Goal: Use online tool/utility: Utilize a website feature to perform a specific function

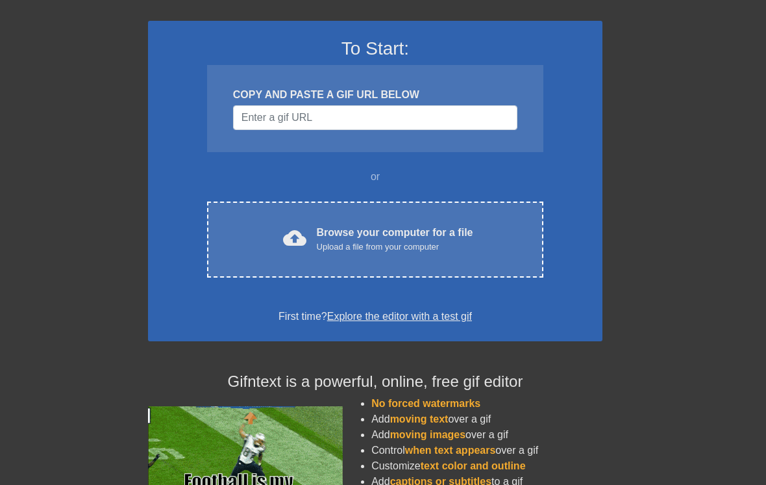
scroll to position [80, 0]
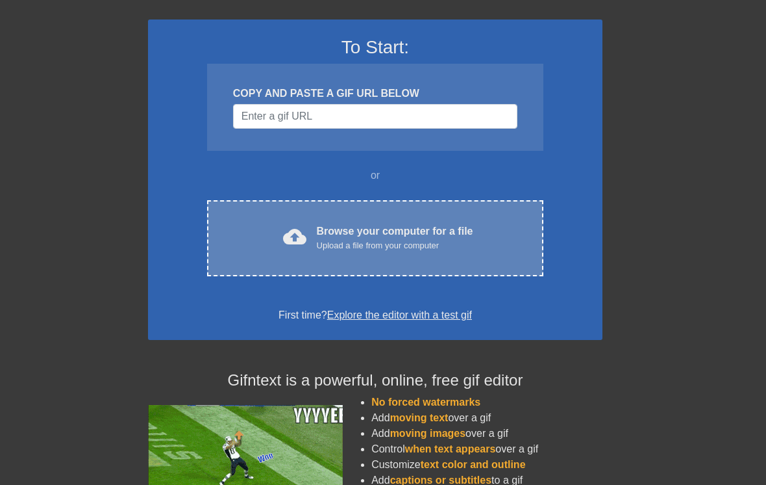
click at [494, 240] on div "cloud_upload Browse your computer for a file Upload a file from your computer" at bounding box center [375, 237] width 282 height 29
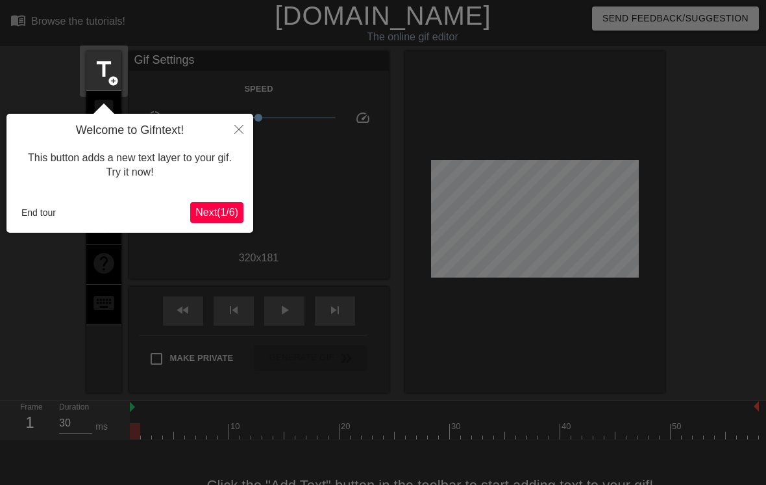
scroll to position [32, 0]
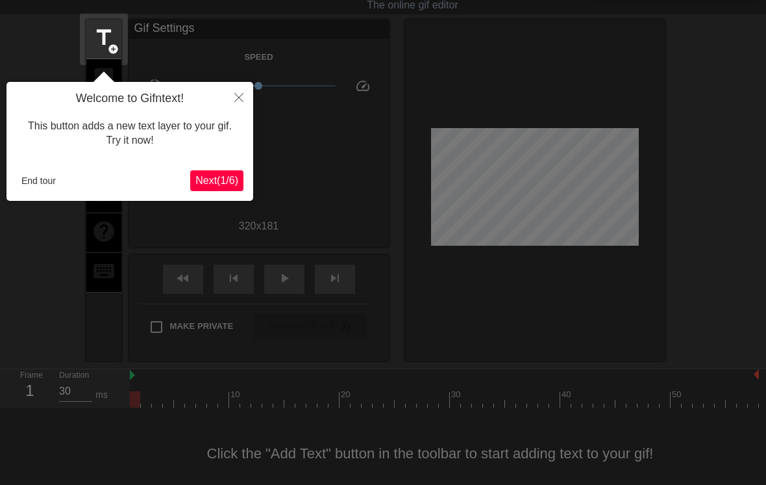
click at [212, 182] on span "Next ( 1 / 6 )" at bounding box center [216, 180] width 43 height 11
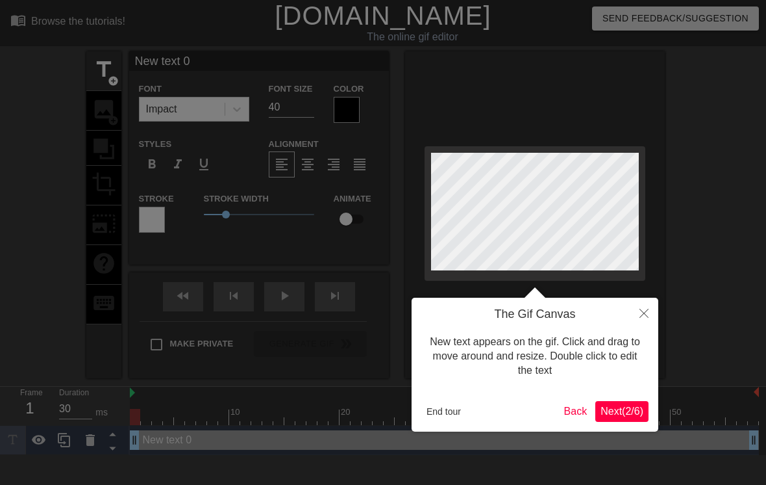
scroll to position [0, 0]
click at [616, 402] on button "Next ( 2 / 6 )" at bounding box center [622, 411] width 53 height 21
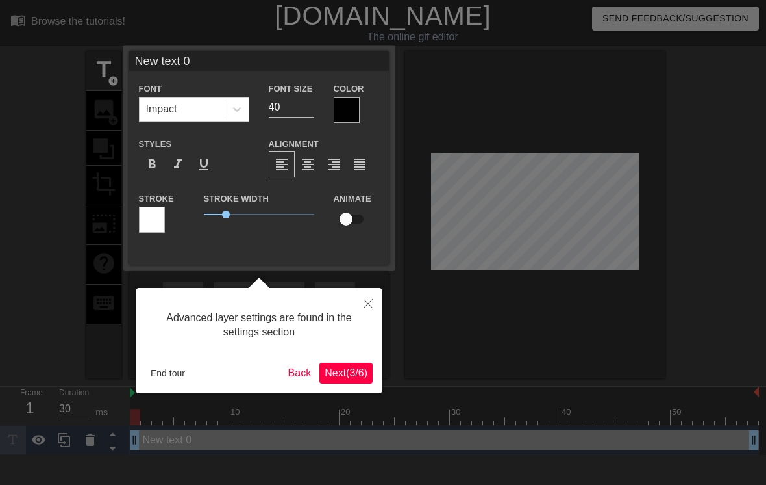
click at [345, 374] on span "Next ( 3 / 6 )" at bounding box center [346, 372] width 43 height 11
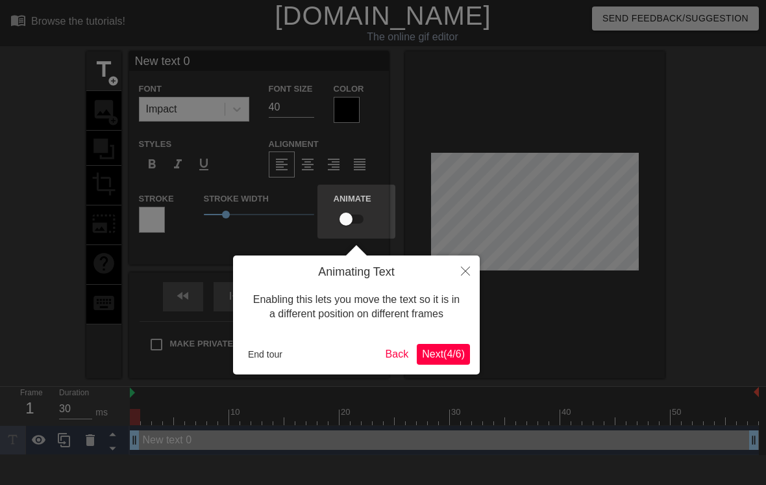
click at [455, 349] on span "Next ( 4 / 6 )" at bounding box center [443, 353] width 43 height 11
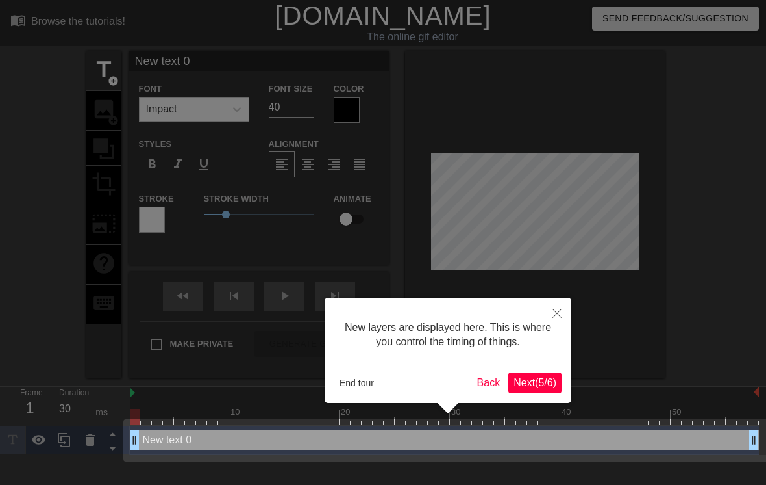
click at [531, 379] on span "Next ( 5 / 6 )" at bounding box center [535, 382] width 43 height 11
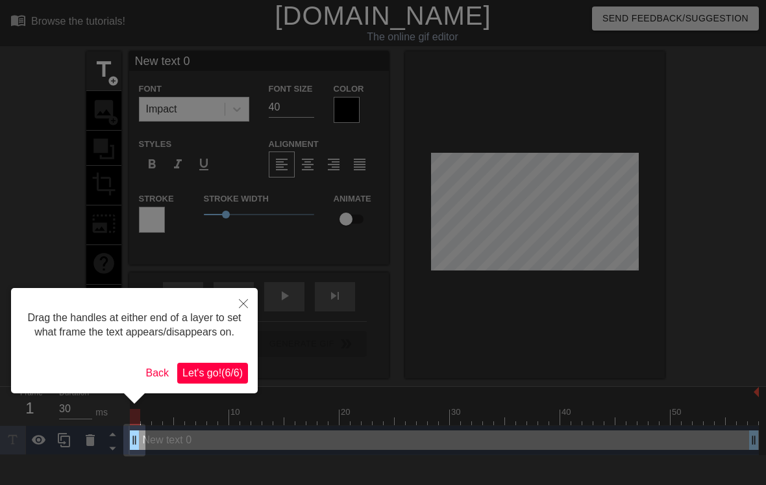
click at [217, 378] on span "Let's go! ( 6 / 6 )" at bounding box center [213, 372] width 60 height 11
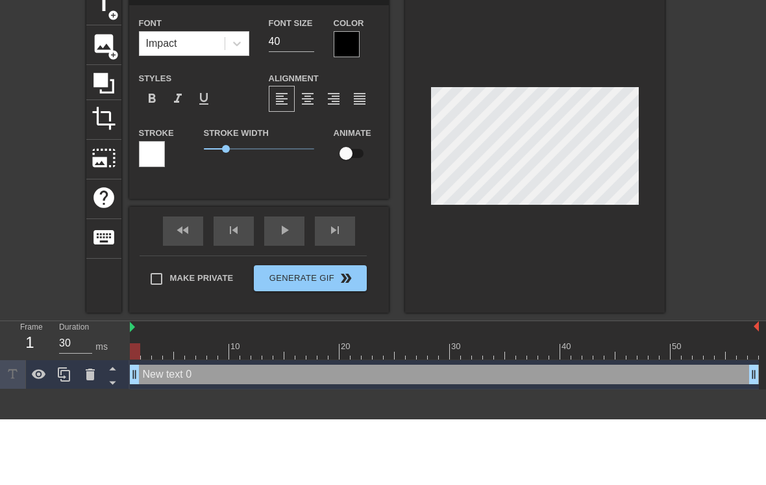
scroll to position [0, 3]
type textarea "New tet 0"
type input "New tet 0"
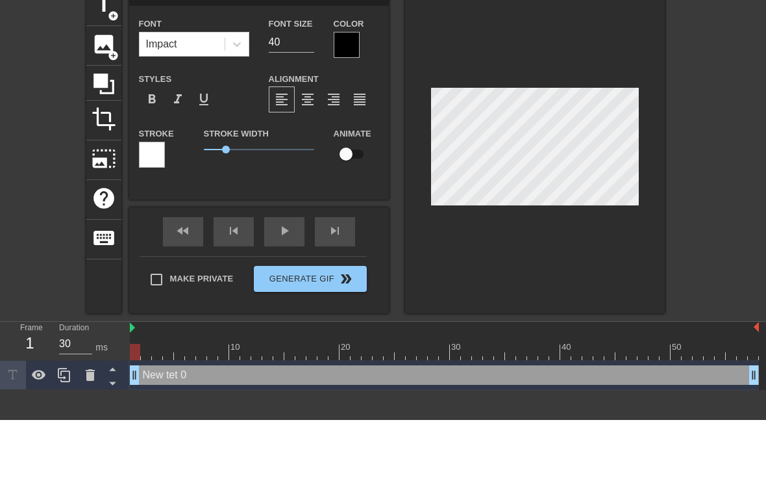
type textarea "New tt 0"
type input "New t 0"
type textarea "New t 0"
type input "Newt 0"
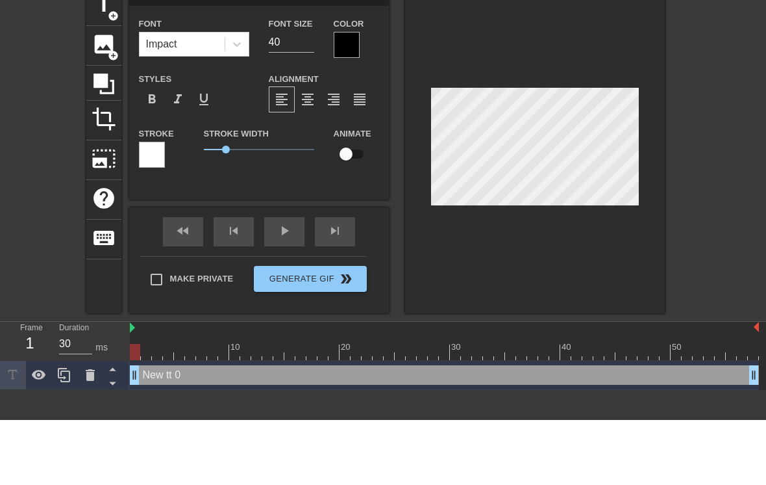
type textarea "Newt 0"
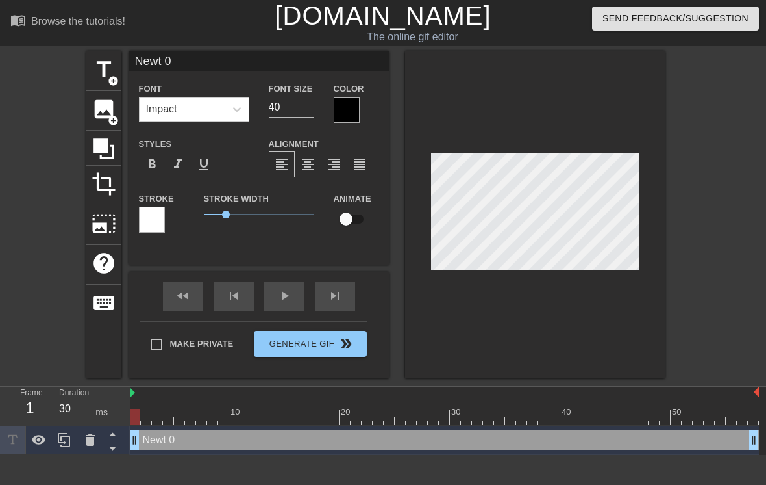
click at [571, 147] on div at bounding box center [535, 214] width 260 height 327
type input "New 0"
type textarea "New 0"
type input "Ne 0"
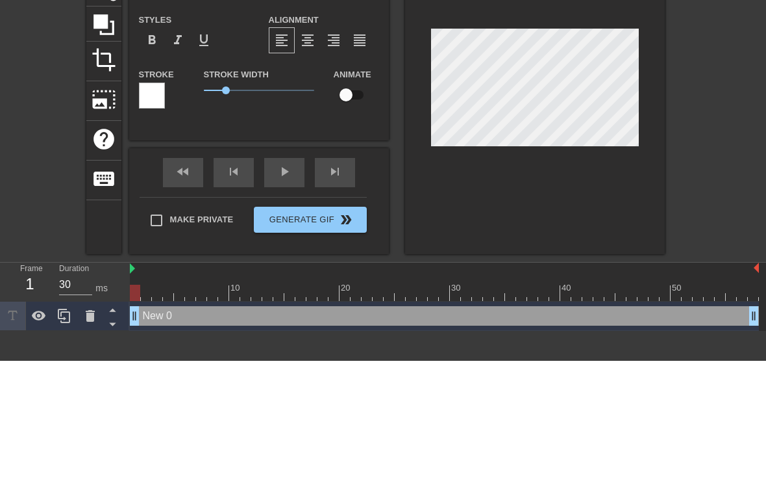
type textarea "N 0"
type input "N 0"
type textarea "0"
type input "0"
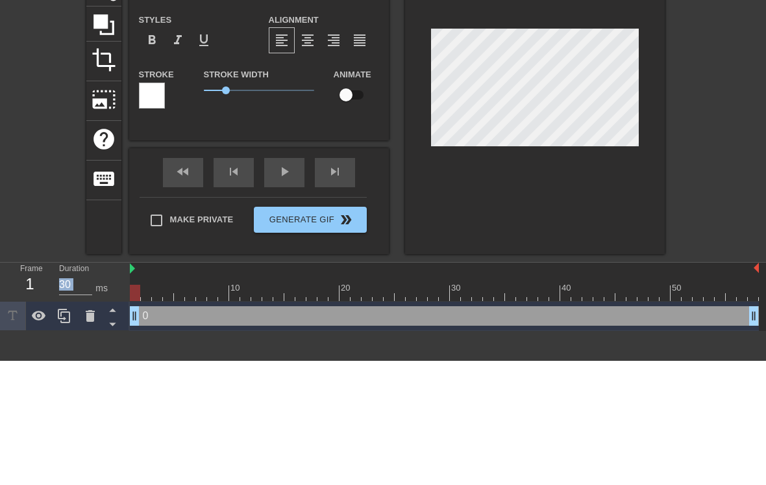
scroll to position [1, 0]
type textarea "0"
type textarea "m"
type input "m"
type textarea "me"
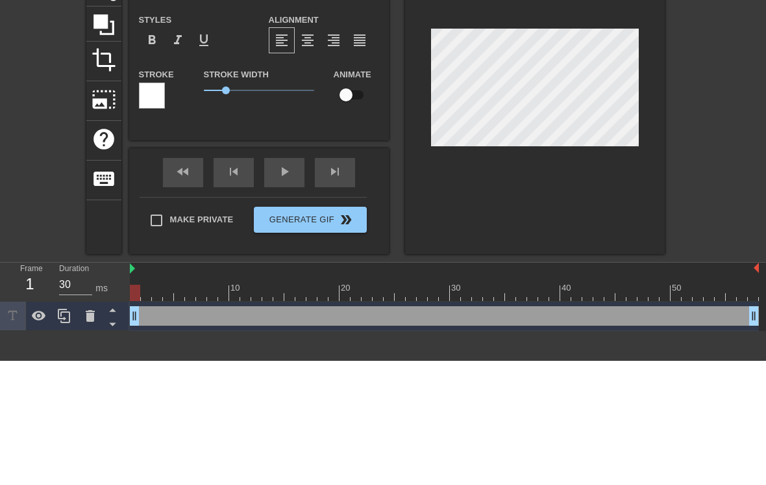
type input "me"
type textarea "me"
type input "me"
type textarea "me o"
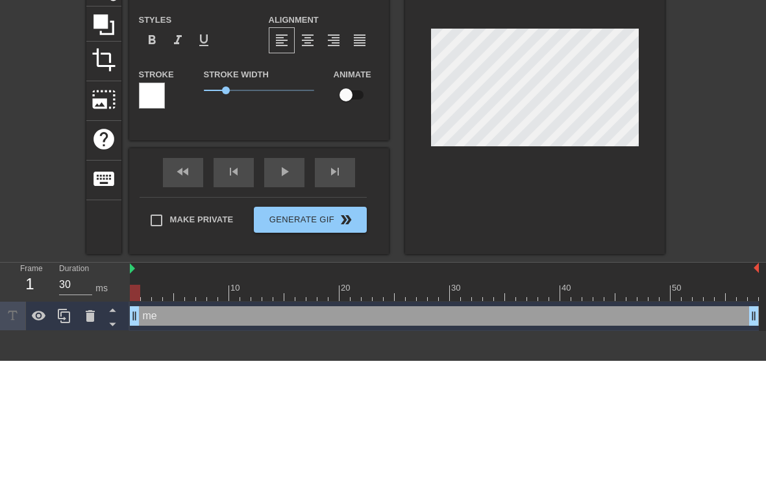
type input "me o"
type textarea "me op"
type input "me ope"
type textarea "me ope"
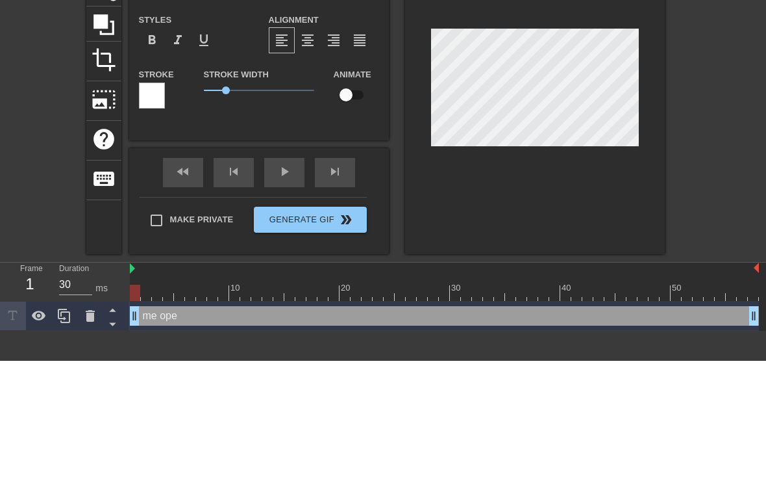
type input "me open"
type textarea "me openi"
type input "me openin"
type textarea "me openin"
type input "me opening"
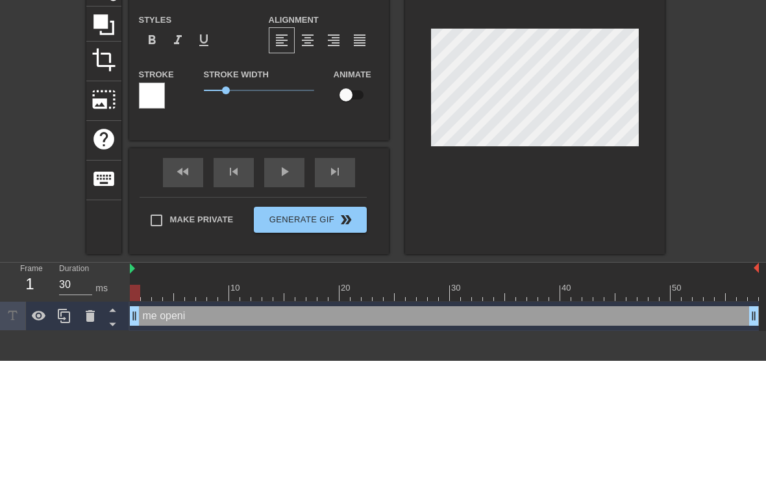
scroll to position [1, 4]
type textarea "me openingn"
type input "me openingn"
type textarea "me opening"
type input "me opening"
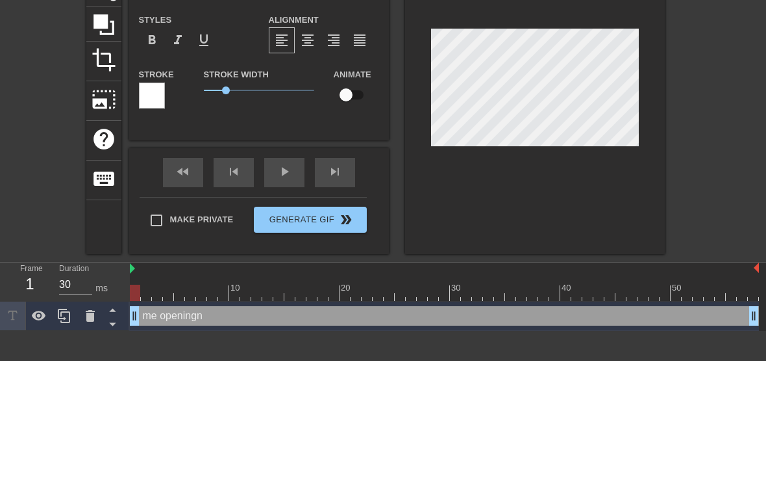
type textarea "me opening"
type input "me opening"
type textarea "me opening f"
type input "me opening f"
type textarea "me opening fo"
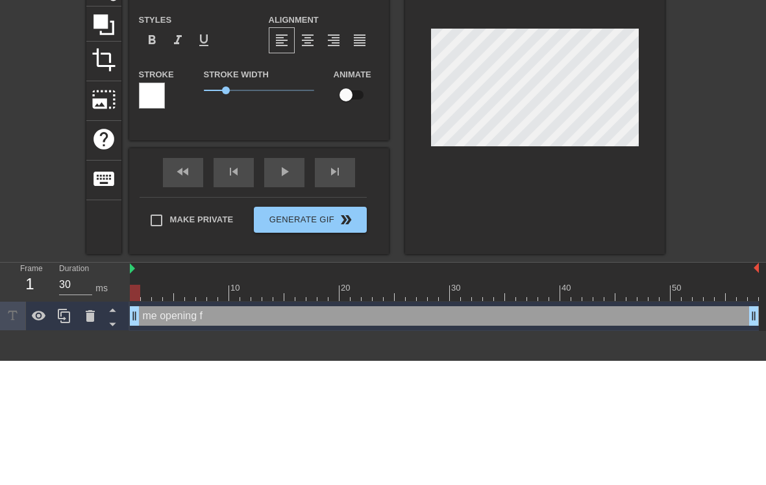
type input "me opening fo"
type textarea "me opening foo"
type input "me opening food"
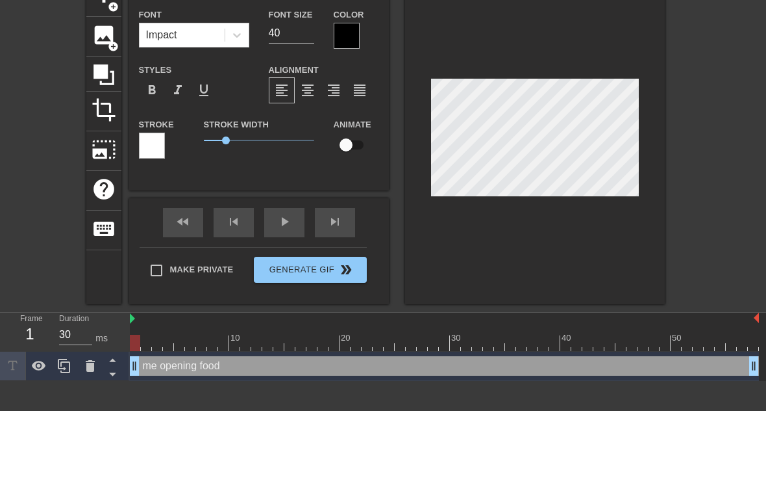
type textarea "me opening food"
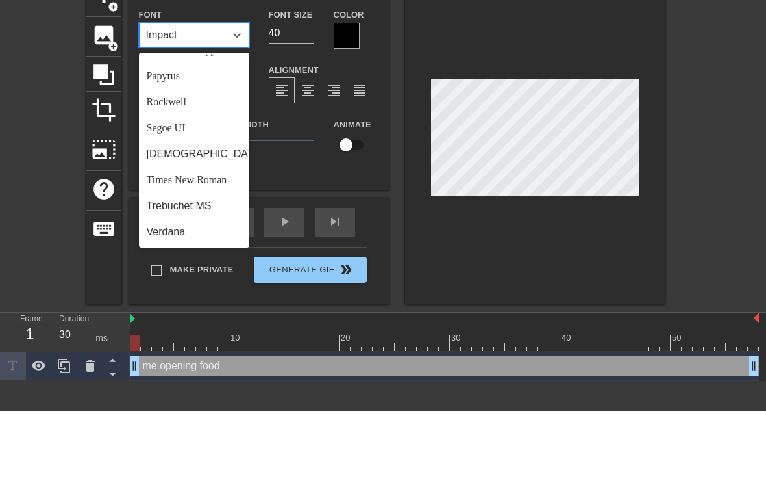
scroll to position [449, 0]
click at [206, 174] on div "me opening food Font option Arial focused, 1 of 24. 24 results available. Use U…" at bounding box center [259, 157] width 260 height 213
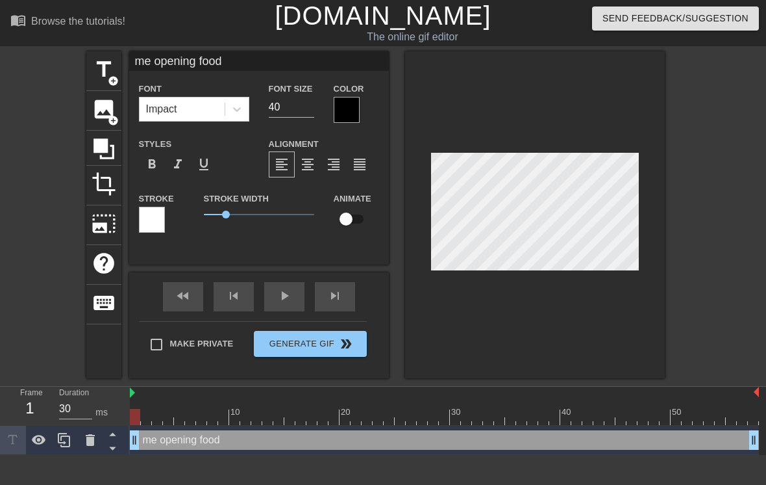
click at [353, 104] on div at bounding box center [347, 110] width 26 height 26
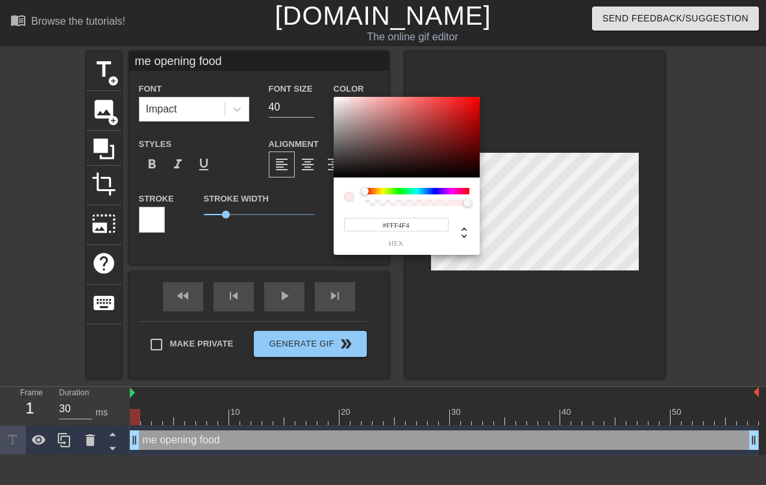
type input "#FFFFFF"
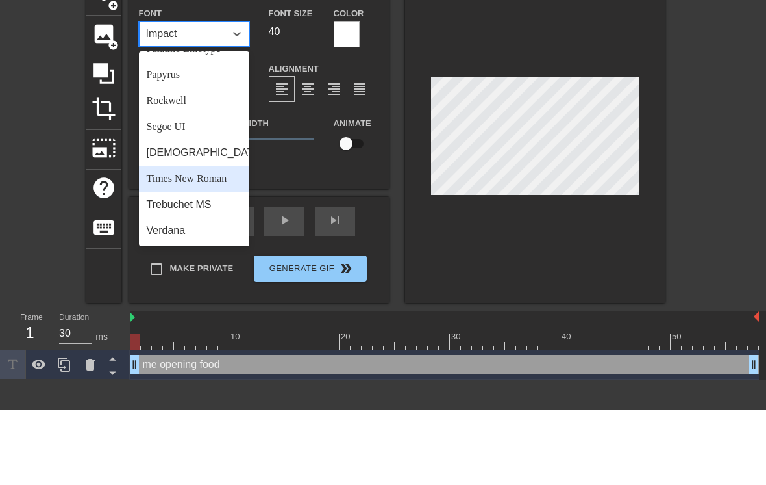
click at [207, 241] on div "Times New Roman" at bounding box center [194, 254] width 110 height 26
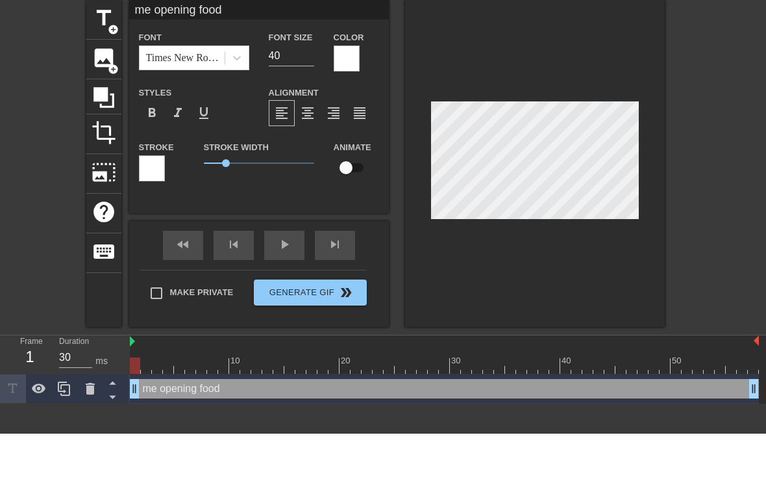
scroll to position [0, 5]
click at [631, 101] on div at bounding box center [535, 214] width 260 height 327
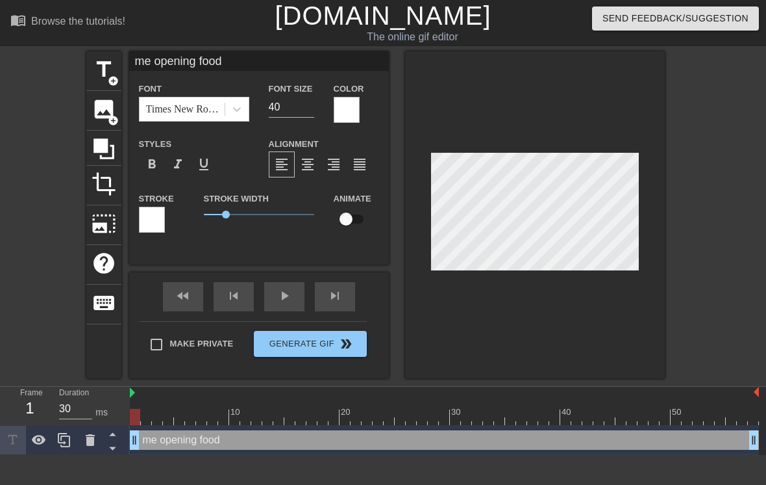
click at [720, 157] on div "title add_circle image add_circle crop photo_size_select_large help keyboard me…" at bounding box center [383, 214] width 766 height 327
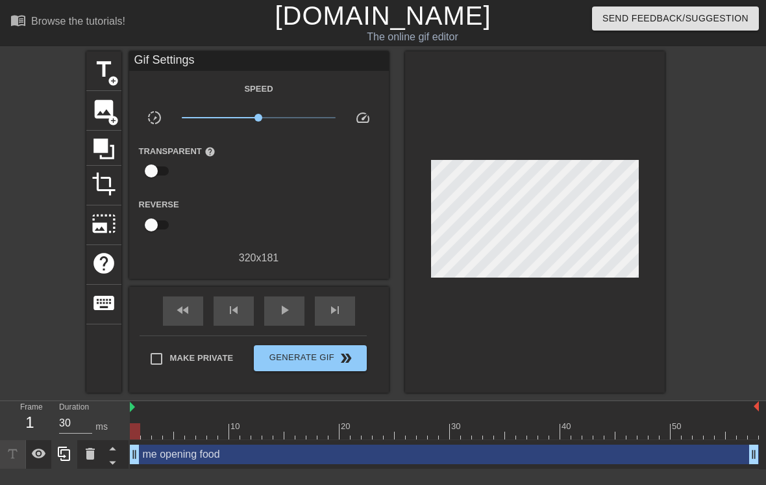
click at [68, 453] on icon at bounding box center [65, 454] width 16 height 16
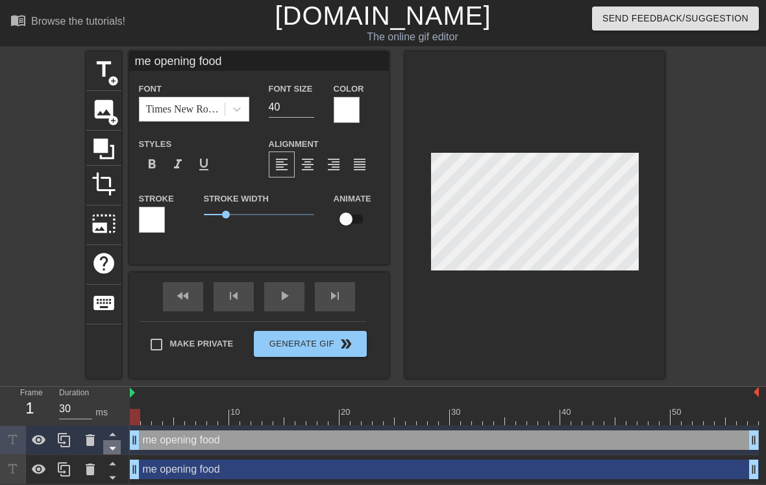
click at [120, 450] on icon at bounding box center [113, 448] width 16 height 16
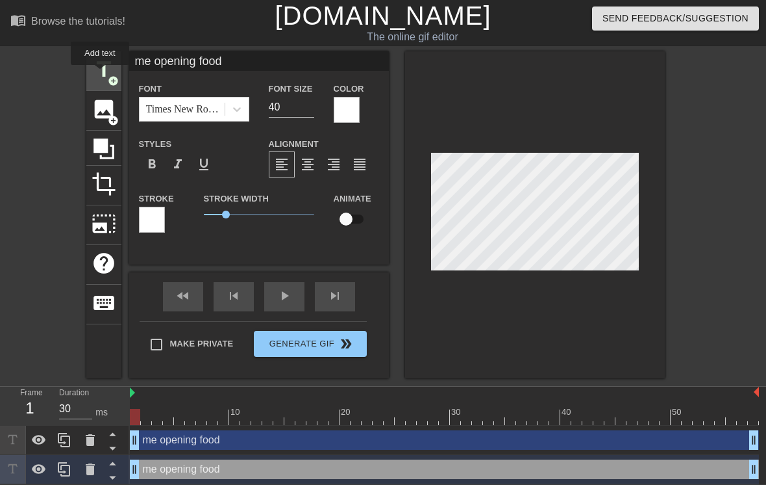
click at [101, 74] on span "title" at bounding box center [104, 69] width 25 height 25
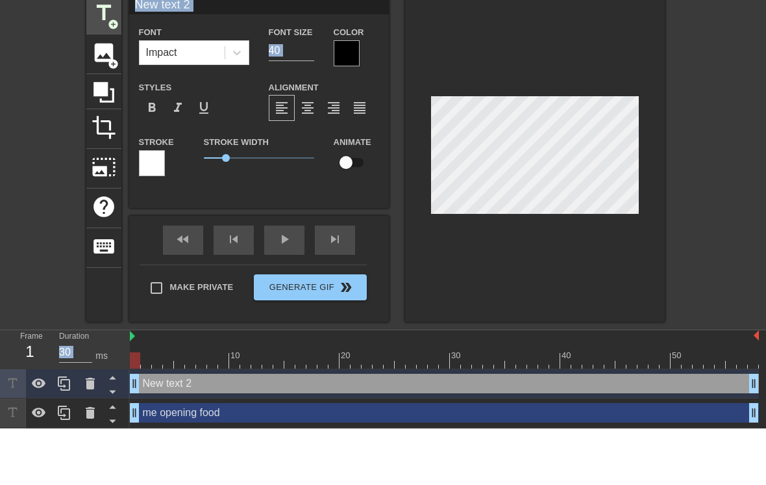
scroll to position [0, 3]
type input "New text"
type textarea "New text"
type input "New text"
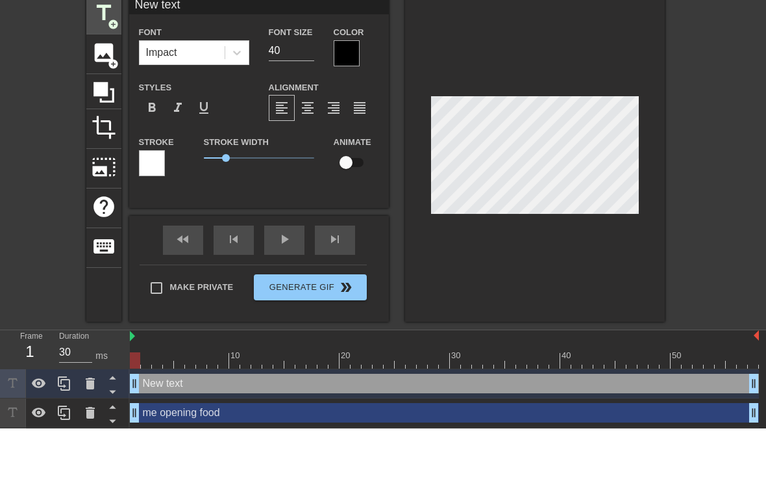
type textarea "New tex"
type input "New te"
type textarea "New t"
type input "New t"
type textarea "New"
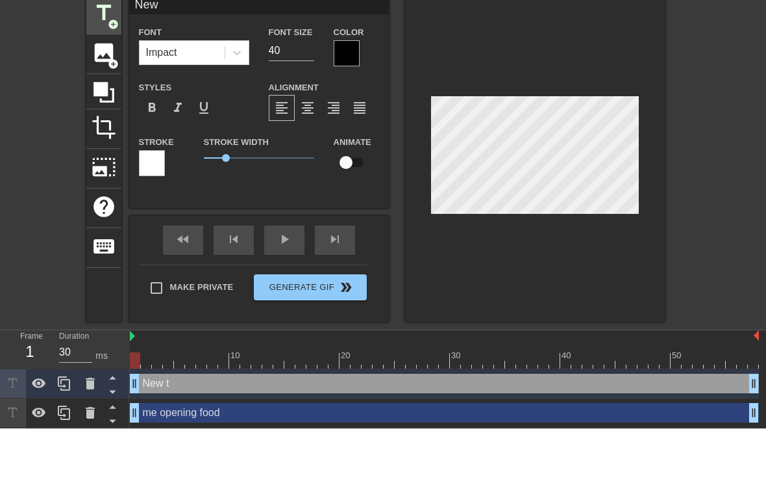
type input "New"
type textarea "Ne"
type input "Ne"
type textarea "N"
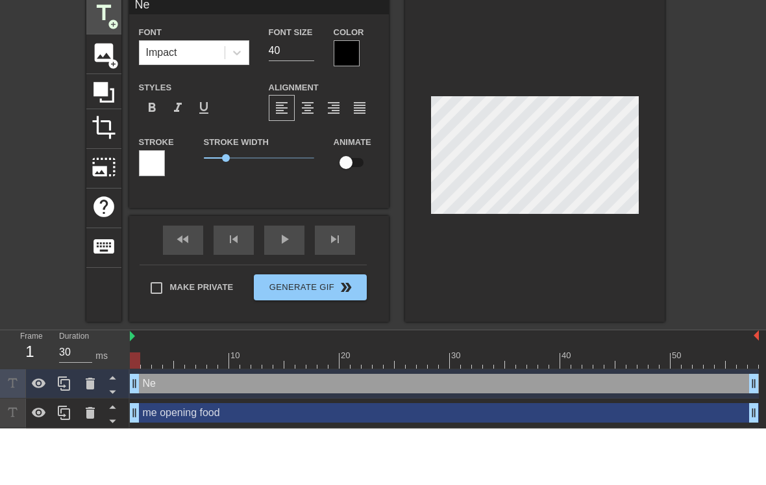
type input "N"
type input "m"
type textarea "m"
type input "my"
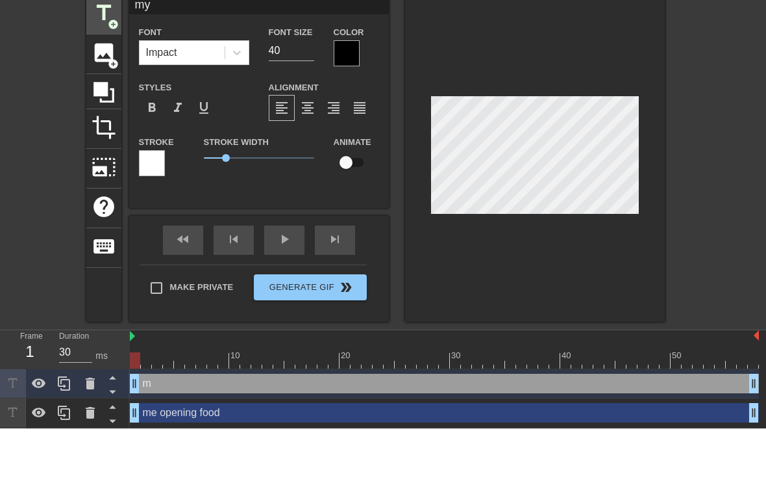
type textarea "my"
type input "my"
type textarea "my d"
type input "my d"
type textarea "my do"
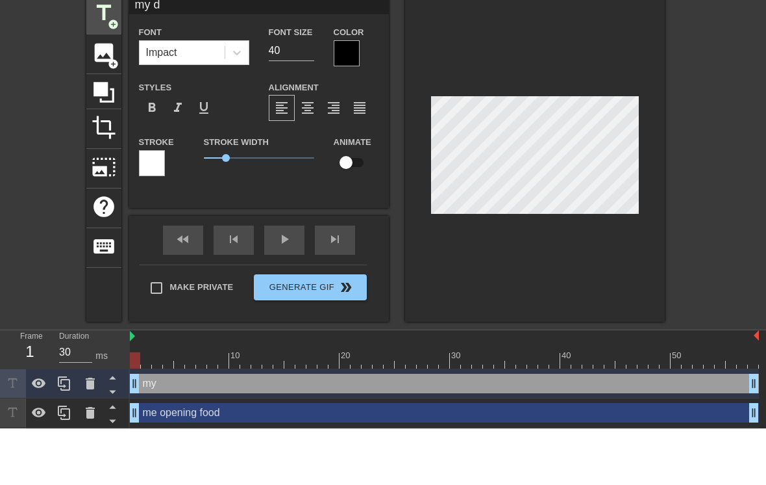
type input "my do"
type textarea "my dog"
type input "my dog"
type textarea "my dog"
type input "my dog"
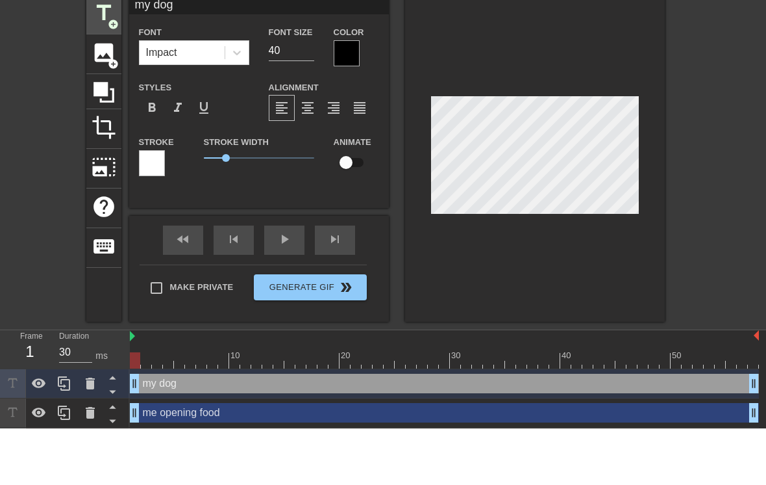
scroll to position [0, 3]
type textarea "my dog"
click at [346, 97] on div at bounding box center [347, 110] width 26 height 26
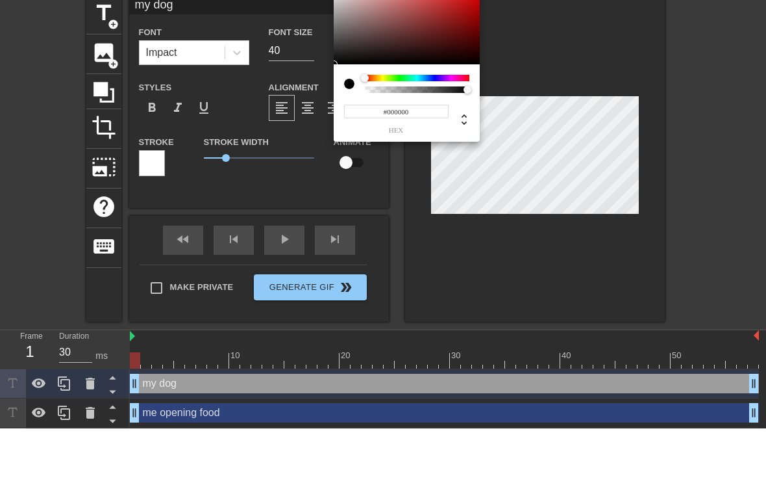
scroll to position [31, 0]
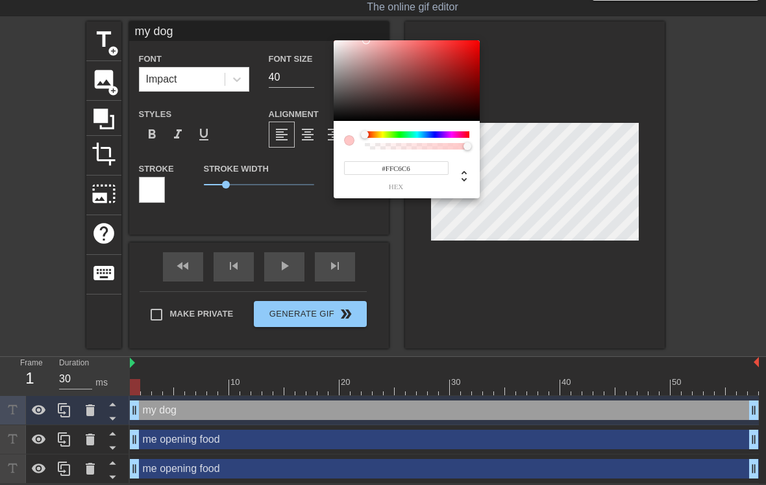
type input "#FFFFFF"
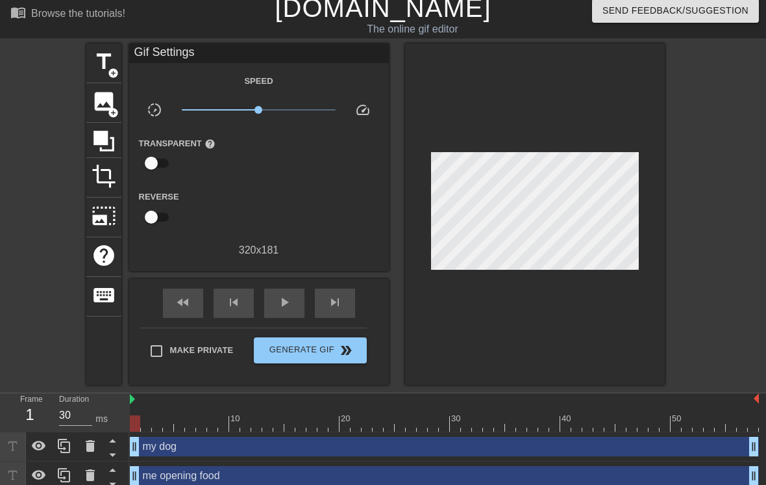
scroll to position [8, 0]
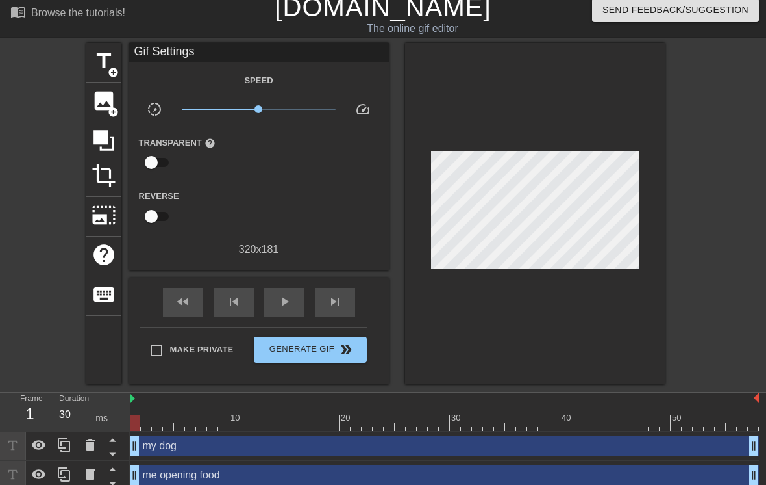
click at [327, 171] on div "Transparent help" at bounding box center [259, 154] width 260 height 41
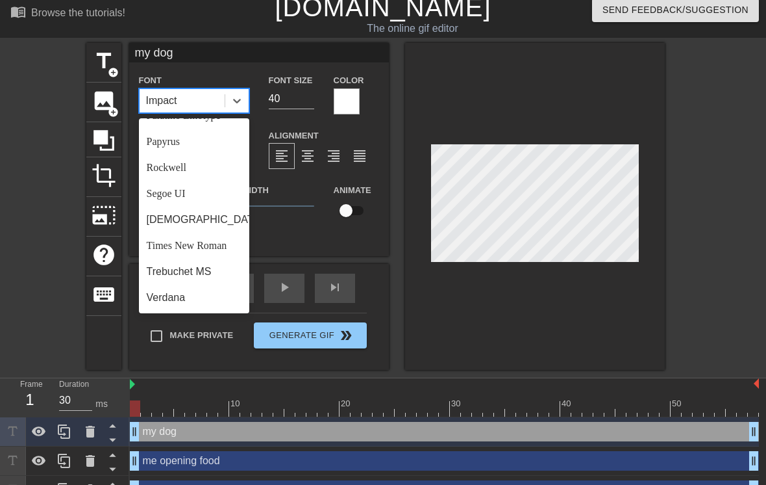
scroll to position [449, 0]
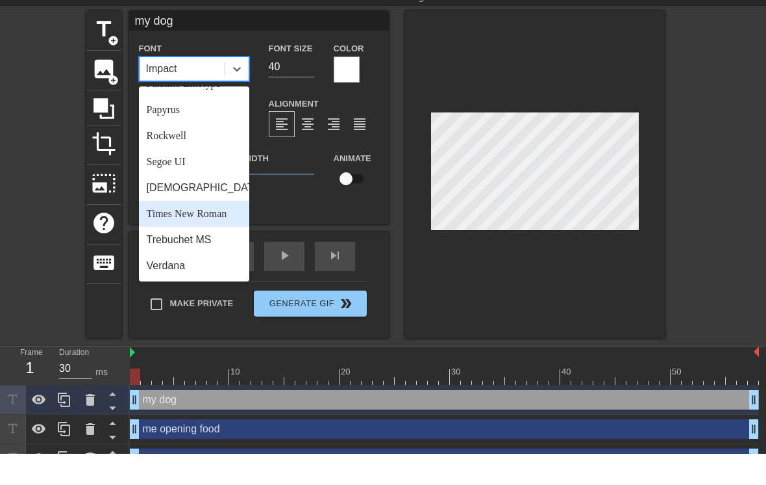
click at [201, 233] on div "Times New Roman" at bounding box center [194, 246] width 110 height 26
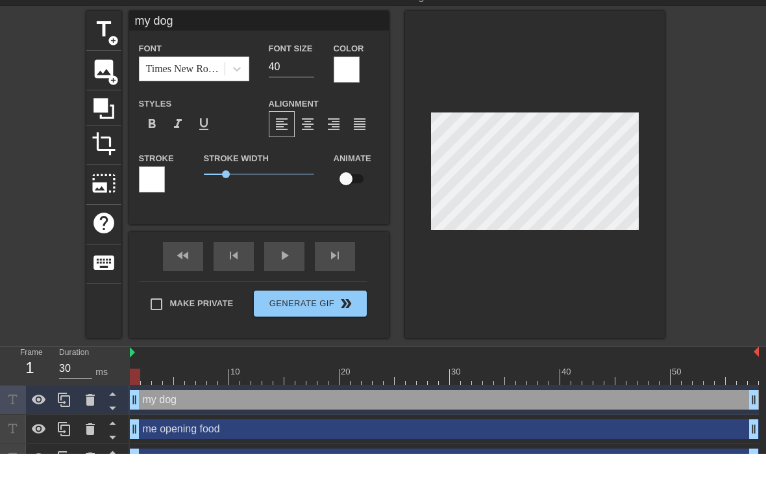
scroll to position [10, 0]
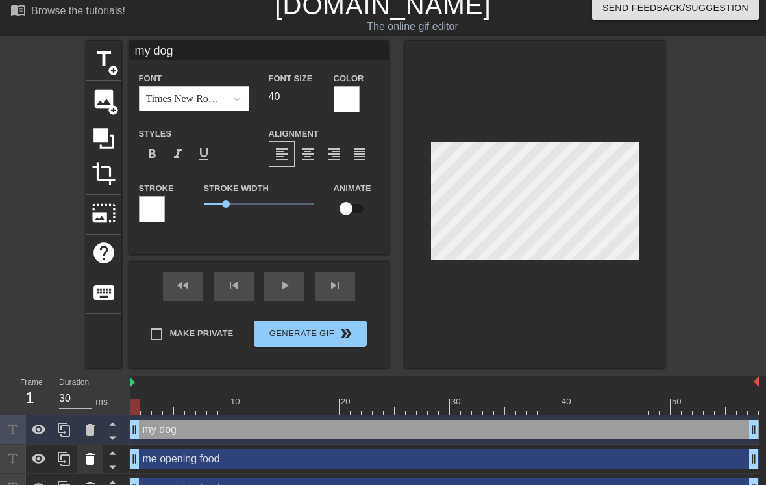
click at [97, 463] on icon at bounding box center [90, 459] width 16 height 16
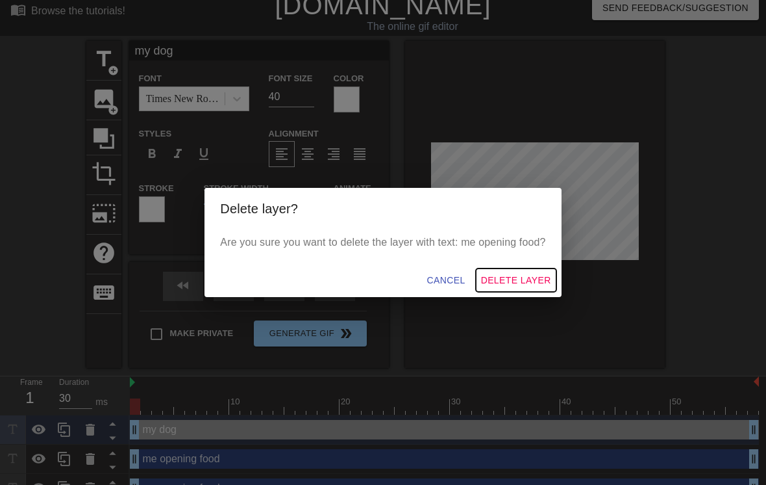
click at [532, 288] on span "Delete Layer" at bounding box center [516, 280] width 70 height 16
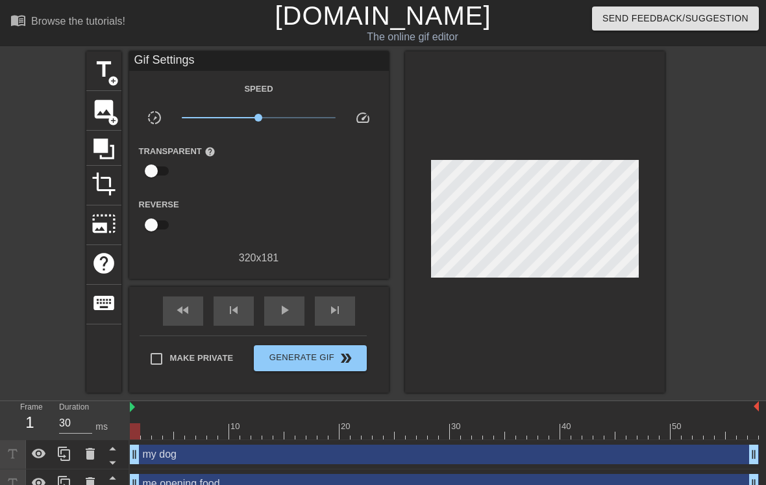
scroll to position [16, 0]
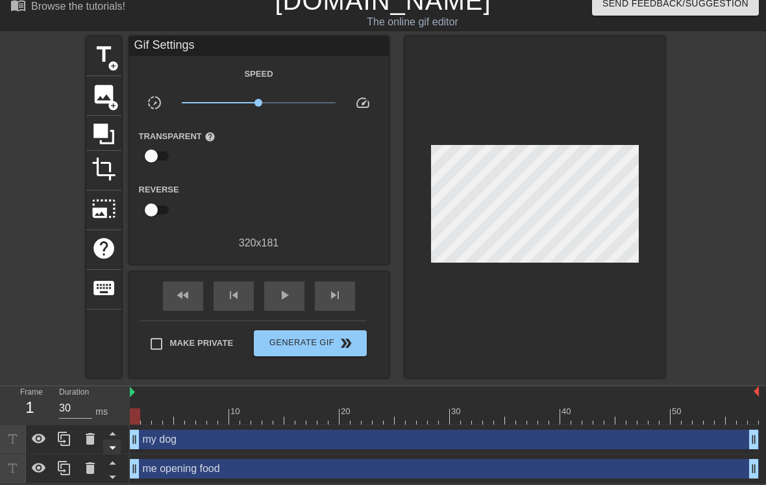
click at [120, 449] on icon at bounding box center [113, 447] width 16 height 16
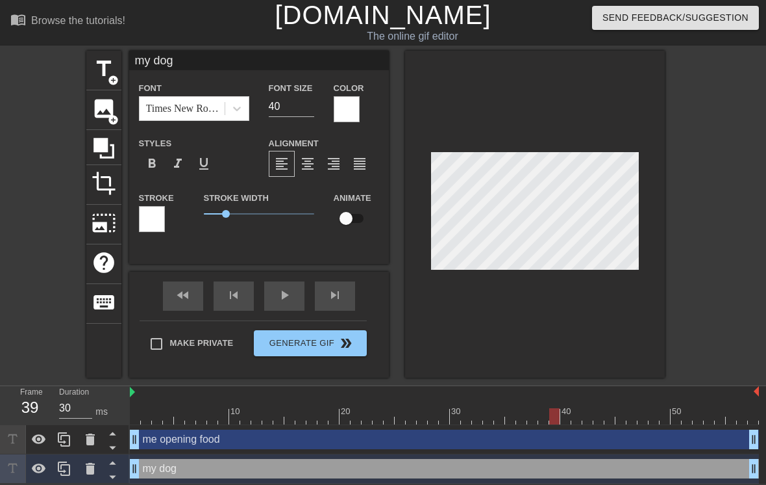
click at [353, 218] on input "checkbox" at bounding box center [346, 218] width 74 height 25
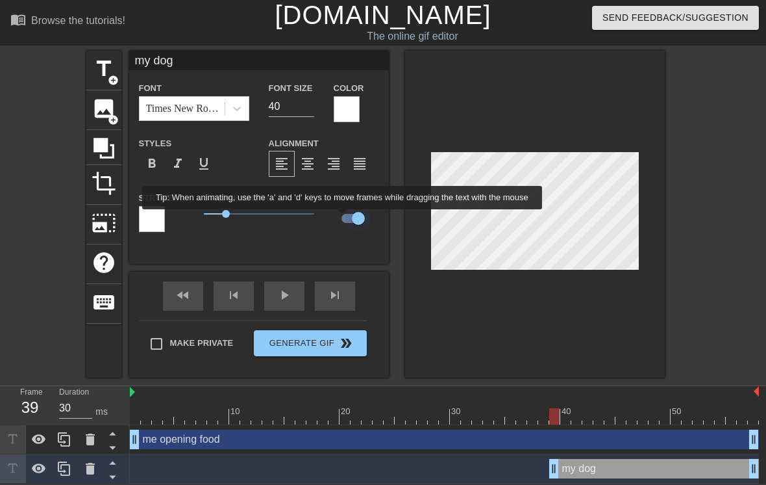
click at [359, 223] on input "checkbox" at bounding box center [358, 218] width 74 height 25
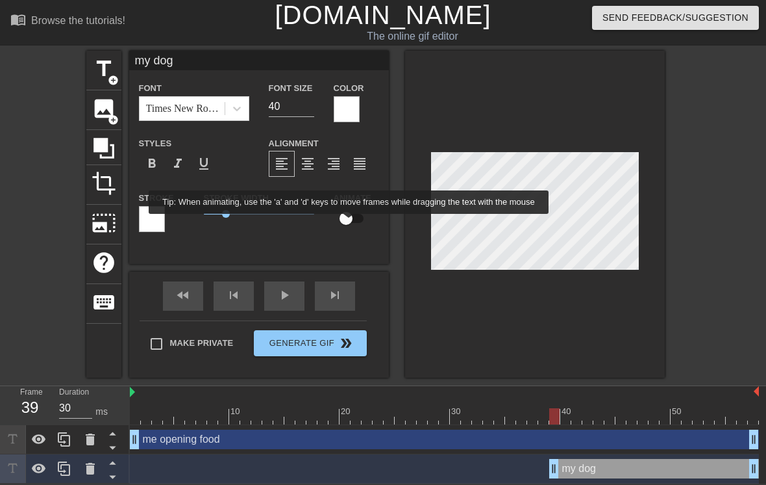
click at [349, 225] on input "checkbox" at bounding box center [346, 218] width 74 height 25
checkbox input "true"
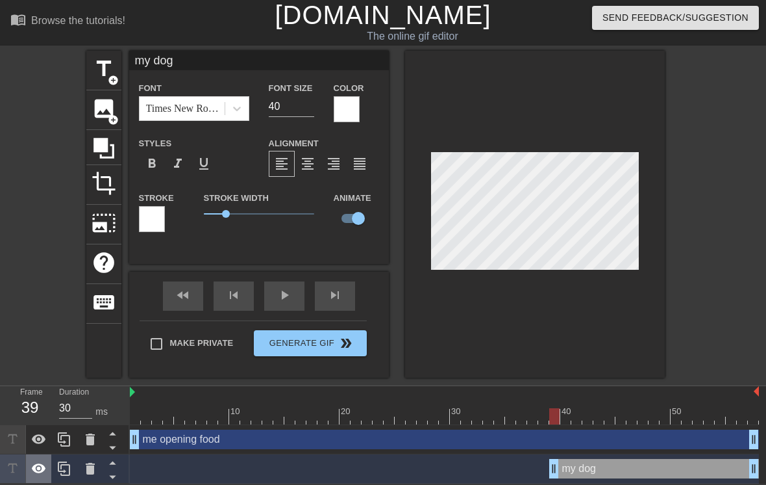
click at [40, 473] on icon at bounding box center [39, 468] width 14 height 10
click at [46, 472] on icon at bounding box center [39, 468] width 16 height 16
click at [618, 461] on div "my dog drag_handle drag_handle" at bounding box center [654, 468] width 210 height 19
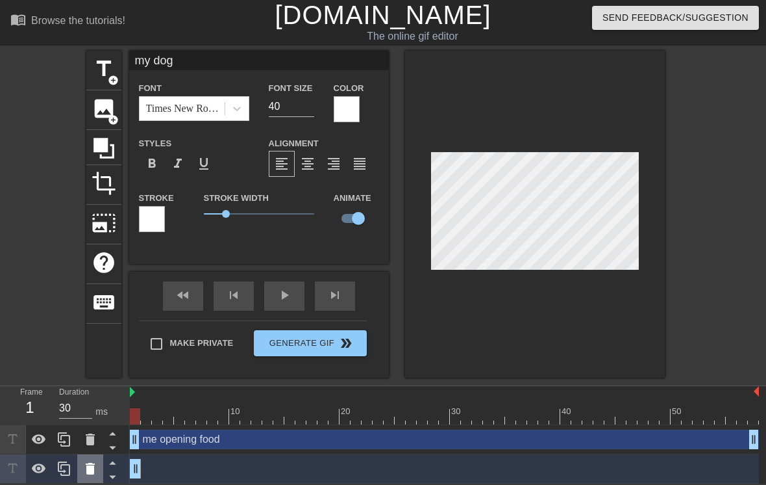
click at [90, 465] on icon at bounding box center [90, 468] width 9 height 12
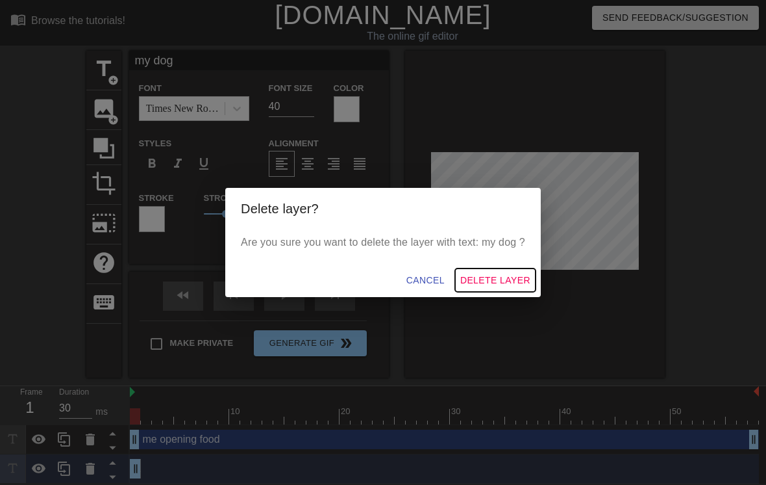
click at [513, 282] on span "Delete Layer" at bounding box center [495, 280] width 70 height 16
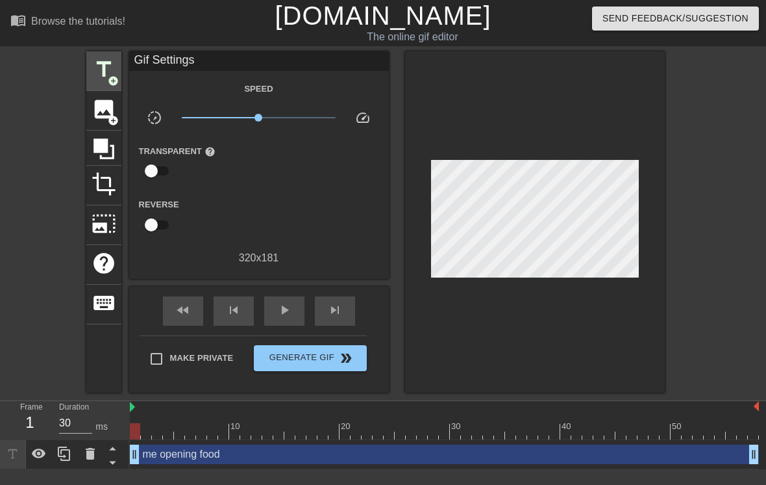
click at [111, 70] on span "title" at bounding box center [104, 69] width 25 height 25
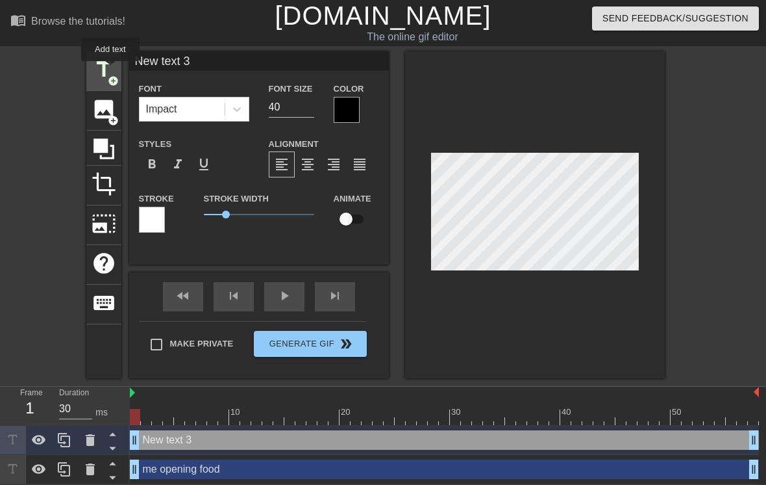
scroll to position [0, 3]
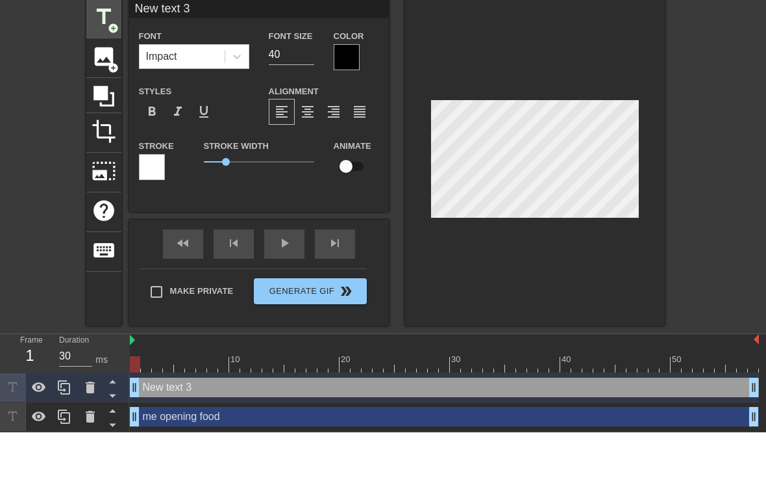
type input "New te"
type textarea "New t"
type input "New"
type textarea "New"
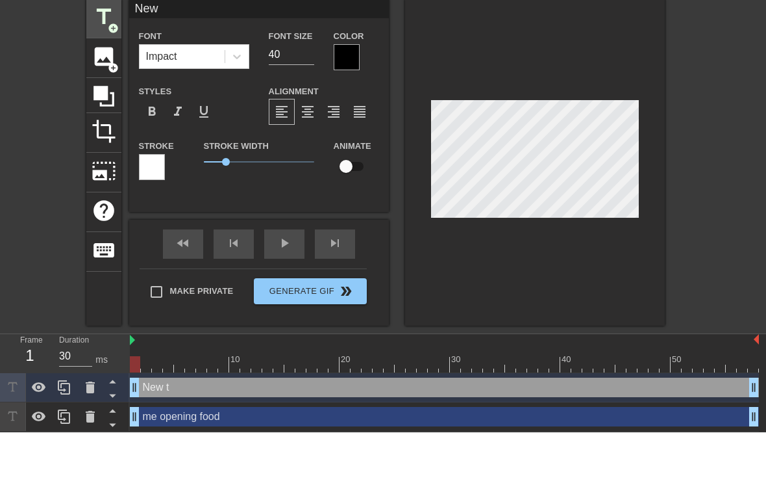
type input "New"
type textarea "Ne"
type input "Ne"
type textarea "N"
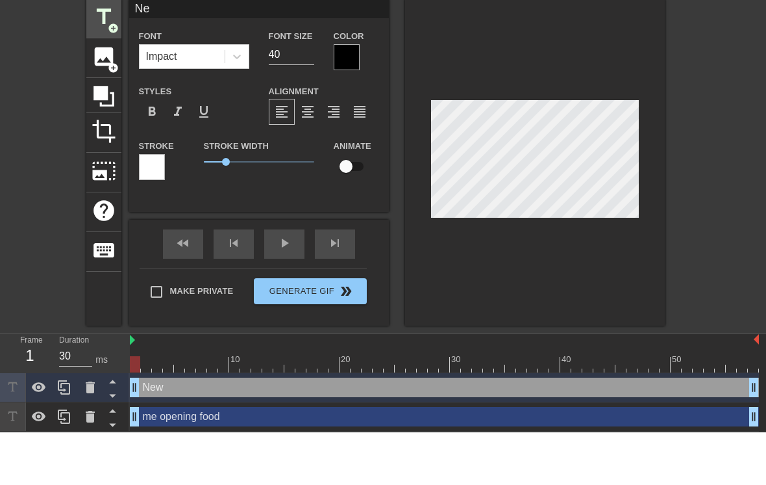
type input "N"
type input "m"
type textarea "my"
type input "my"
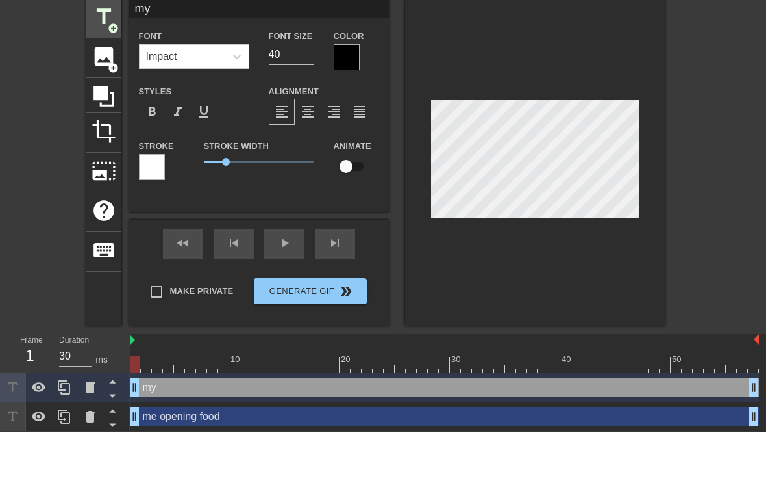
type textarea "my"
type input "my"
type textarea "my d"
type input "my do"
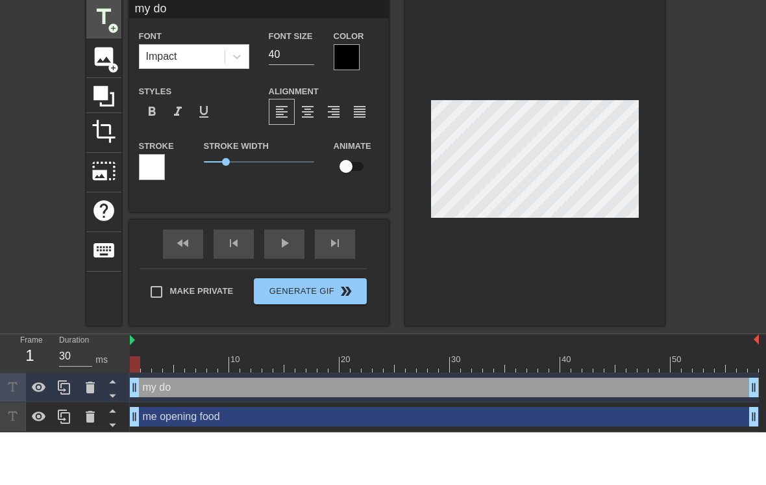
type textarea "my dog"
type input "my dog"
type textarea "my dog"
click at [351, 97] on div at bounding box center [347, 110] width 26 height 26
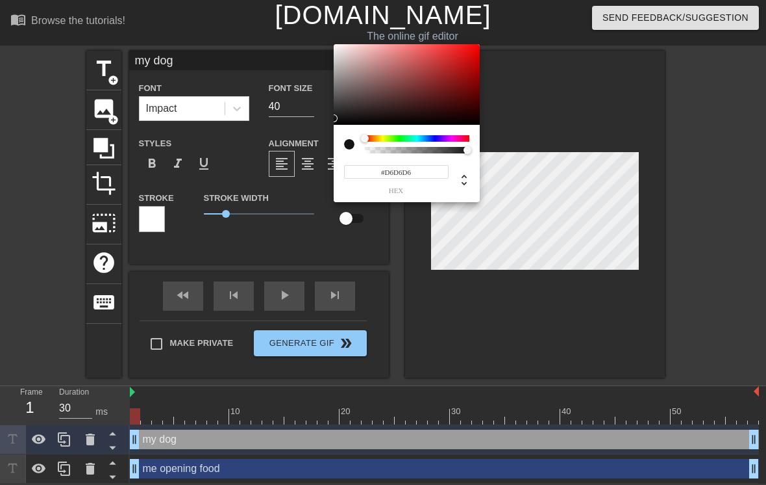
type input "#FFFFFF"
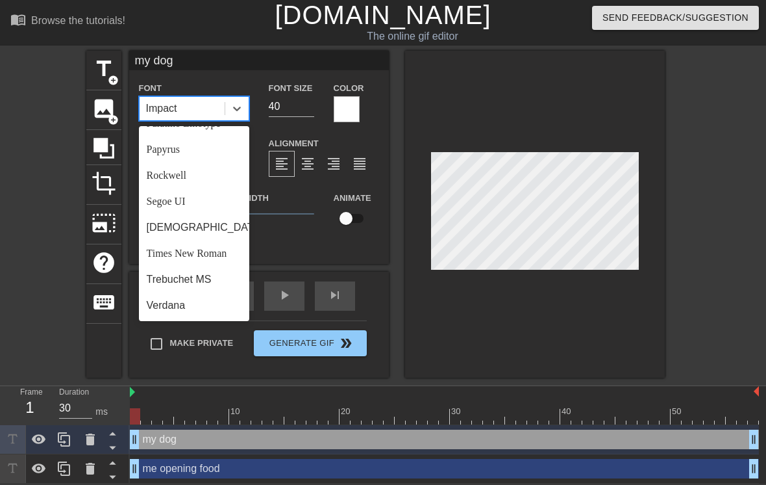
scroll to position [449, 0]
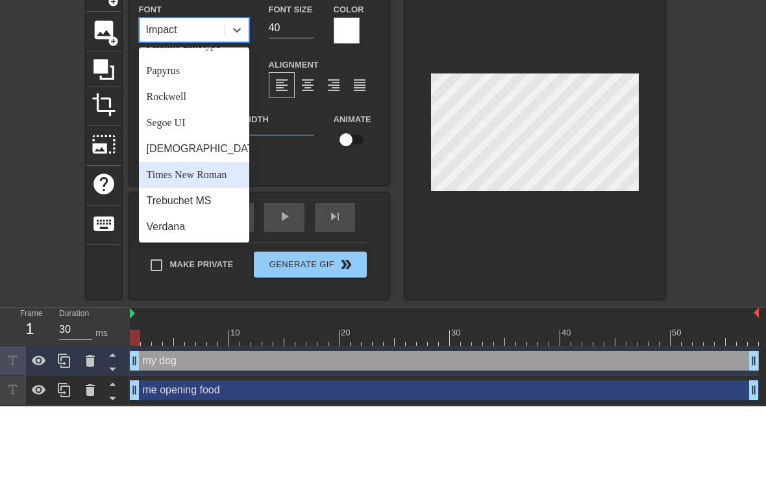
click at [205, 240] on div "Times New Roman" at bounding box center [194, 253] width 110 height 26
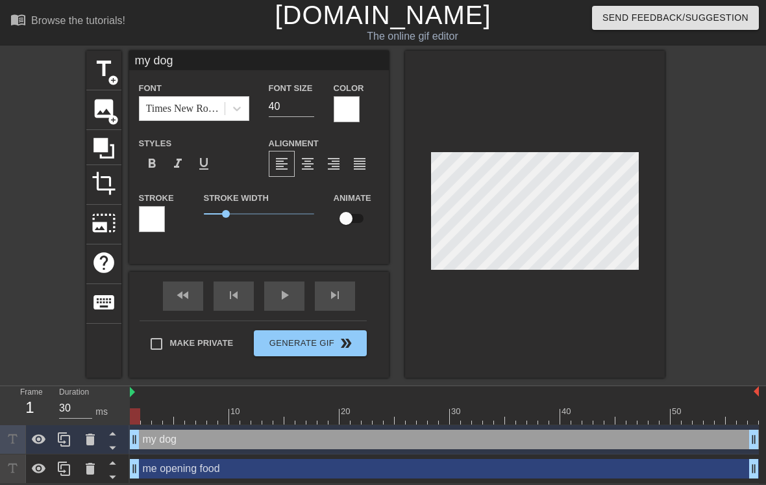
click at [135, 418] on div at bounding box center [135, 416] width 10 height 16
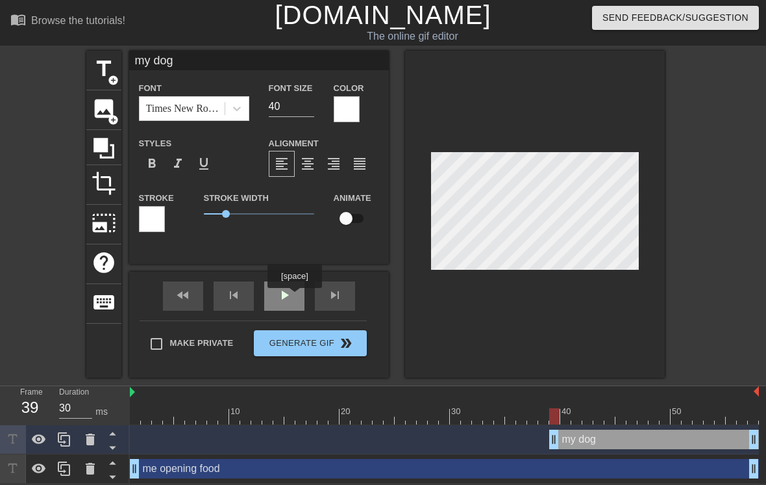
click at [296, 297] on div "play_arrow" at bounding box center [284, 295] width 40 height 29
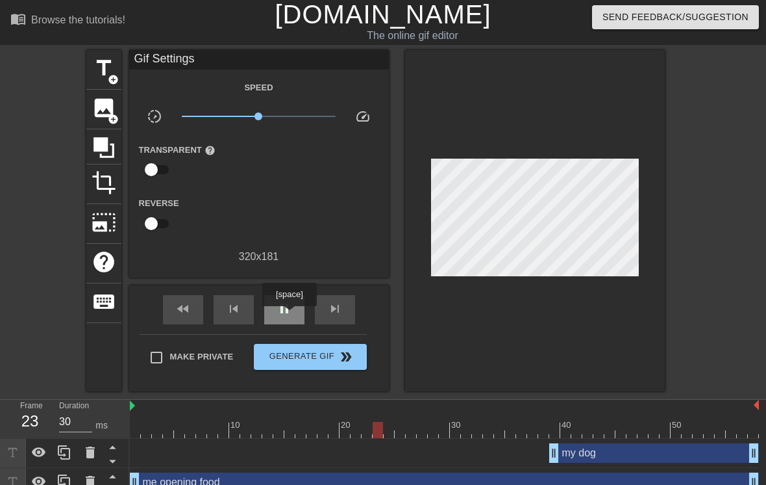
click at [291, 315] on span "pause" at bounding box center [285, 309] width 16 height 16
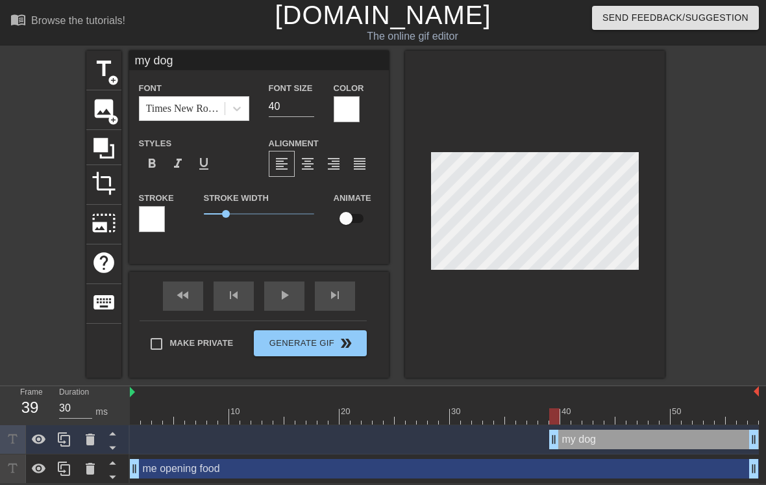
click at [355, 221] on input "checkbox" at bounding box center [346, 218] width 74 height 25
checkbox input "true"
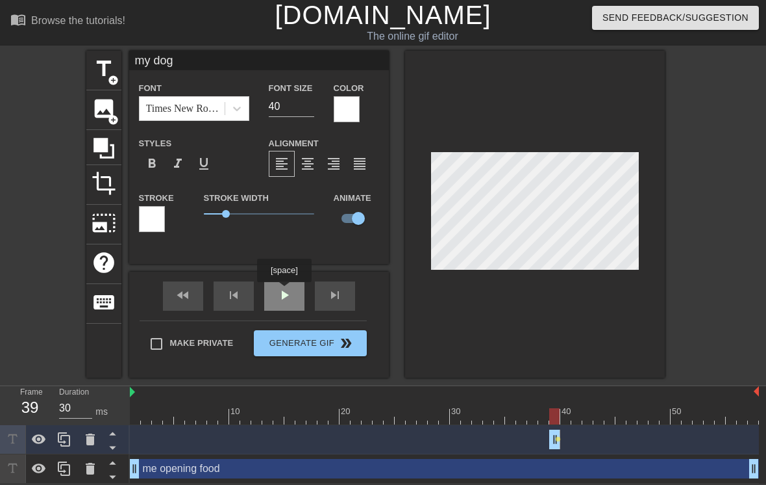
click at [286, 291] on div "fast_rewind skip_previous play_arrow skip_next" at bounding box center [259, 295] width 212 height 49
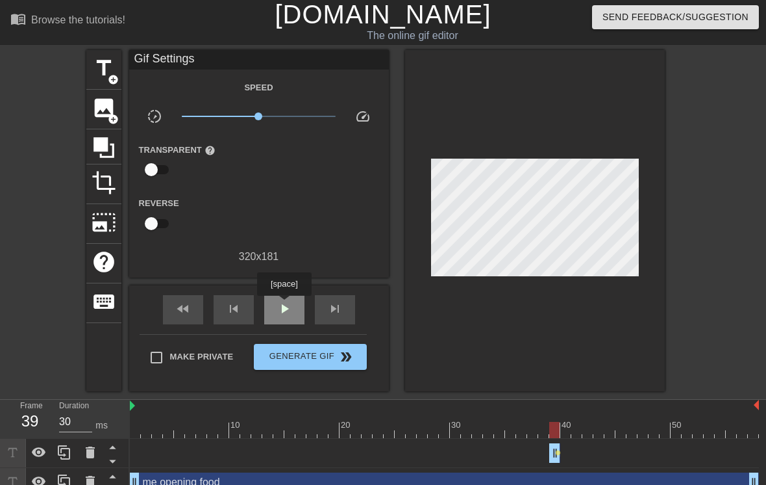
click at [286, 305] on span "play_arrow" at bounding box center [285, 309] width 16 height 16
click at [297, 302] on div "pause" at bounding box center [284, 309] width 40 height 29
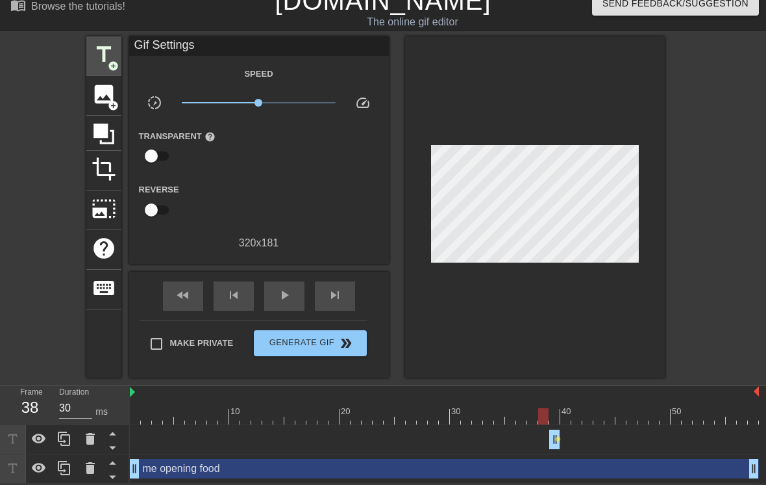
click at [112, 51] on span "title" at bounding box center [104, 54] width 25 height 25
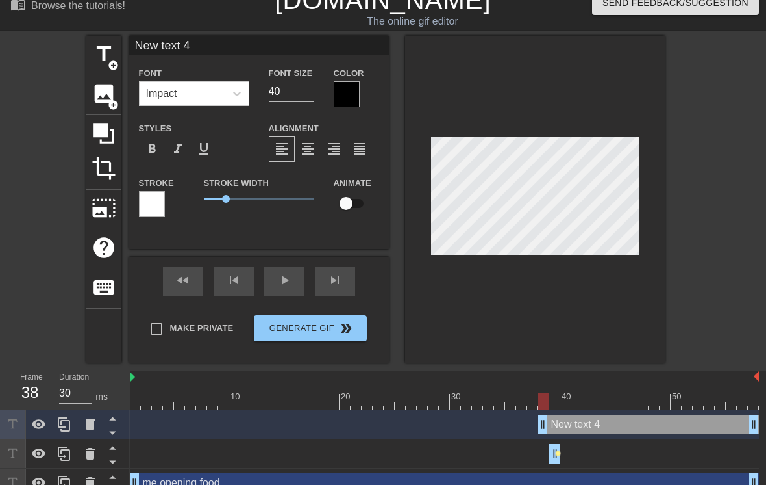
click at [557, 455] on div "my dog drag_handle drag_handle lens" at bounding box center [444, 453] width 629 height 29
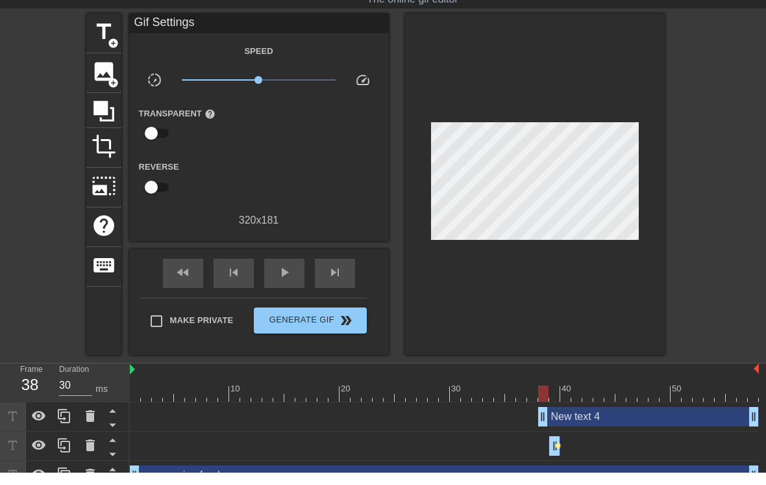
scroll to position [25, 0]
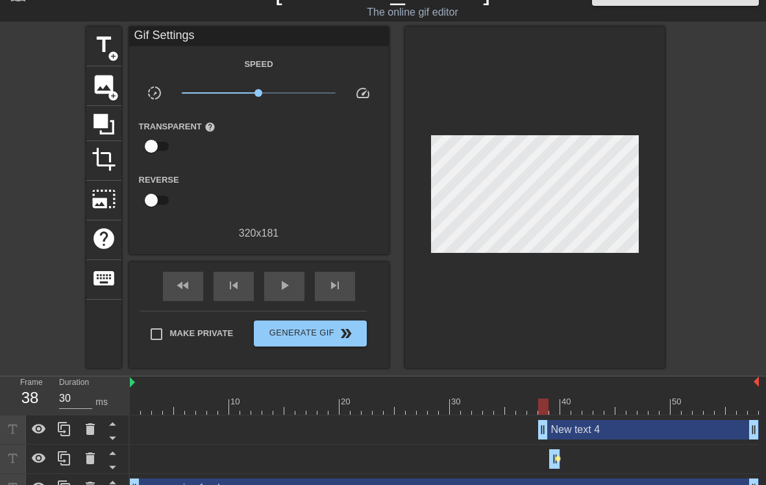
click at [555, 456] on span "lens" at bounding box center [558, 458] width 6 height 6
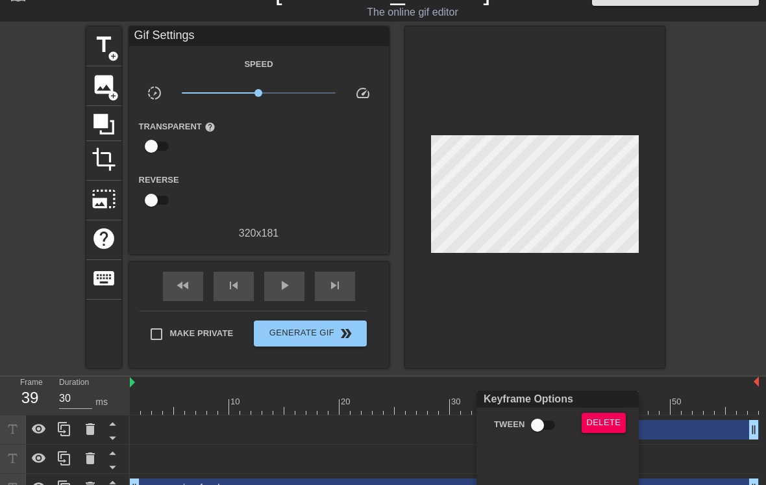
click at [539, 424] on input "Tween" at bounding box center [538, 424] width 74 height 25
checkbox input "true"
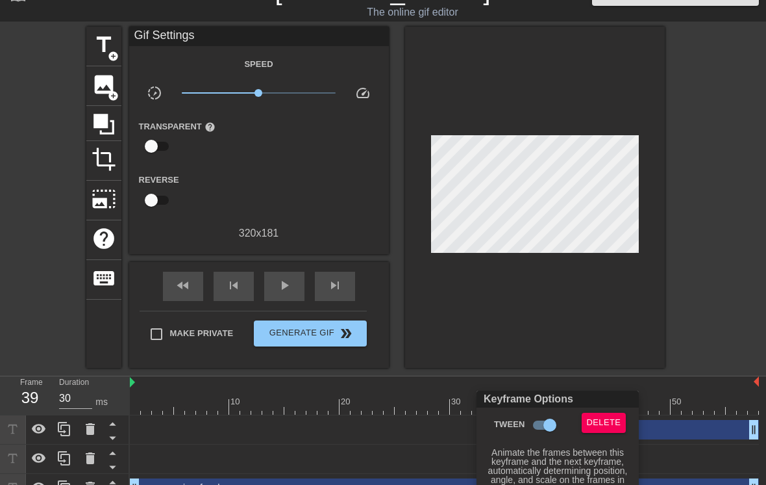
click at [723, 253] on div at bounding box center [383, 242] width 766 height 485
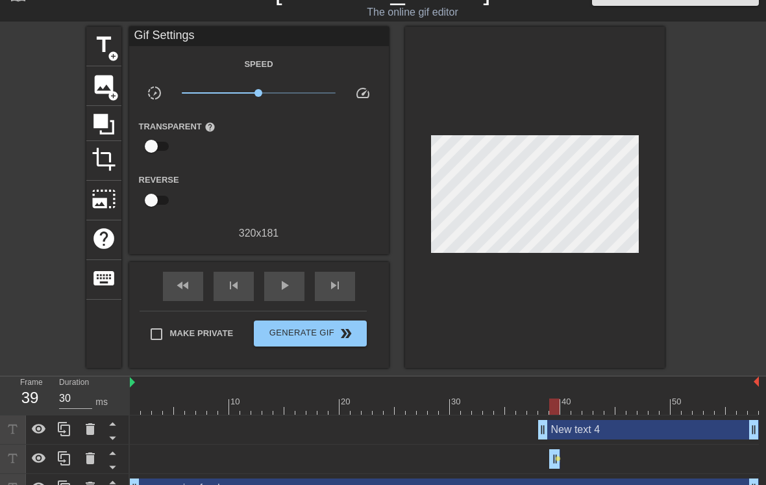
click at [635, 429] on div "New text 4 drag_handle drag_handle" at bounding box center [648, 429] width 221 height 19
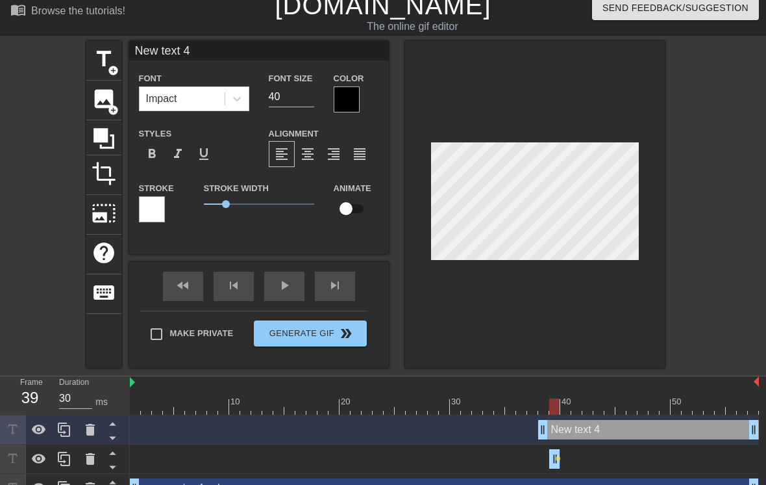
scroll to position [0, 3]
type input "Ne"
type textarea "Ne"
type input "N"
type textarea "N"
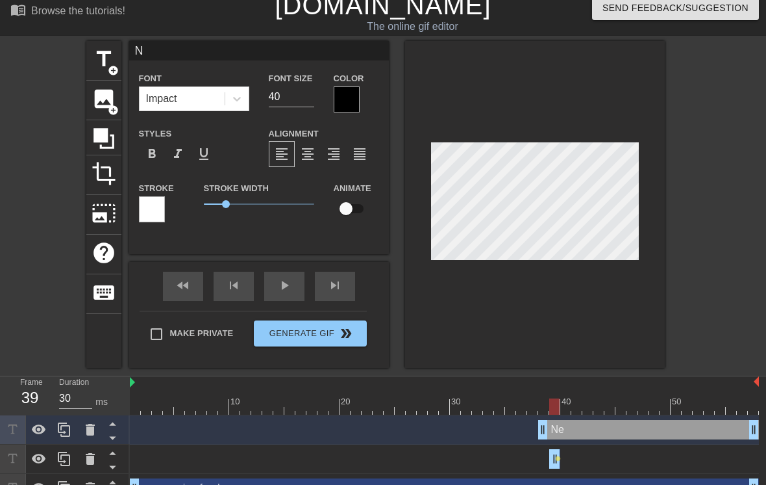
scroll to position [0, 0]
type input "m"
type textarea "my"
type input "my"
type textarea "my"
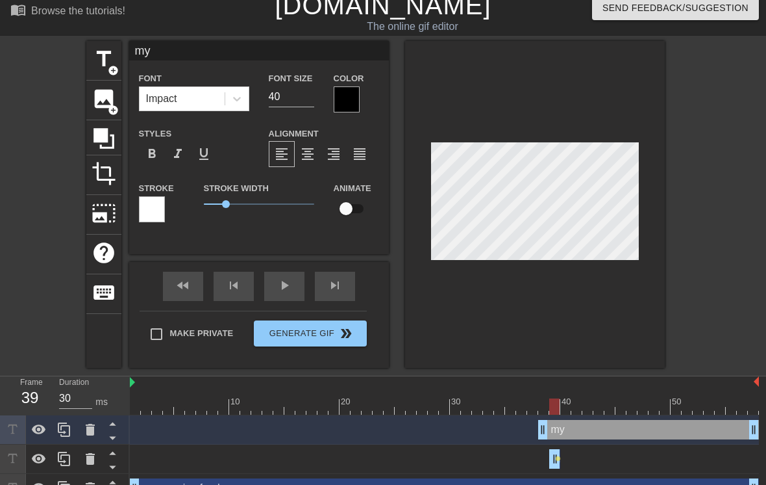
type input "my"
type textarea "my d"
type input "my d"
type textarea "my do"
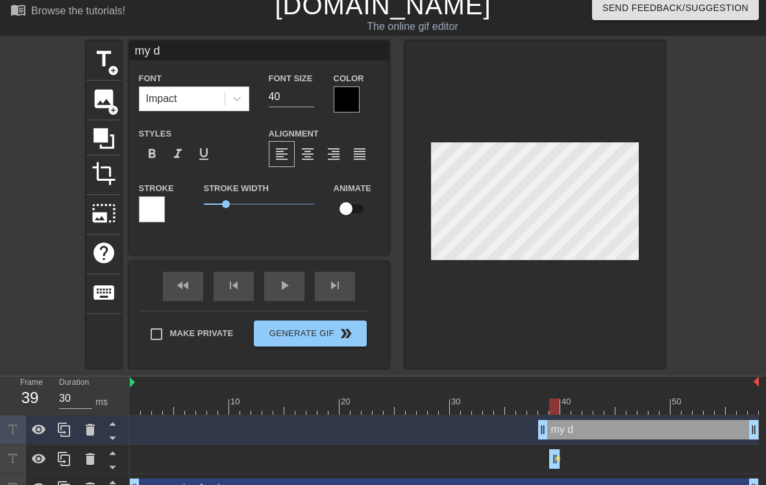
type input "my do"
type textarea "my dog"
type input "my dog"
type textarea "my dog"
click at [277, 99] on input "40" at bounding box center [291, 96] width 45 height 21
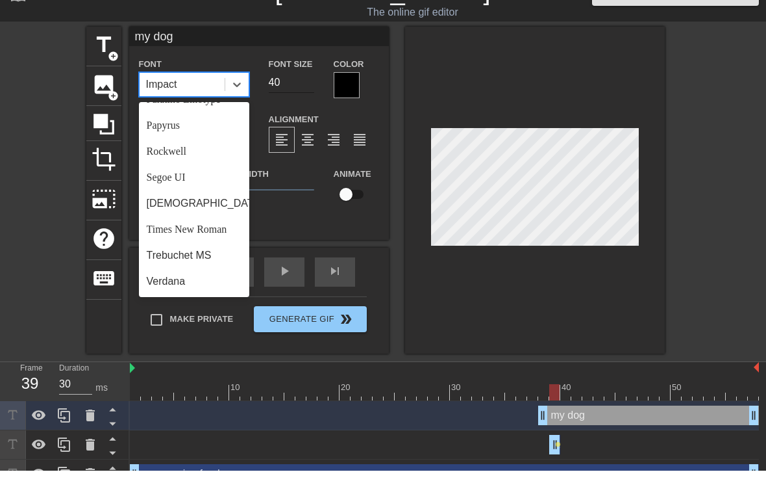
scroll to position [449, 0]
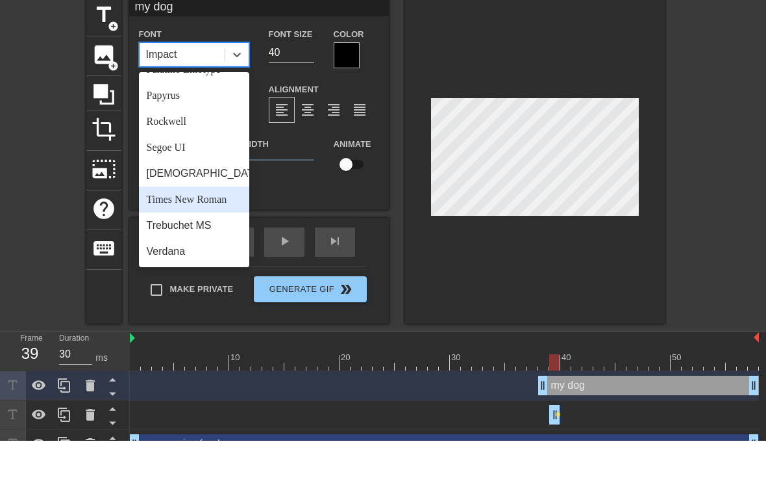
click at [212, 231] on div "Times New Roman" at bounding box center [194, 244] width 110 height 26
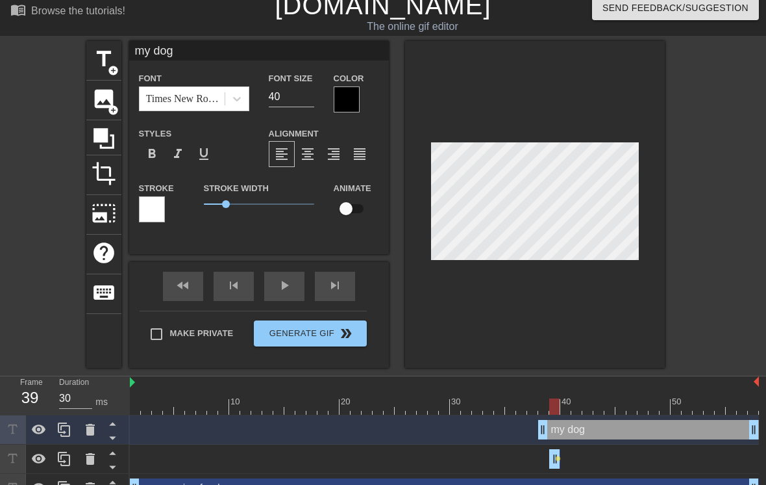
click at [355, 101] on div at bounding box center [347, 99] width 26 height 26
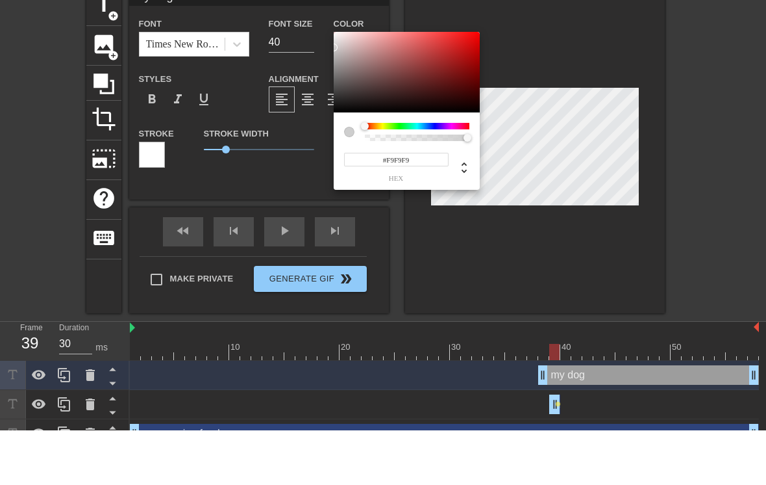
type input "#FFFFFF"
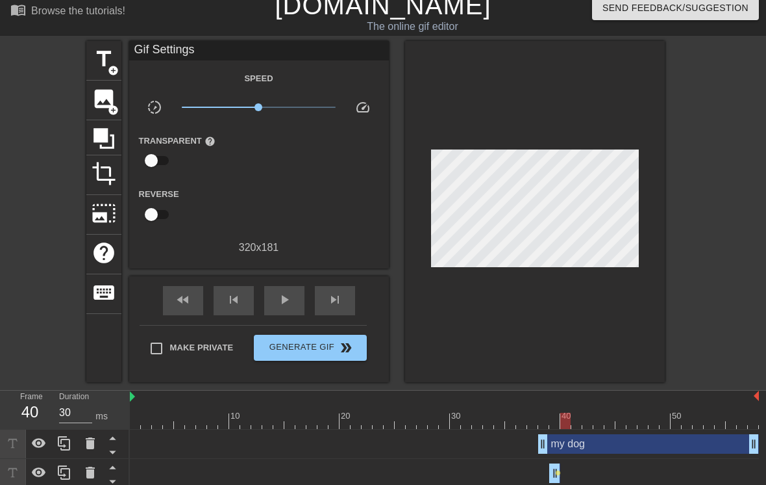
click at [554, 426] on div at bounding box center [444, 420] width 629 height 16
click at [677, 442] on div "my dog drag_handle drag_handle" at bounding box center [659, 443] width 199 height 19
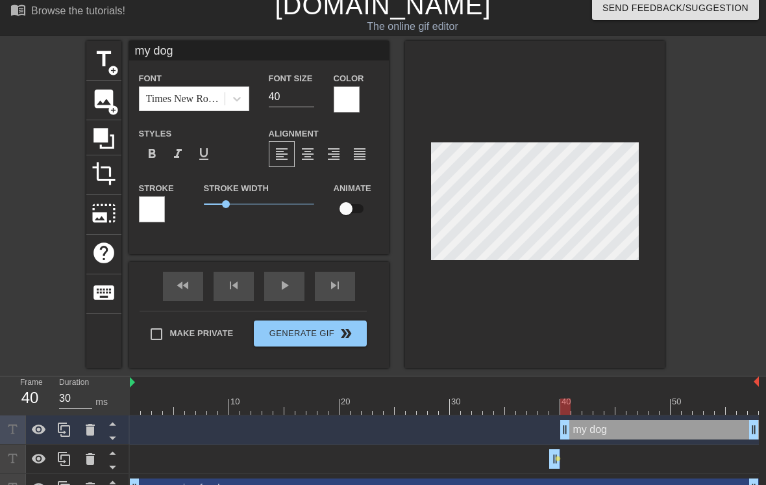
click at [353, 205] on input "checkbox" at bounding box center [346, 208] width 74 height 25
checkbox input "true"
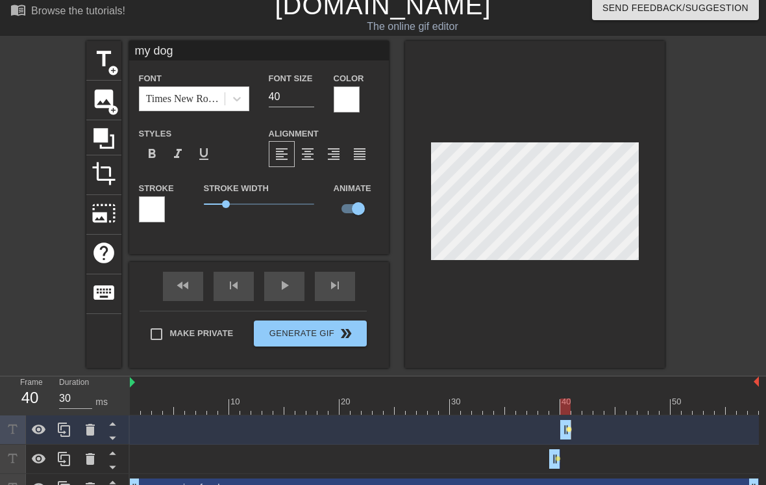
click at [567, 431] on div "my dog drag_handle drag_handle lens" at bounding box center [444, 429] width 629 height 29
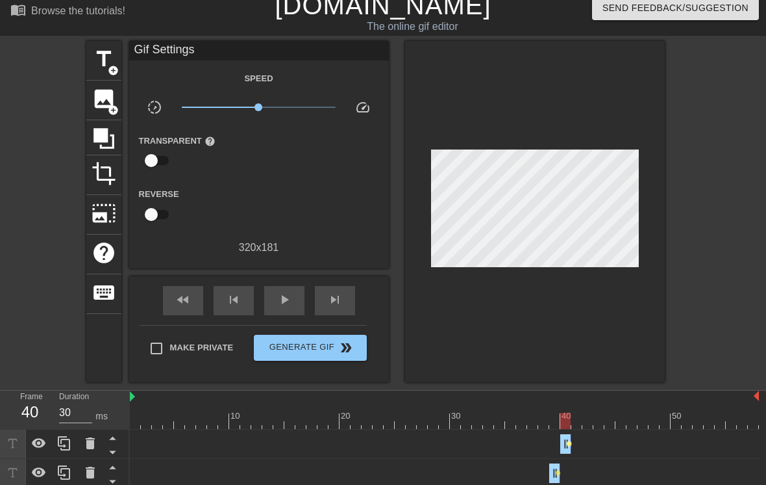
click at [567, 445] on span "lens" at bounding box center [569, 443] width 6 height 6
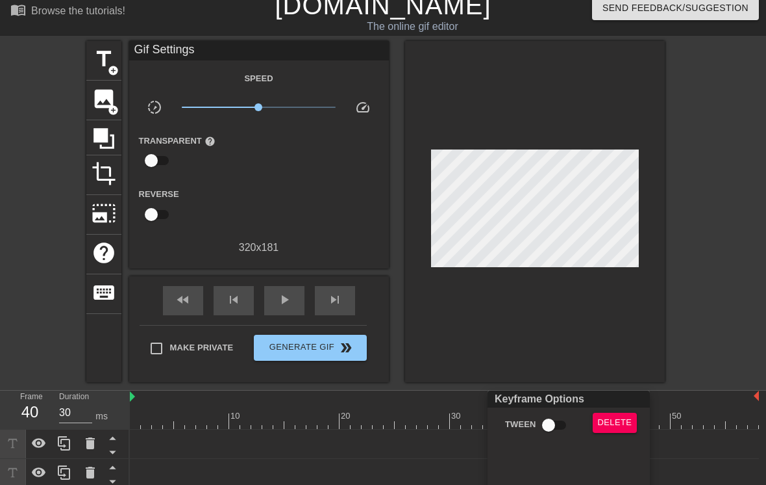
click at [550, 421] on input "Tween" at bounding box center [549, 424] width 74 height 25
checkbox input "true"
click at [696, 316] on div at bounding box center [383, 242] width 766 height 485
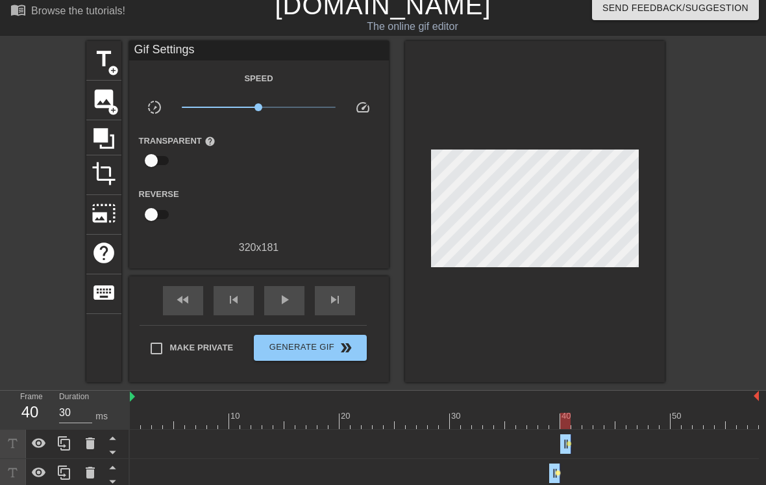
click at [556, 474] on span "lens" at bounding box center [558, 473] width 6 height 6
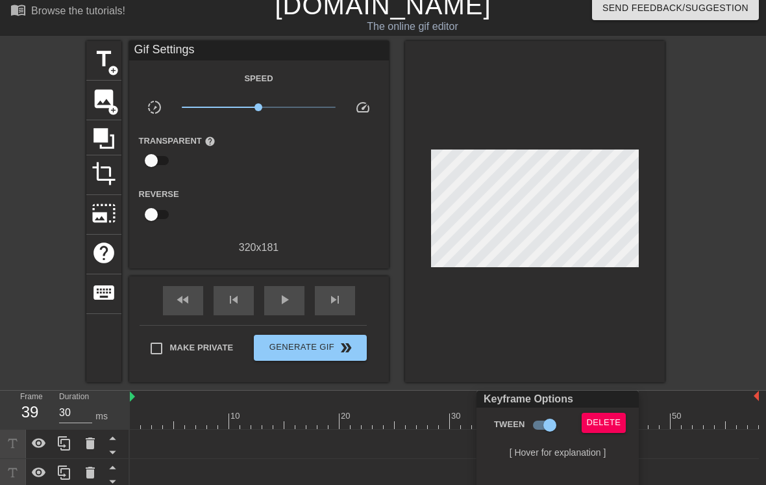
click at [574, 455] on div "[ Hover for explanation ]" at bounding box center [558, 451] width 148 height 9
click at [696, 223] on div at bounding box center [383, 242] width 766 height 485
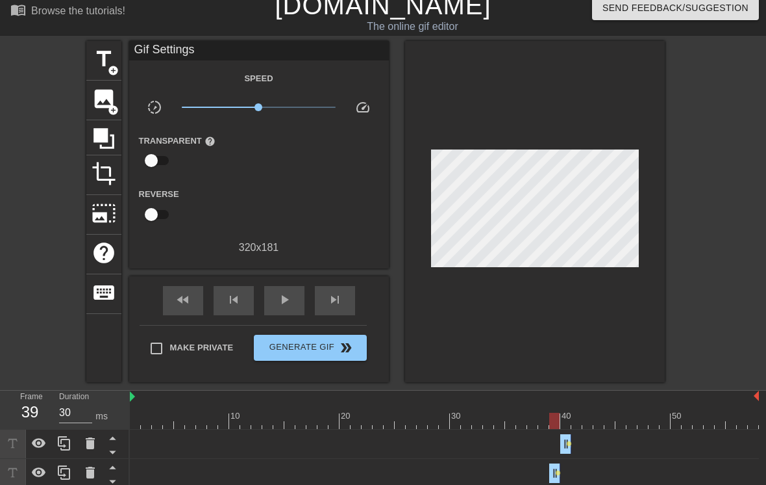
click at [625, 446] on div "my dog drag_handle drag_handle lens" at bounding box center [444, 443] width 629 height 19
click at [568, 443] on span "lens" at bounding box center [569, 443] width 6 height 6
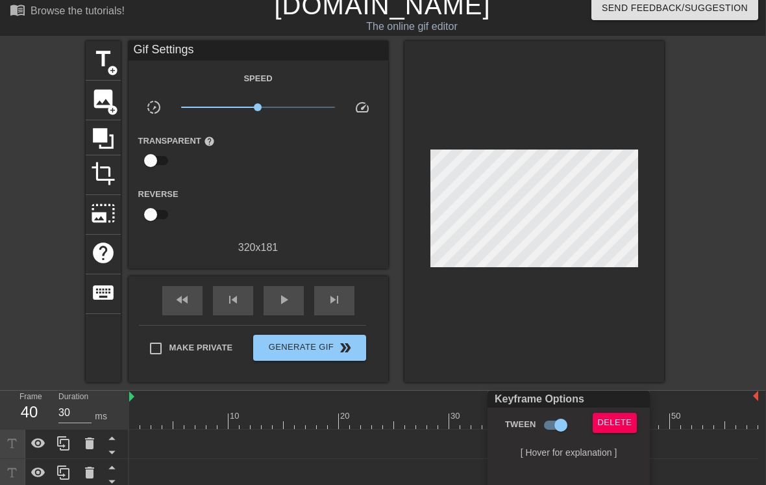
scroll to position [10, 10]
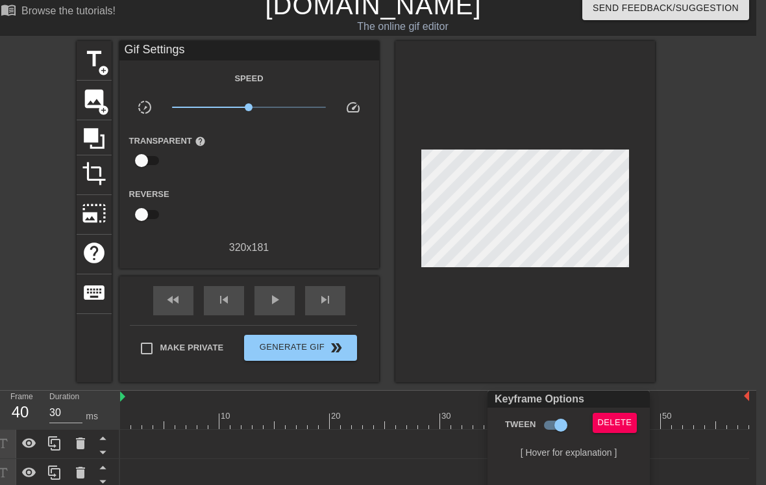
click at [543, 208] on div at bounding box center [383, 242] width 766 height 485
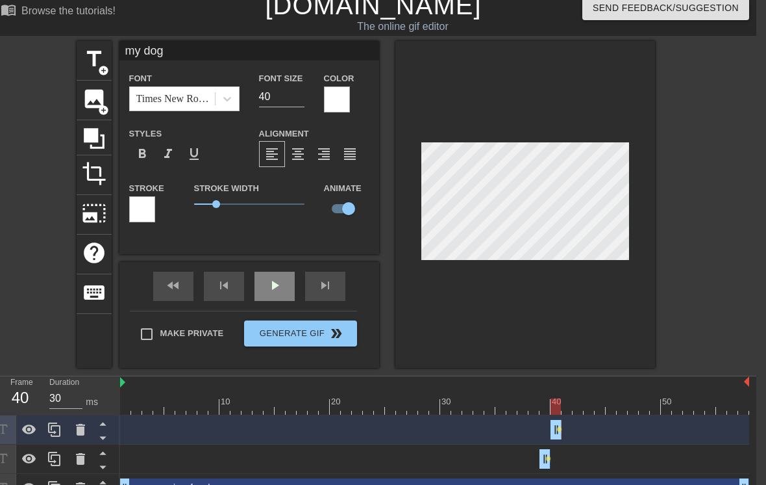
click at [287, 284] on div "fast_rewind skip_previous play_arrow skip_next" at bounding box center [250, 286] width 212 height 49
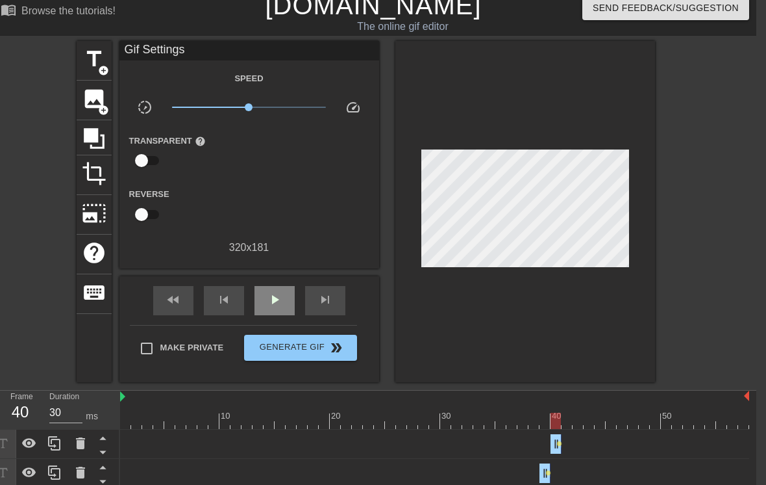
click at [281, 308] on div "play_arrow" at bounding box center [275, 300] width 40 height 29
click at [288, 307] on div "pause" at bounding box center [275, 300] width 40 height 29
click at [546, 473] on span "lens" at bounding box center [549, 473] width 6 height 6
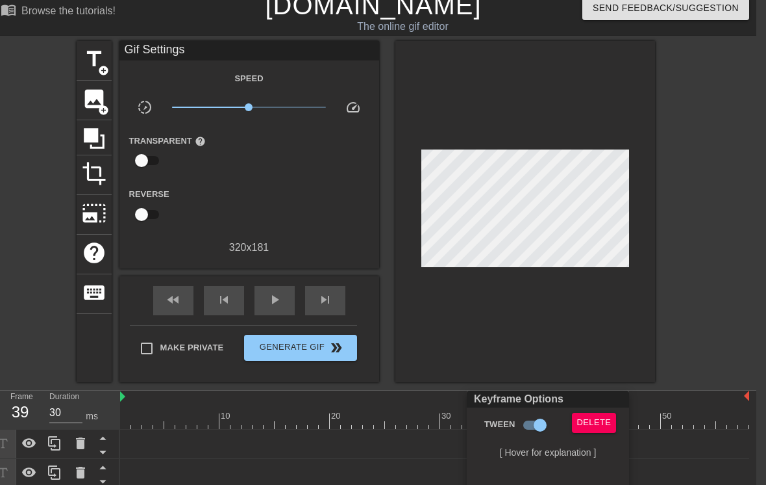
click at [715, 307] on div at bounding box center [383, 242] width 766 height 485
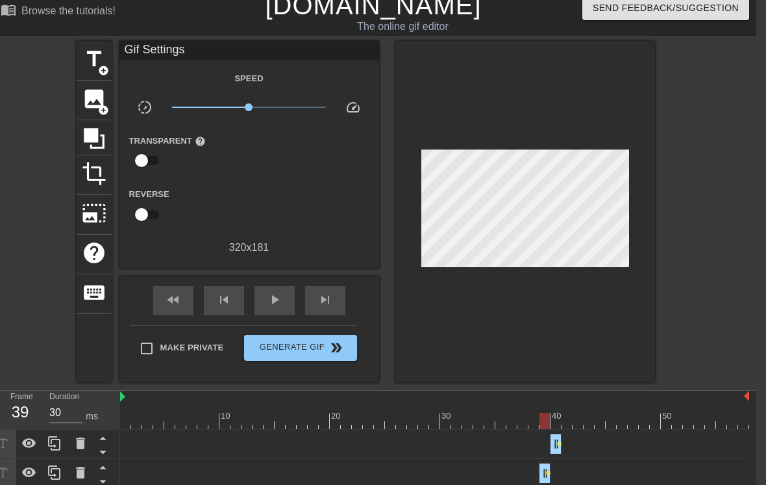
scroll to position [25, 10]
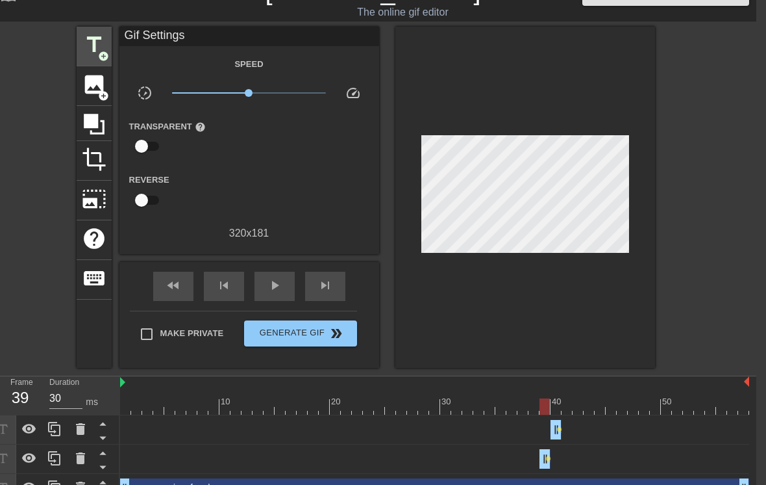
click at [98, 44] on span "title" at bounding box center [94, 44] width 25 height 25
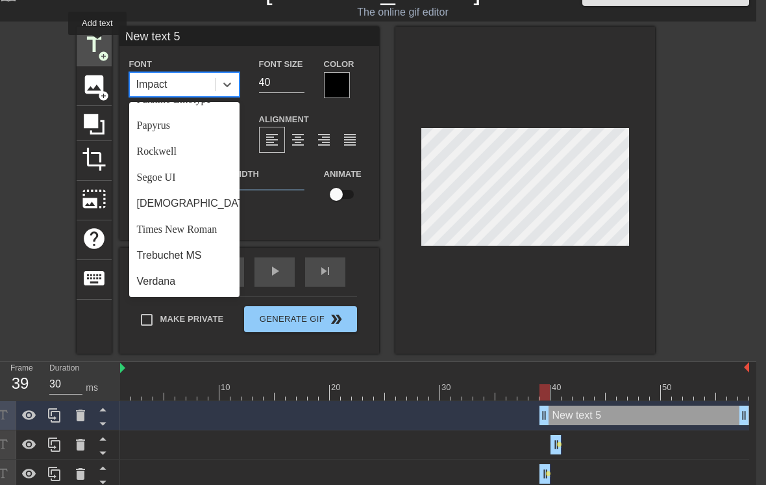
scroll to position [449, 0]
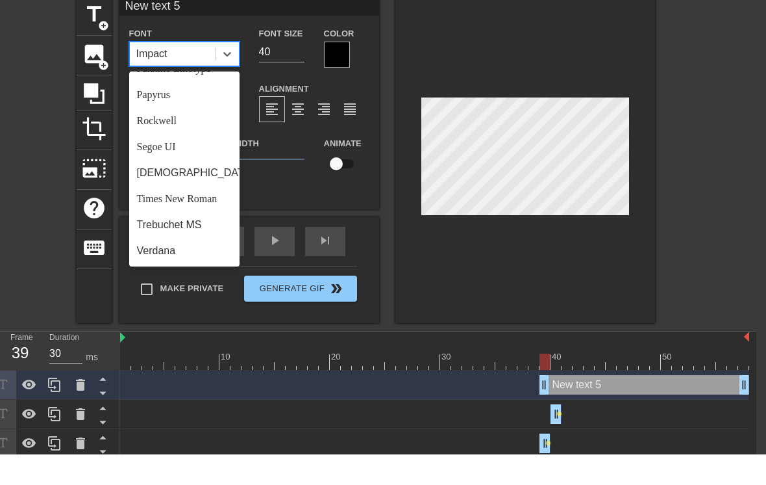
click at [210, 216] on div "Times New Roman" at bounding box center [184, 229] width 110 height 26
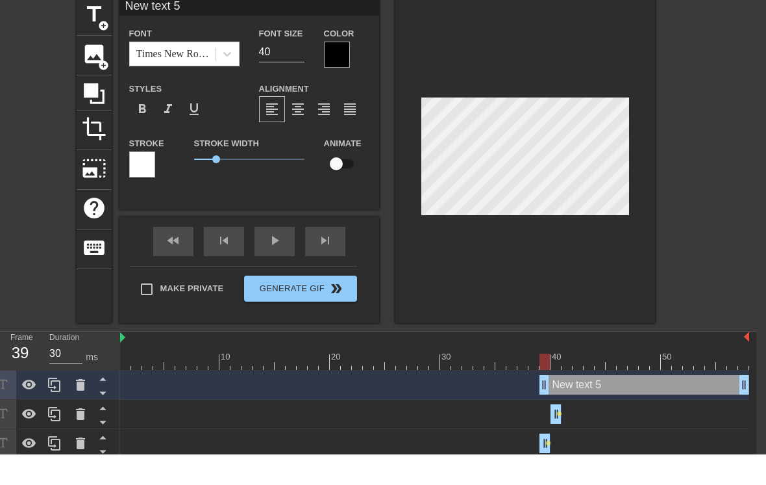
scroll to position [40, 10]
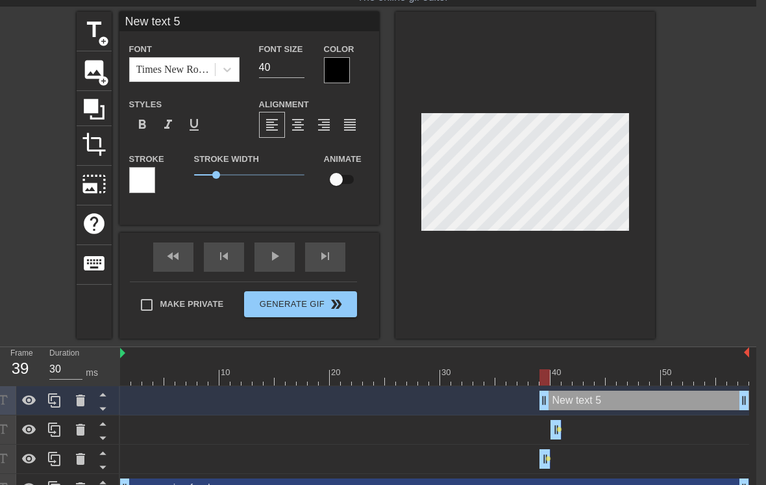
click at [342, 71] on div at bounding box center [337, 70] width 26 height 26
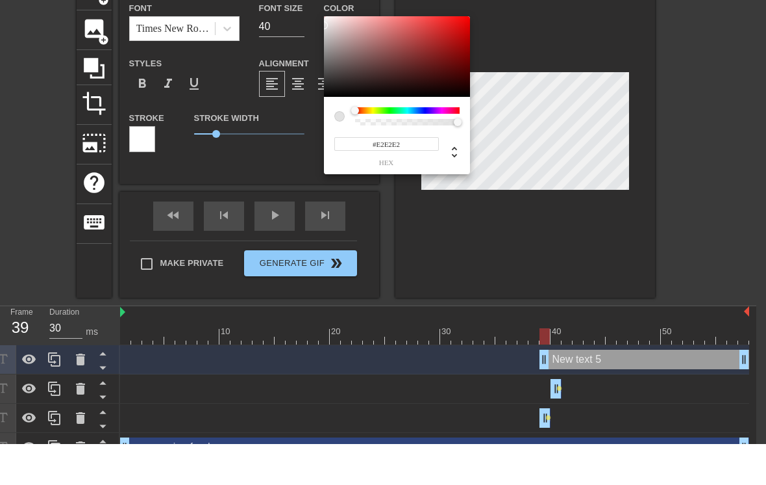
type input "#E4E4E4"
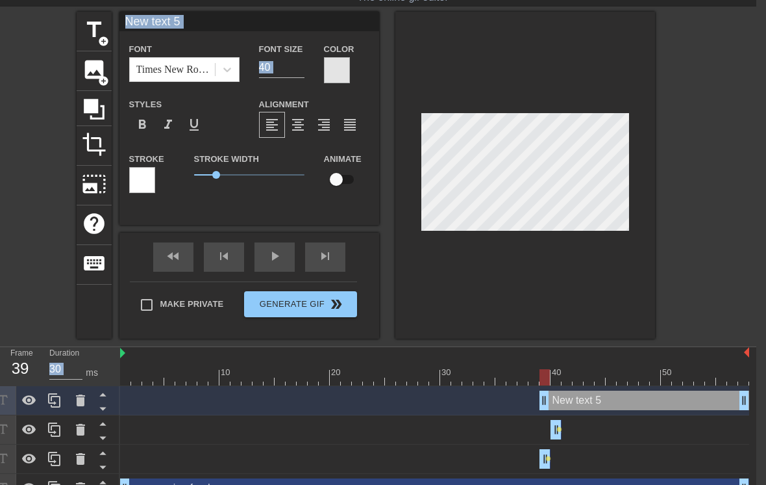
scroll to position [1, 3]
type input "New text"
type textarea "New text"
type input "New text"
type textarea "New tex"
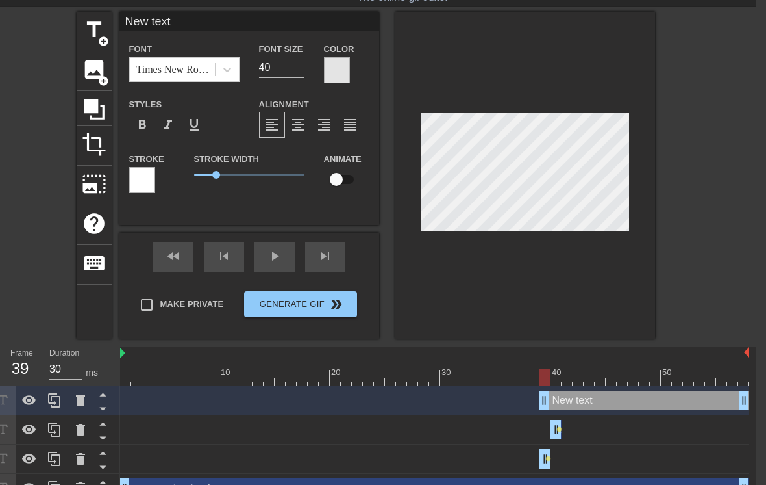
type input "New tex"
type textarea "New te"
type input "New t"
type textarea "New t"
type input "New"
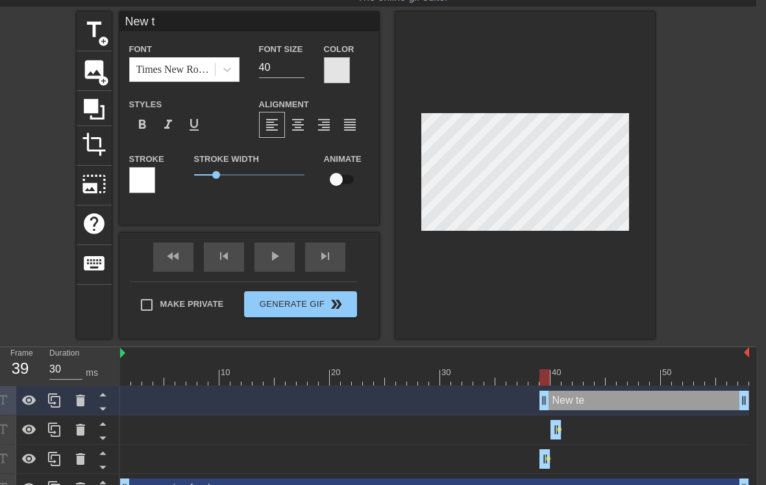
type textarea "New"
type input "New"
type textarea "Ne"
type input "N"
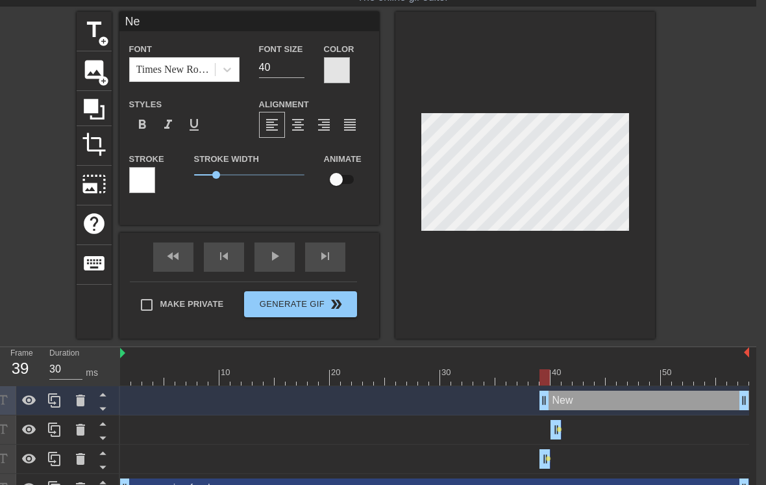
type textarea "N"
type input "m"
type textarea "my"
type input "my"
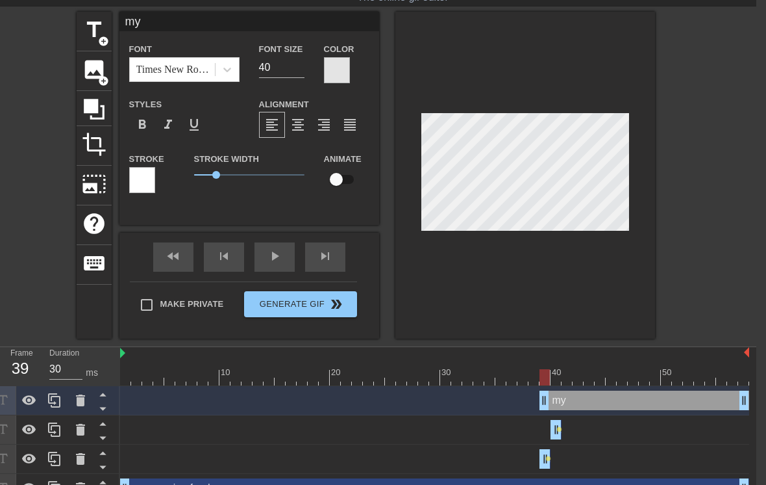
type textarea "my"
type input "my"
type textarea "my d"
type input "my d"
type textarea "my do"
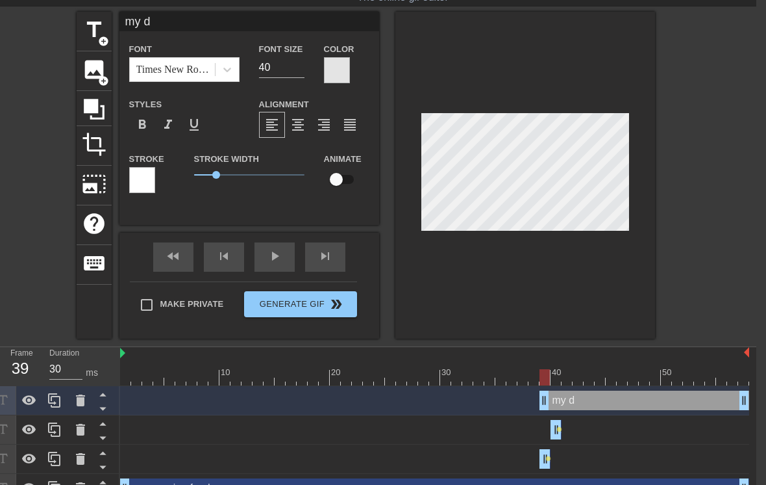
type input "my do"
type textarea "my dog"
type input "my dog"
click at [692, 149] on div "title add_circle image add_circle crop photo_size_select_large help keyboard my…" at bounding box center [373, 175] width 766 height 327
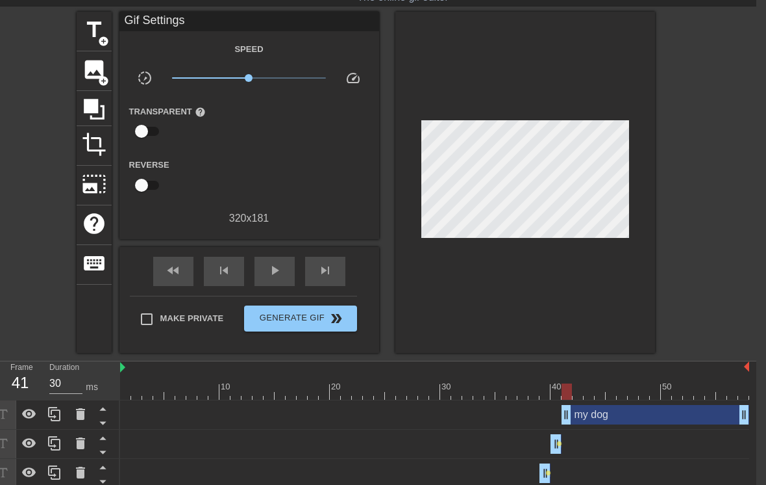
click at [547, 420] on div "my dog drag_handle drag_handle" at bounding box center [434, 414] width 629 height 19
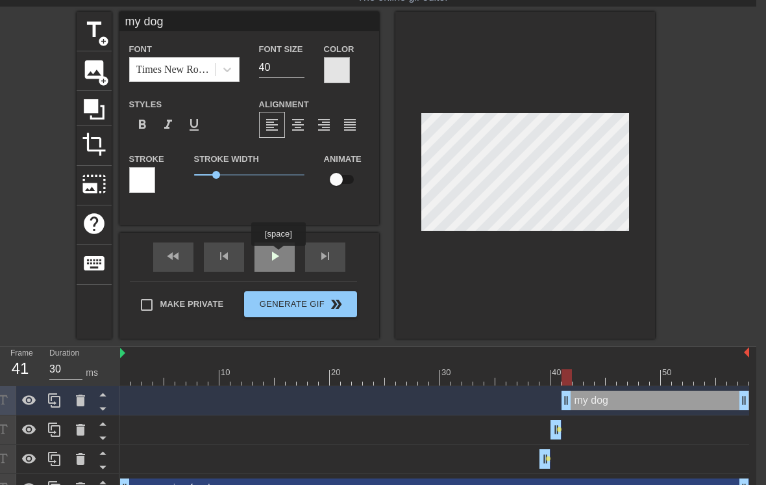
click at [280, 255] on div "fast_rewind skip_previous play_arrow skip_next" at bounding box center [250, 257] width 212 height 49
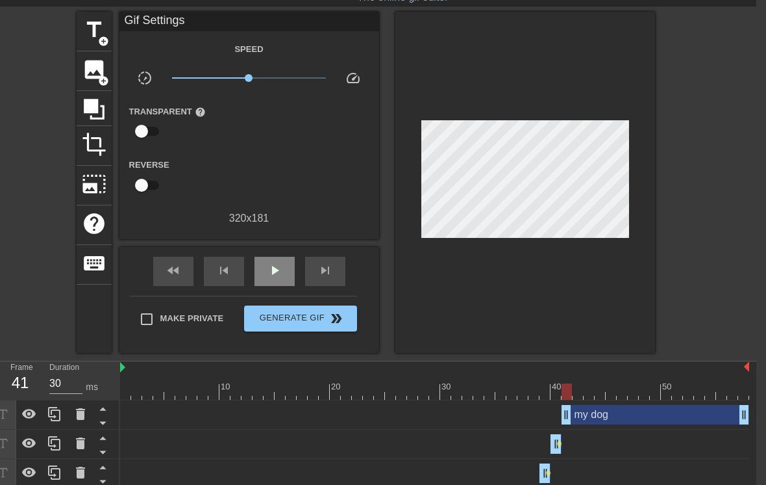
click at [277, 268] on span "play_arrow" at bounding box center [275, 270] width 16 height 16
click at [277, 271] on span "pause" at bounding box center [275, 270] width 16 height 16
click at [642, 414] on div "my dog drag_handle drag_handle" at bounding box center [656, 414] width 188 height 19
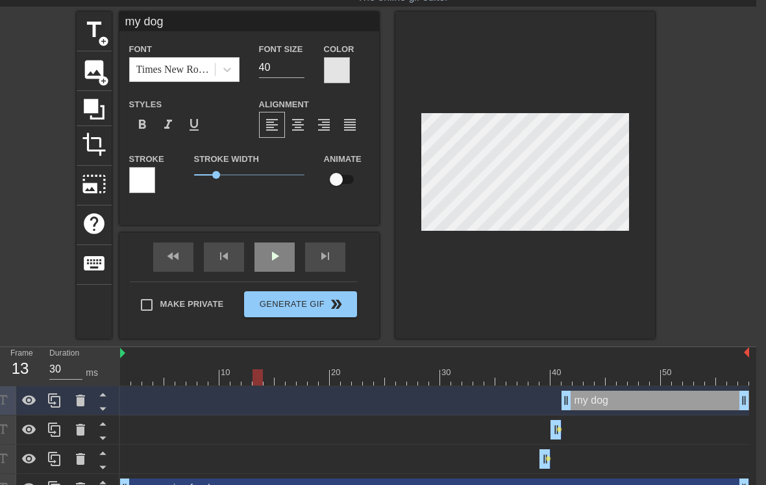
click at [338, 191] on input "checkbox" at bounding box center [336, 179] width 74 height 25
checkbox input "true"
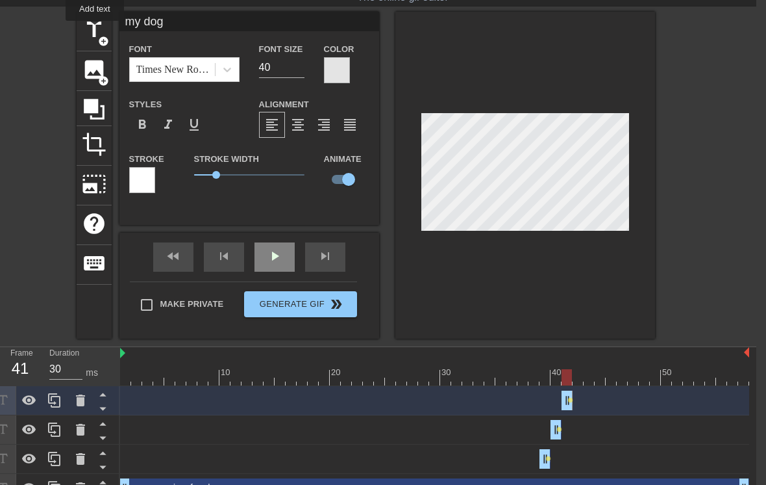
click at [95, 30] on span "title" at bounding box center [94, 30] width 25 height 25
type input "New text 6"
checkbox input "false"
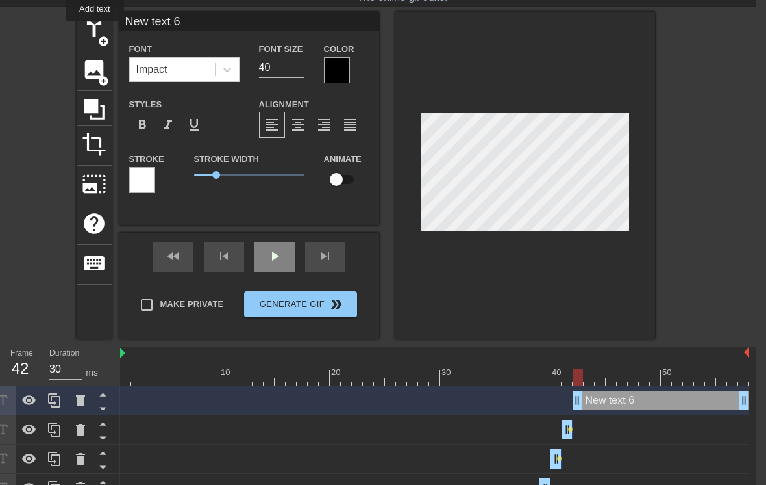
click at [566, 404] on div "New text 6 drag_handle drag_handle" at bounding box center [434, 400] width 629 height 29
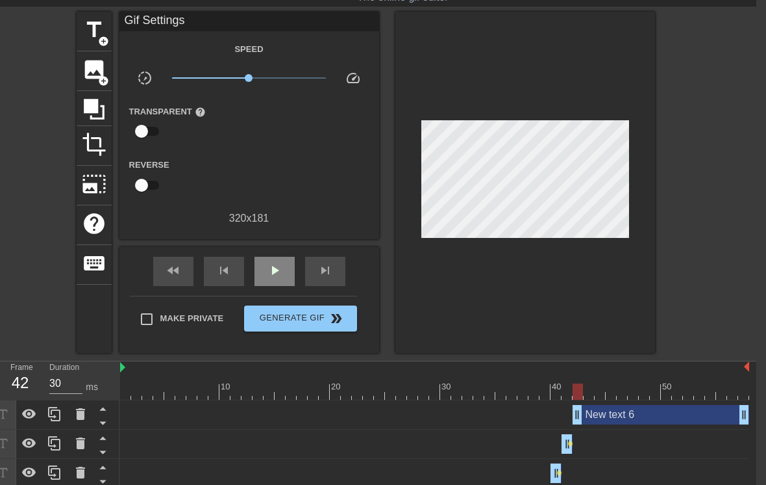
click at [634, 409] on div "New text 6 drag_handle drag_handle" at bounding box center [661, 414] width 177 height 19
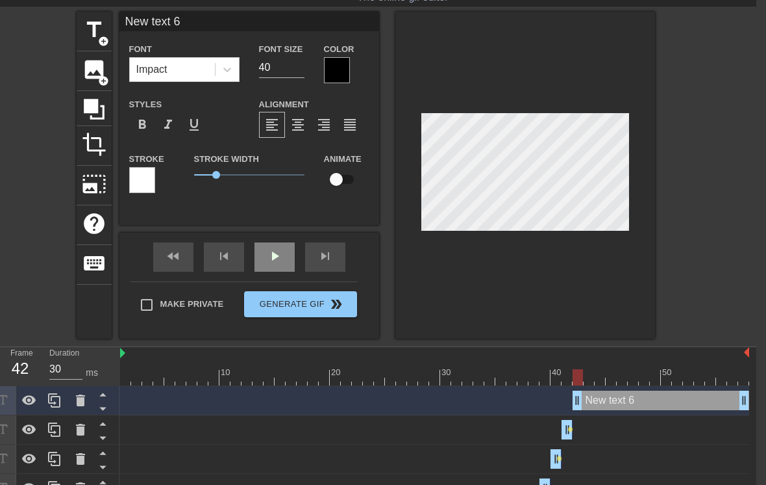
click at [335, 190] on input "checkbox" at bounding box center [336, 179] width 74 height 25
checkbox input "true"
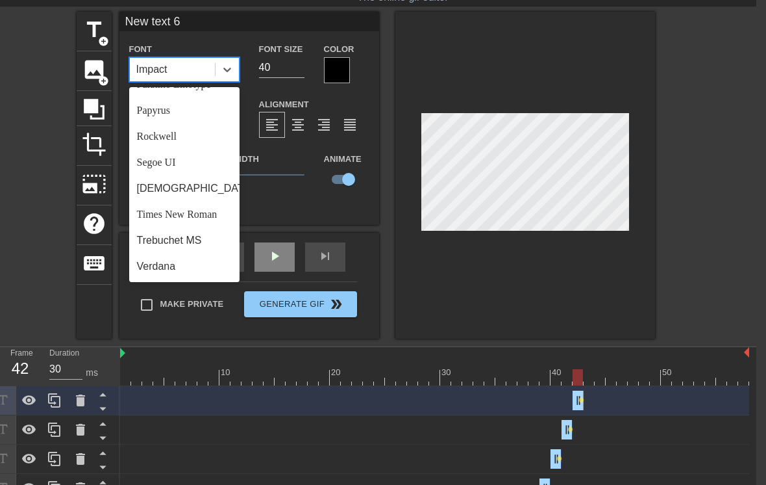
scroll to position [449, 0]
click at [201, 220] on div "Times New Roman" at bounding box center [184, 214] width 110 height 26
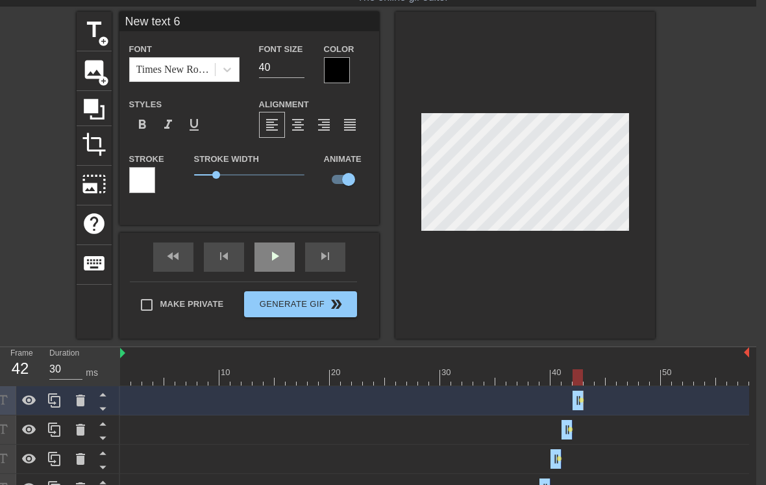
click at [339, 71] on div at bounding box center [337, 70] width 26 height 26
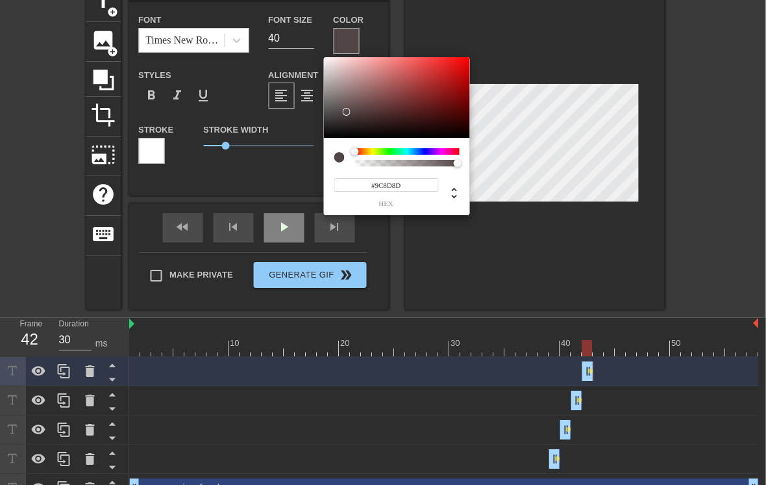
scroll to position [69, 10]
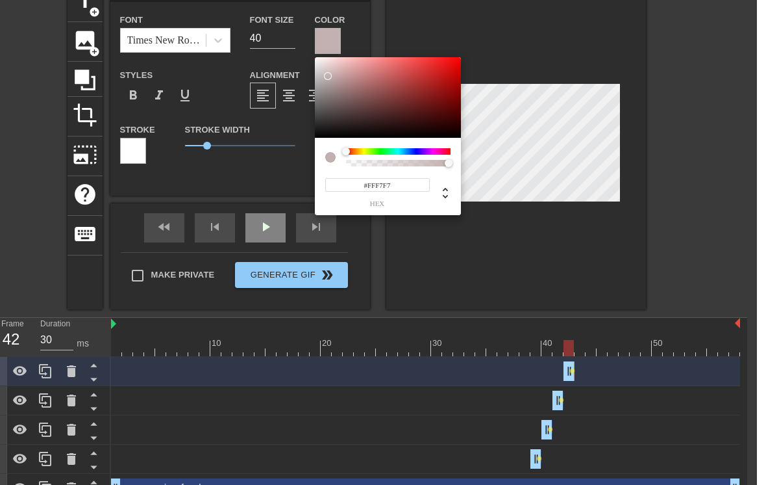
type input "#FFF9F9"
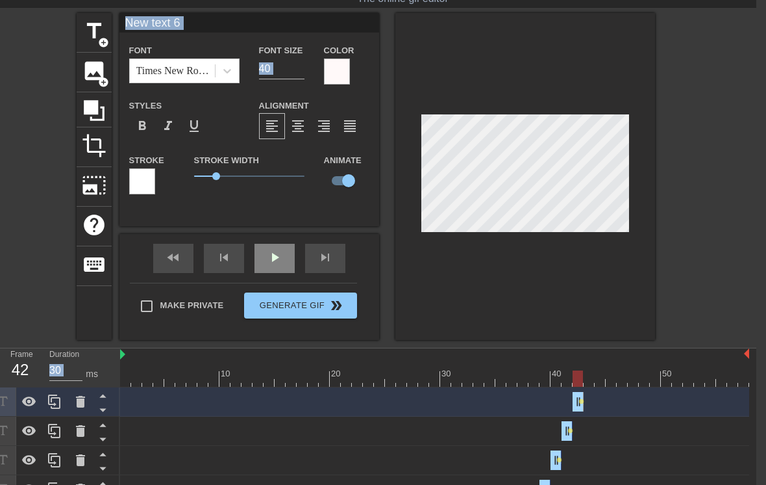
scroll to position [38, 10]
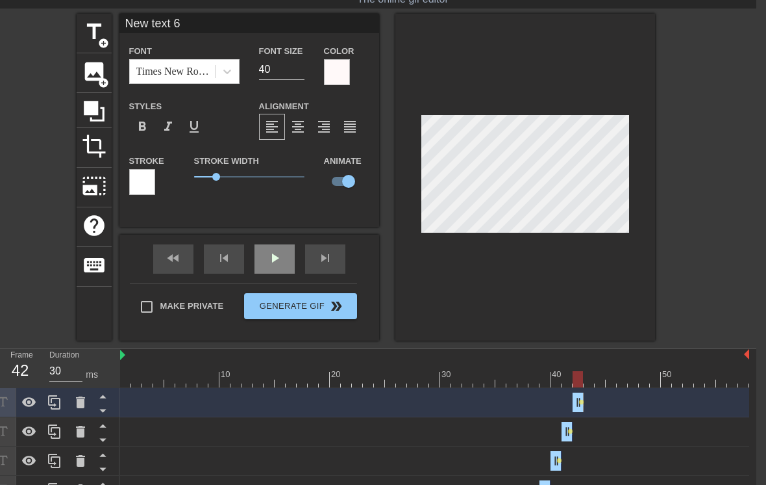
type input "New text"
type textarea "New text"
type input "New text"
type textarea "New text"
type input "New tex"
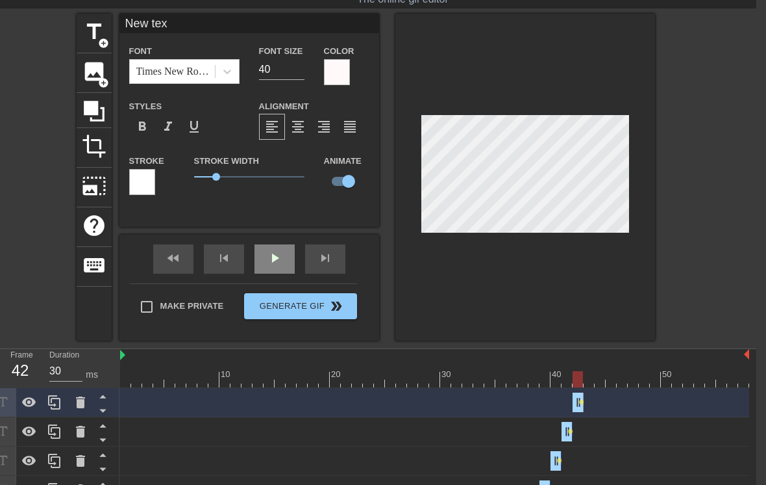
type textarea "New te"
type input "New t"
type textarea "New"
type input "New"
type textarea "New"
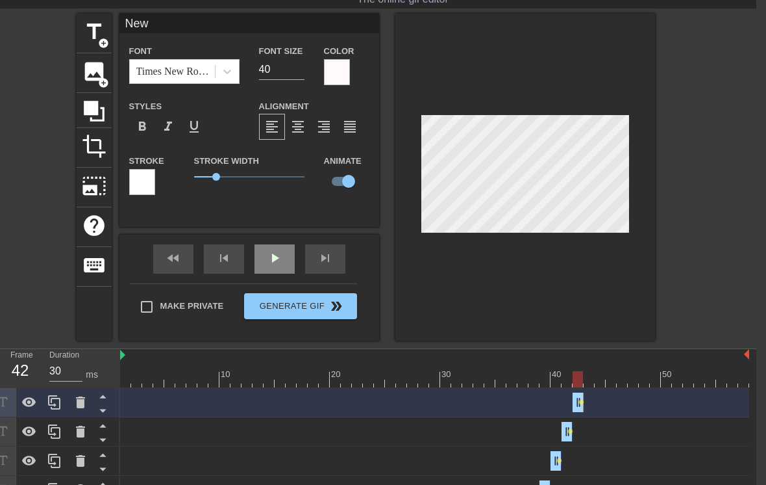
type input "Ne"
type textarea "N"
type input "N"
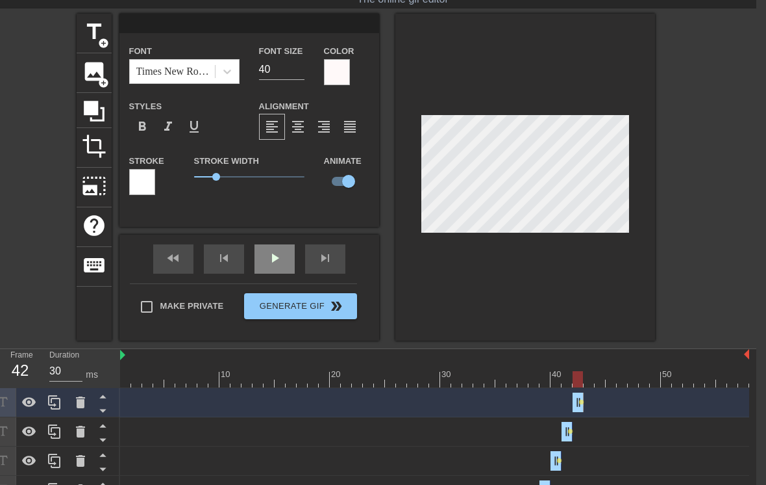
type input "m"
type textarea "my"
type input "my"
type textarea "my"
type input "my"
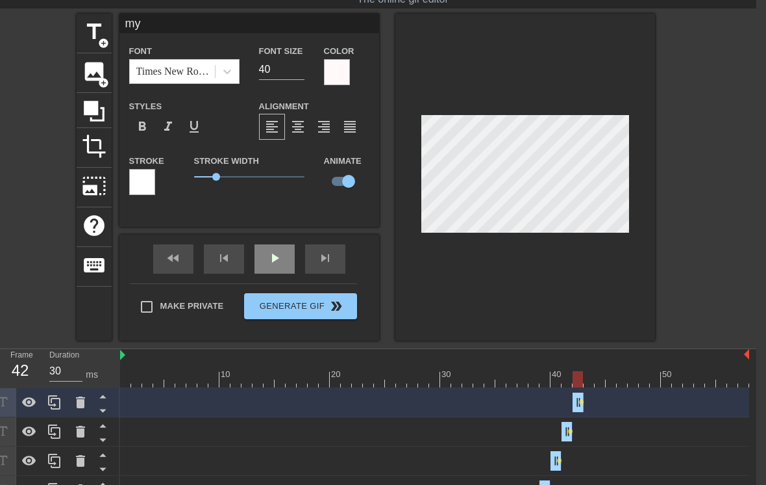
type textarea "my d"
type input "my do"
type textarea "my dog"
type input "my dog"
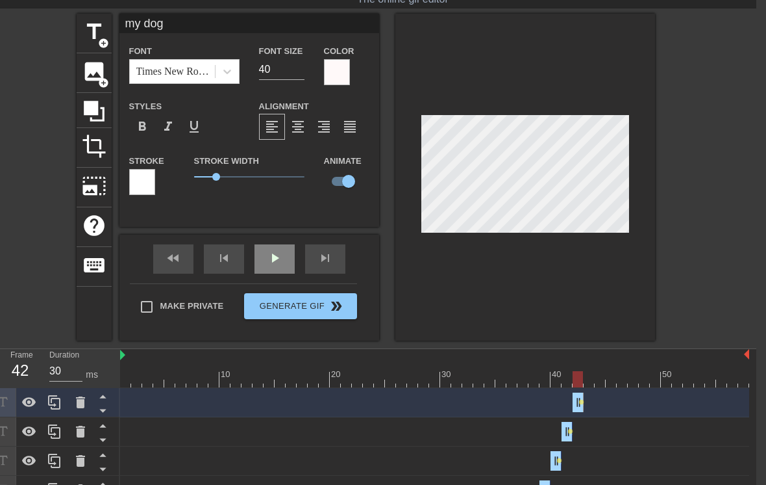
type textarea "my dog"
click at [689, 142] on div "title add_circle image add_circle crop photo_size_select_large help keyboard my…" at bounding box center [373, 177] width 766 height 327
click at [104, 31] on span "title" at bounding box center [94, 31] width 25 height 25
type input "New text 7"
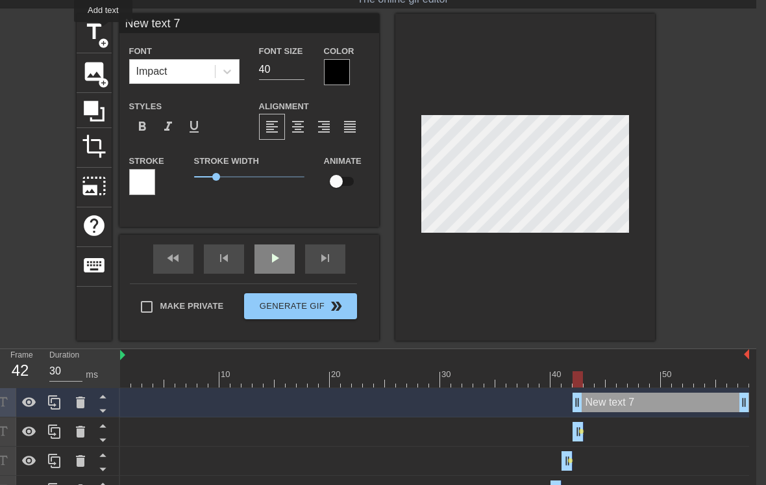
click at [344, 177] on input "checkbox" at bounding box center [336, 181] width 74 height 25
checkbox input "true"
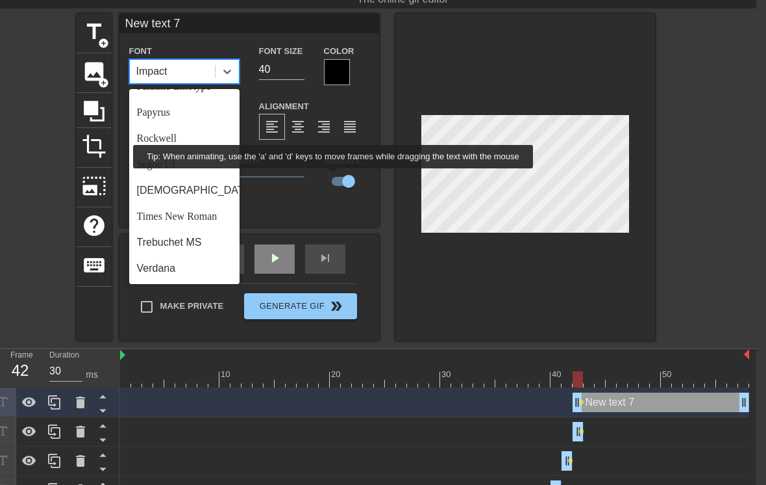
scroll to position [449, 0]
click at [194, 220] on div "Times New Roman" at bounding box center [184, 216] width 110 height 26
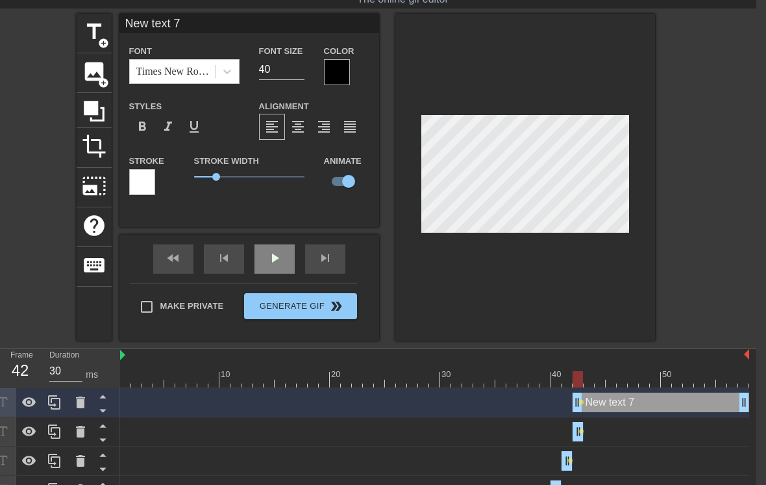
click at [341, 73] on div at bounding box center [337, 72] width 26 height 26
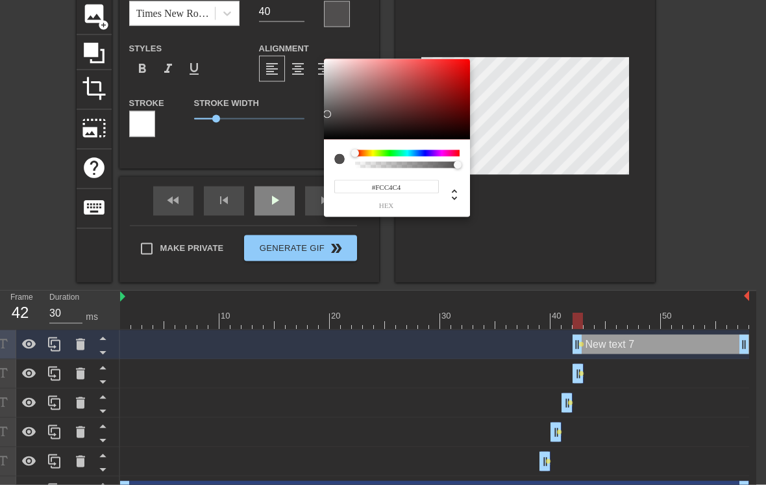
type input "#FFFFFF"
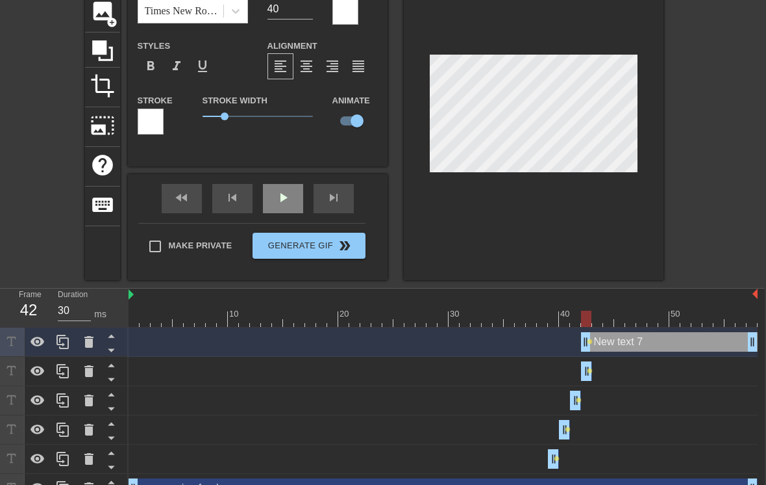
scroll to position [0, 3]
type input "New text"
type textarea "New text"
type input "New tex"
type textarea "New te"
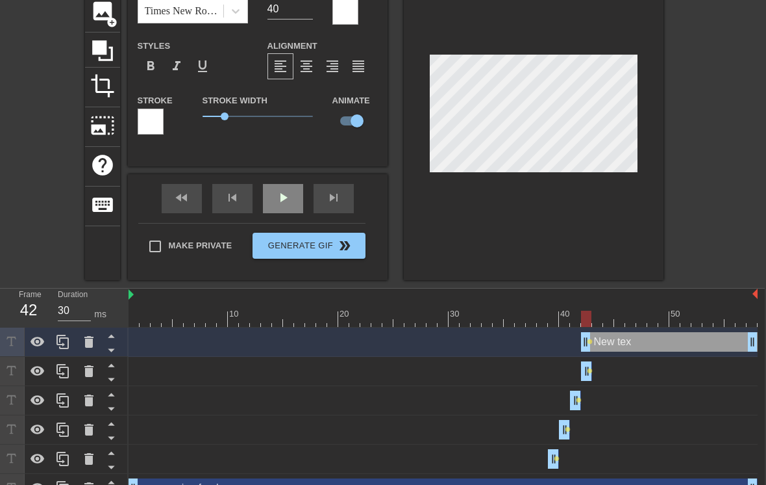
type input "New te"
type textarea "New t"
type input "New"
type textarea "New"
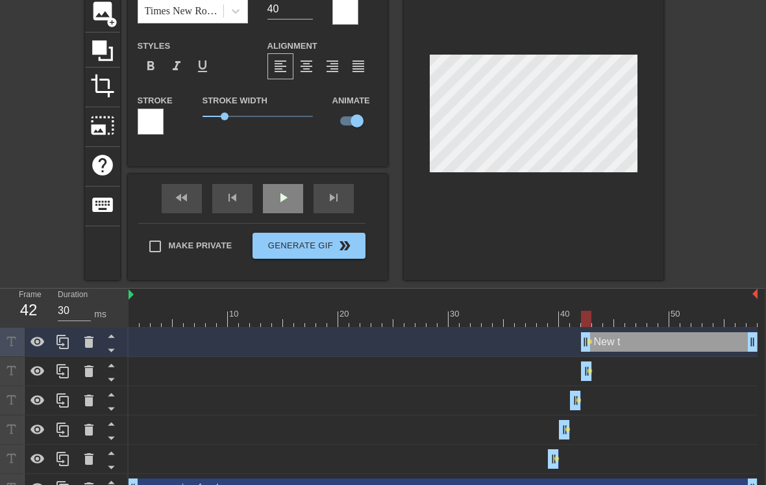
type input "New"
type textarea "Ne"
type input "Ne"
type textarea "N"
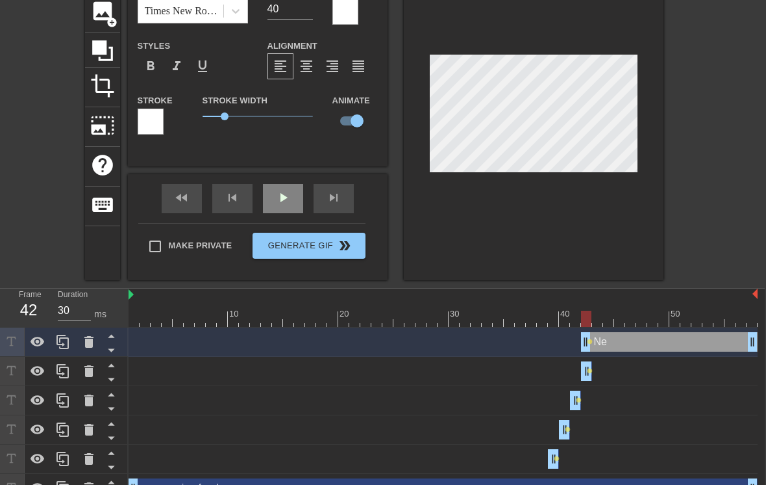
type input "N"
type input "m"
type textarea "my"
type input "my"
type textarea "my d"
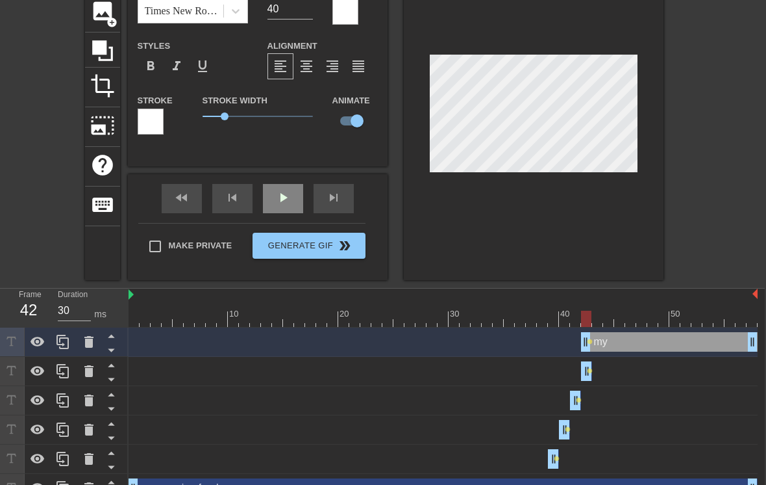
type input "my d"
type textarea "my do"
click at [585, 342] on div "my dog drag_handle drag_handle" at bounding box center [443, 341] width 629 height 29
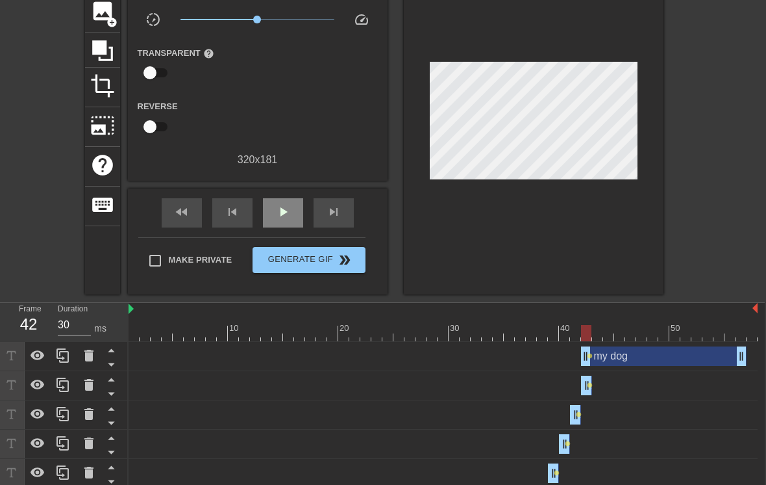
scroll to position [98, 0]
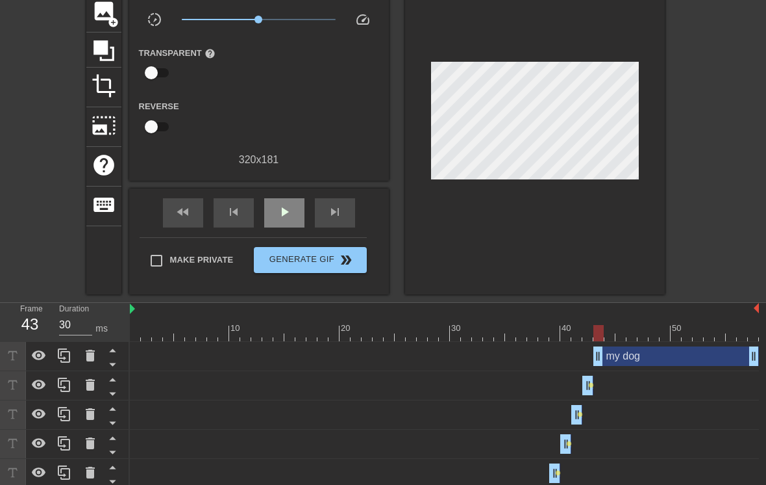
click at [736, 359] on div "my dog drag_handle drag_handle" at bounding box center [677, 355] width 166 height 19
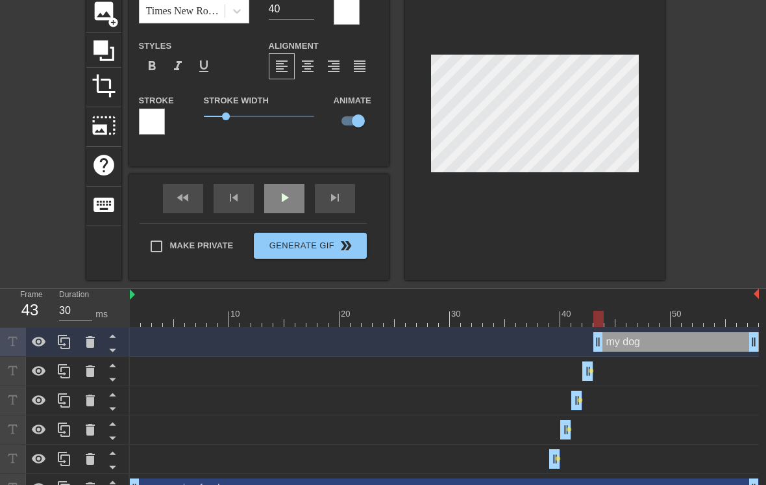
click at [357, 120] on input "checkbox" at bounding box center [358, 120] width 74 height 25
click at [353, 116] on input "checkbox" at bounding box center [346, 120] width 74 height 25
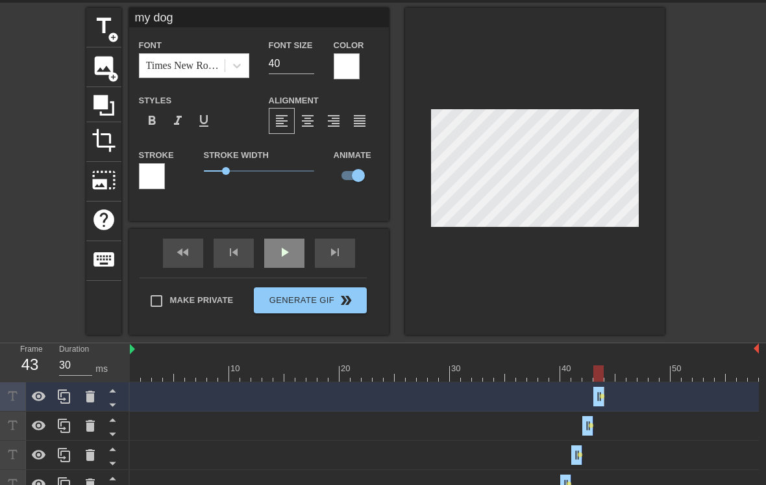
scroll to position [44, 0]
click at [108, 29] on span "title" at bounding box center [104, 26] width 25 height 25
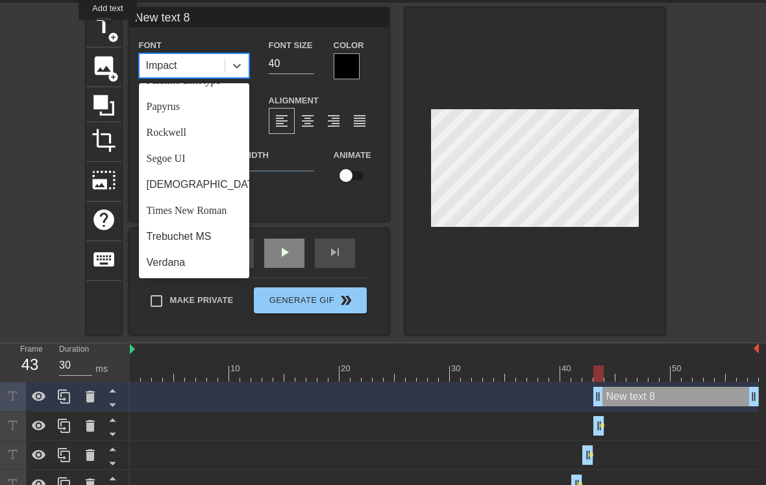
scroll to position [449, 0]
click at [216, 214] on div "Times New Roman" at bounding box center [194, 210] width 110 height 26
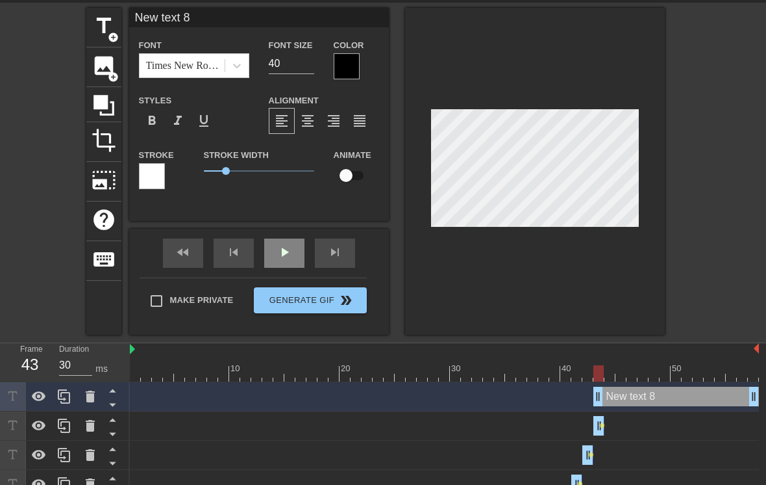
click at [353, 60] on div at bounding box center [347, 66] width 26 height 26
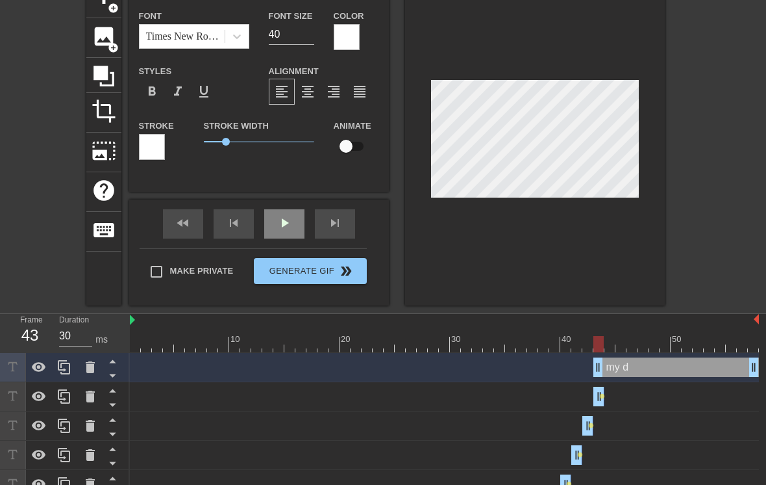
scroll to position [0, 1]
click at [711, 105] on div "title add_circle image add_circle crop photo_size_select_large help keyboard my…" at bounding box center [383, 142] width 766 height 327
click at [356, 151] on input "checkbox" at bounding box center [346, 146] width 74 height 25
click at [602, 370] on div "my dog drag_handle drag_handle" at bounding box center [444, 367] width 629 height 29
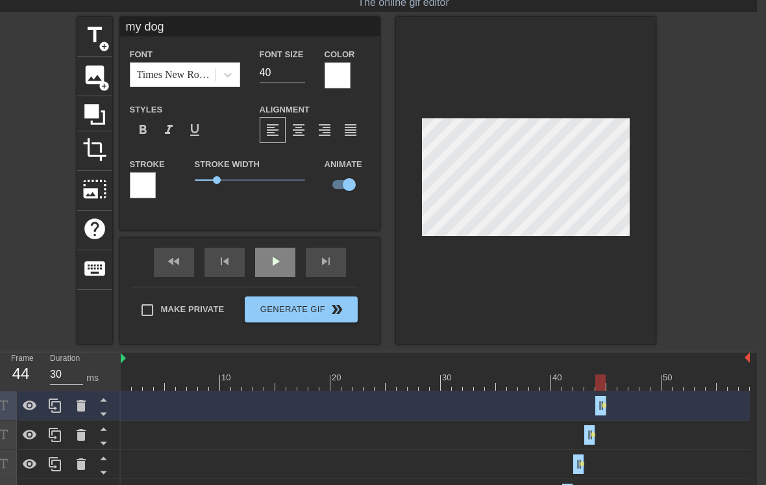
scroll to position [33, 9]
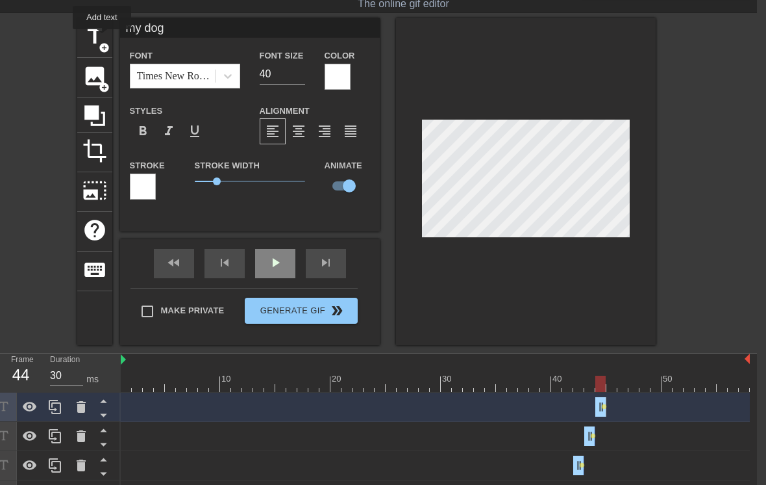
click at [103, 38] on span "title" at bounding box center [94, 36] width 25 height 25
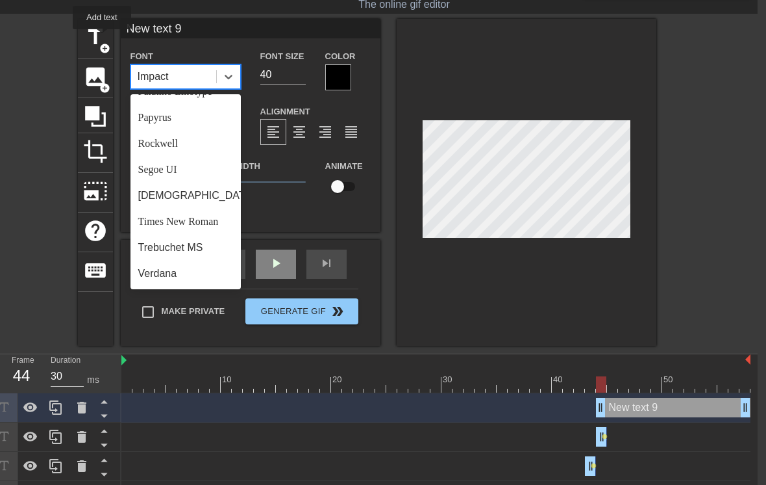
scroll to position [449, 0]
click at [201, 224] on div "Times New Roman" at bounding box center [186, 221] width 110 height 26
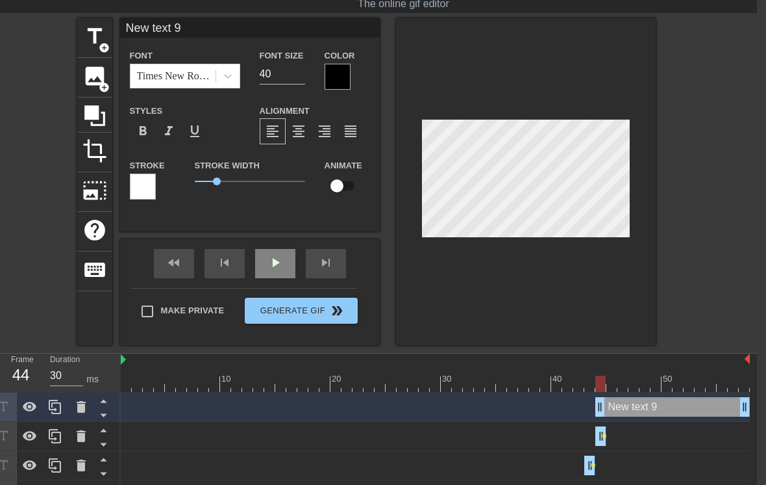
click at [340, 78] on div at bounding box center [338, 77] width 26 height 26
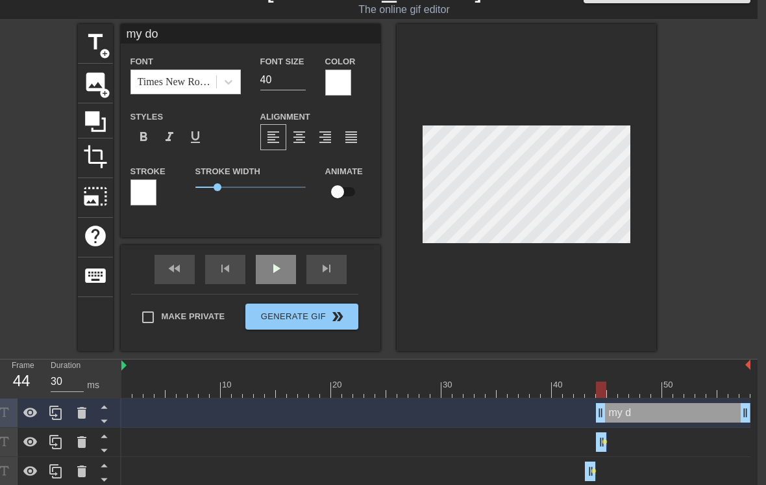
scroll to position [0, 1]
click at [692, 138] on div "title add_circle image add_circle crop photo_size_select_large help keyboard my…" at bounding box center [375, 187] width 766 height 327
click at [711, 123] on div "title add_circle image add_circle crop photo_size_select_large help keyboard my…" at bounding box center [375, 187] width 766 height 327
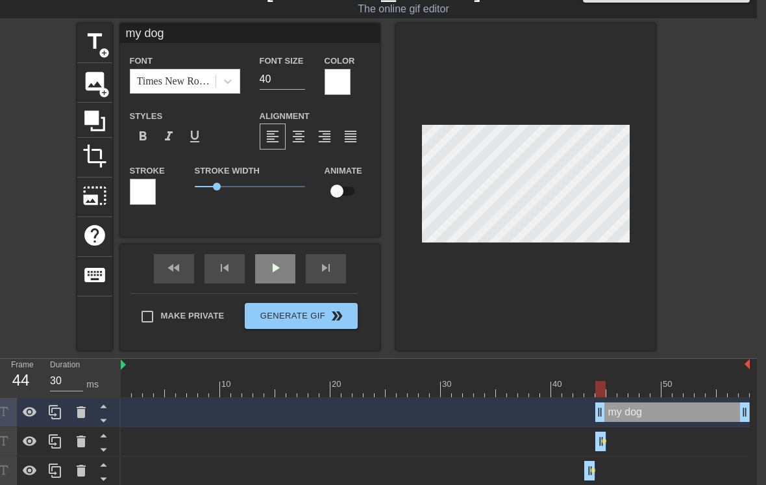
scroll to position [28, 9]
click at [342, 190] on input "checkbox" at bounding box center [337, 191] width 74 height 25
click at [598, 414] on div "my dog drag_handle drag_handle" at bounding box center [435, 411] width 629 height 29
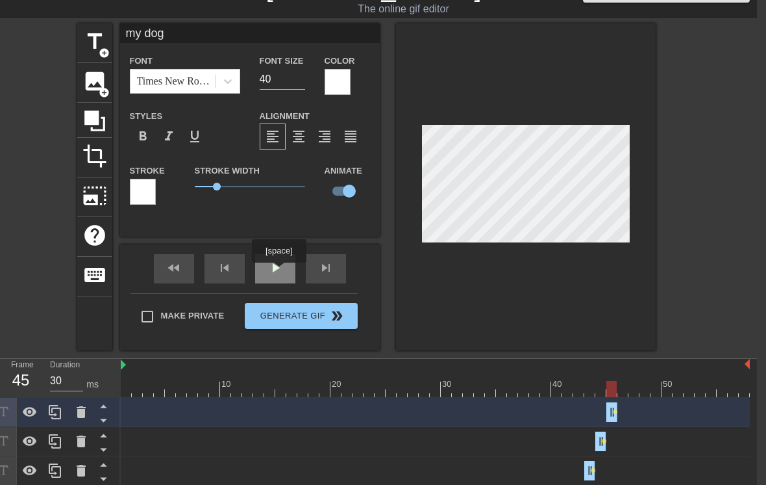
click at [281, 271] on div "play_arrow" at bounding box center [275, 268] width 40 height 29
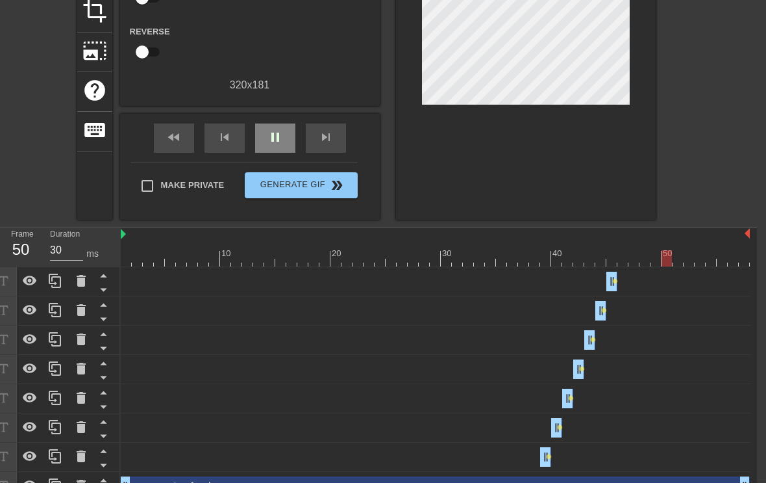
scroll to position [171, 9]
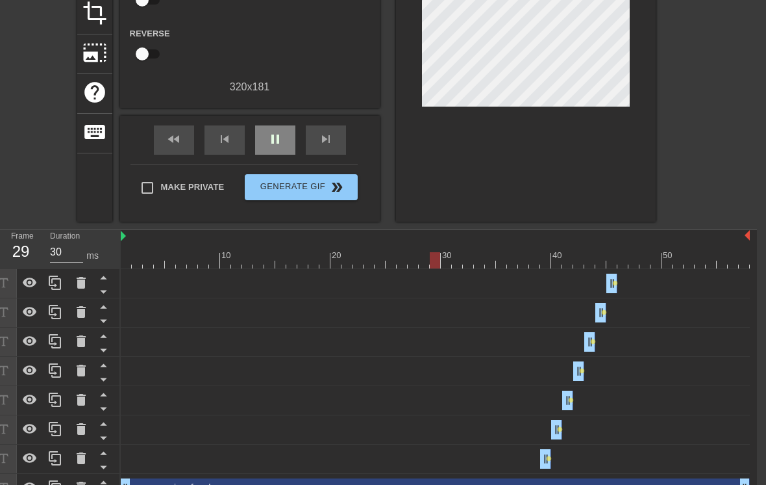
click at [283, 145] on div "pause" at bounding box center [275, 139] width 40 height 29
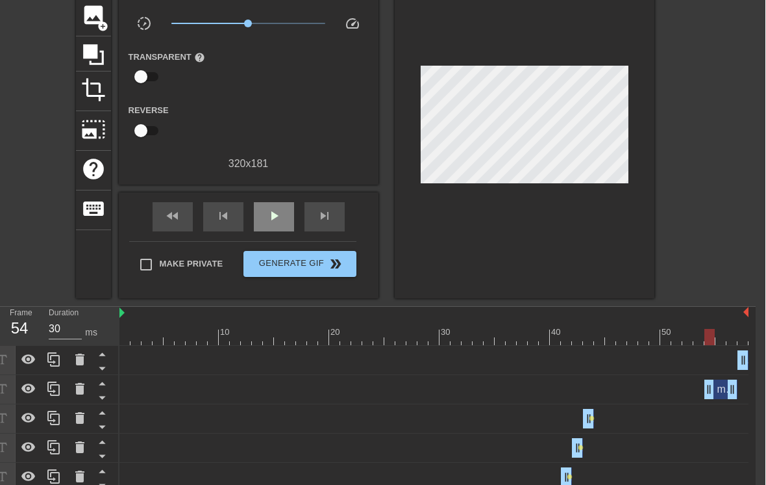
scroll to position [94, 10]
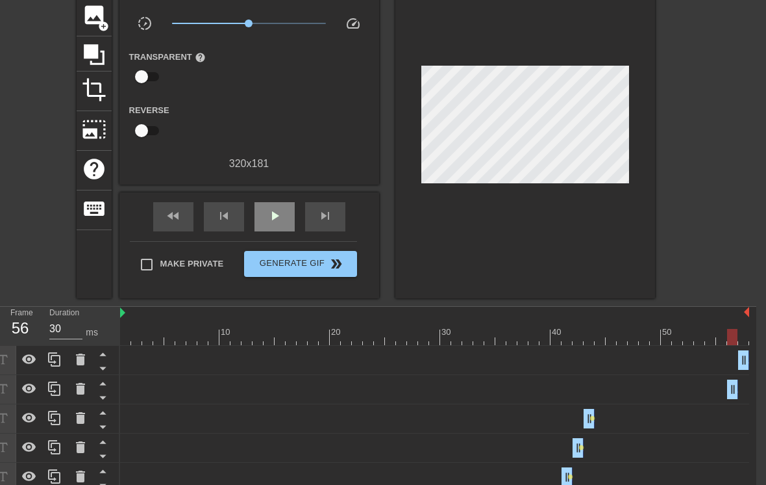
click at [710, 397] on div "my dog drag_handle drag_handle" at bounding box center [434, 388] width 629 height 19
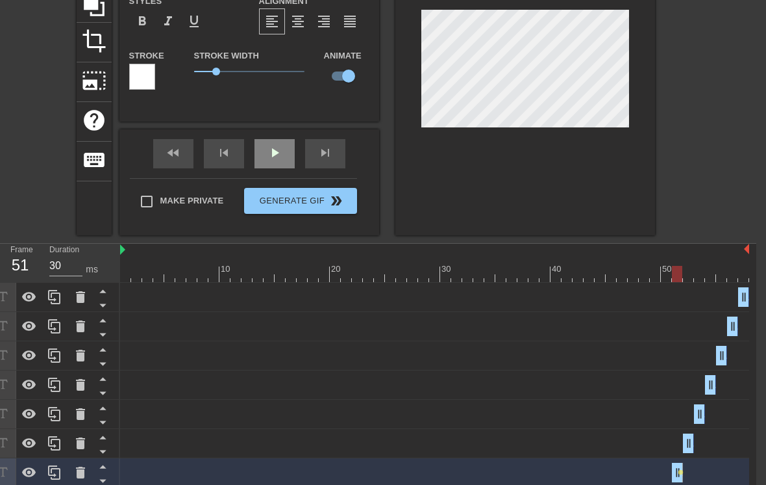
scroll to position [157, 10]
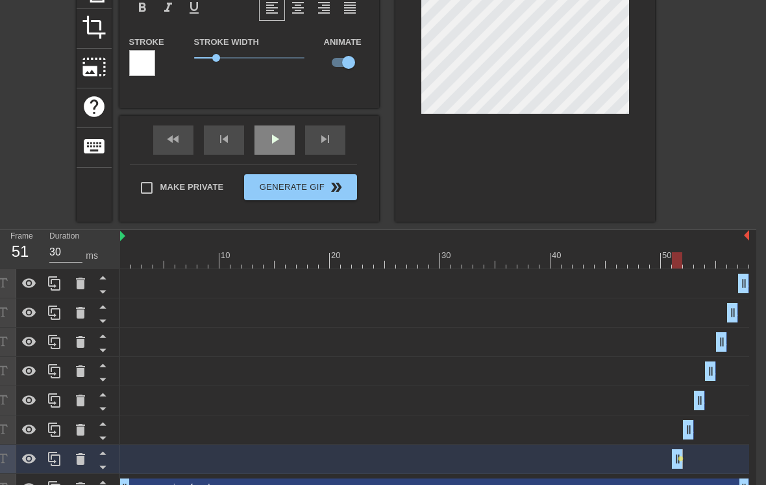
click at [650, 428] on div "my dog drag_handle drag_handle my dog drag_handle drag_handle my dog drag_handl…" at bounding box center [438, 386] width 636 height 234
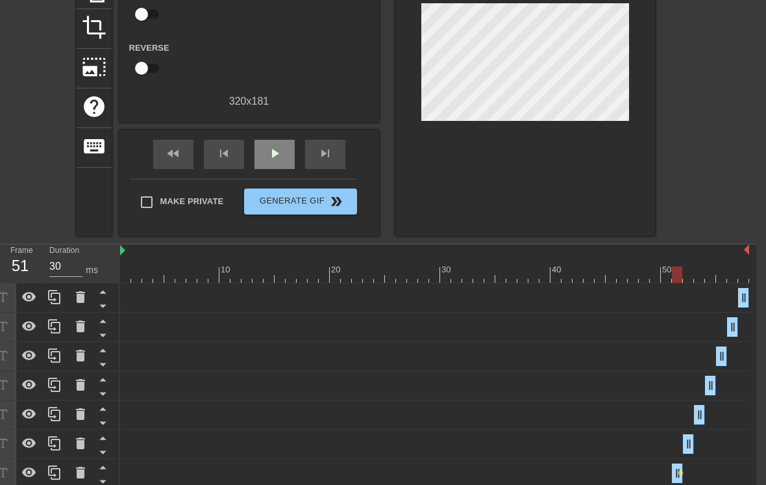
click at [625, 471] on div "my dog drag_handle drag_handle lens" at bounding box center [434, 472] width 629 height 19
click at [636, 470] on div "my dog drag_handle drag_handle lens" at bounding box center [434, 472] width 629 height 19
click at [280, 158] on span "play_arrow" at bounding box center [275, 153] width 16 height 16
click at [282, 162] on div "pause" at bounding box center [275, 154] width 40 height 29
click at [705, 300] on div "my dog drag_handle drag_handle" at bounding box center [434, 297] width 629 height 19
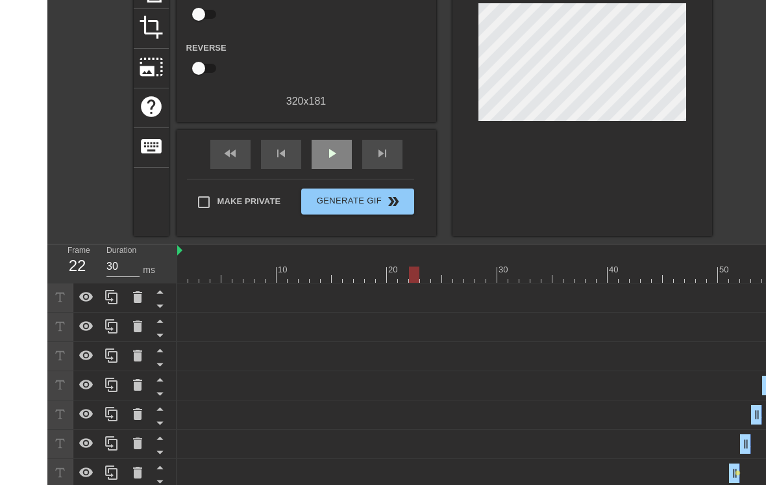
scroll to position [157, 0]
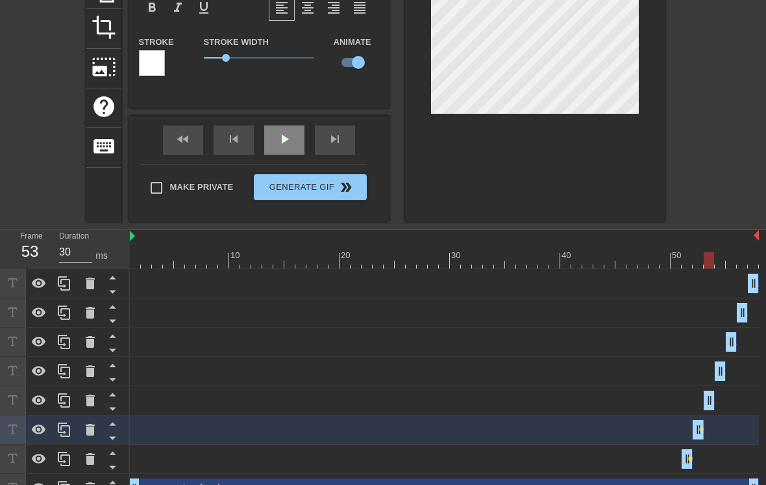
click at [698, 266] on div at bounding box center [444, 260] width 629 height 16
click at [681, 393] on div "my dog drag_handle drag_handle my dog drag_handle drag_handle my dog drag_handl…" at bounding box center [448, 386] width 636 height 234
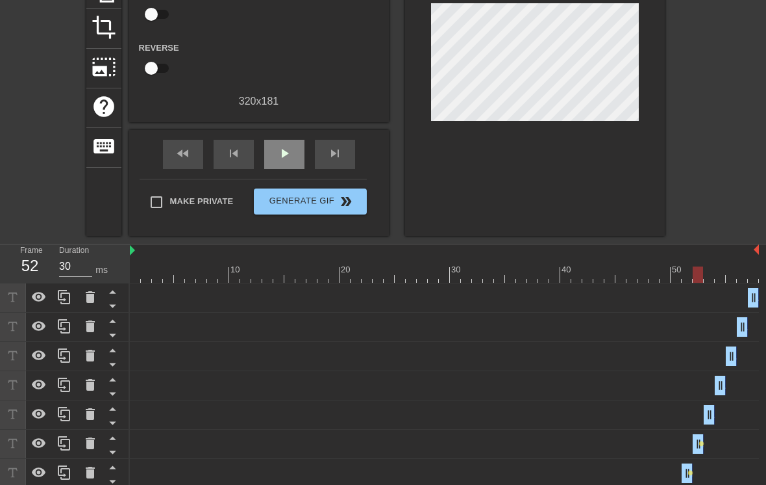
click at [685, 412] on div "my dog drag_handle drag_handle" at bounding box center [444, 414] width 629 height 19
click at [690, 411] on div "my dog drag_handle drag_handle" at bounding box center [444, 414] width 629 height 19
click at [679, 448] on div "my dog drag_handle drag_handle lens" at bounding box center [444, 443] width 629 height 19
click at [680, 419] on div "my dog drag_handle drag_handle" at bounding box center [444, 414] width 629 height 19
click at [689, 407] on div "my dog drag_handle drag_handle" at bounding box center [444, 414] width 629 height 19
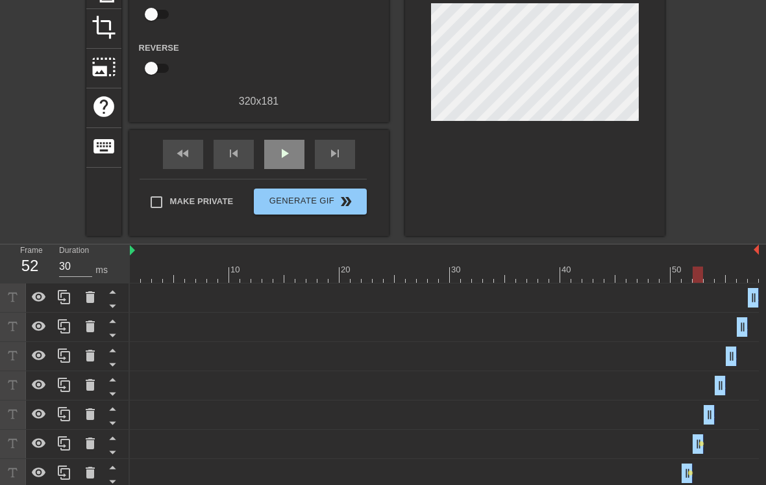
click at [736, 411] on div "my dog drag_handle drag_handle" at bounding box center [444, 414] width 629 height 19
click at [736, 410] on div "my dog drag_handle drag_handle" at bounding box center [444, 414] width 629 height 19
click at [20, 414] on div at bounding box center [13, 414] width 26 height 29
click at [18, 411] on icon at bounding box center [12, 414] width 15 height 15
click at [223, 407] on div "my dog drag_handle drag_handle" at bounding box center [444, 414] width 629 height 19
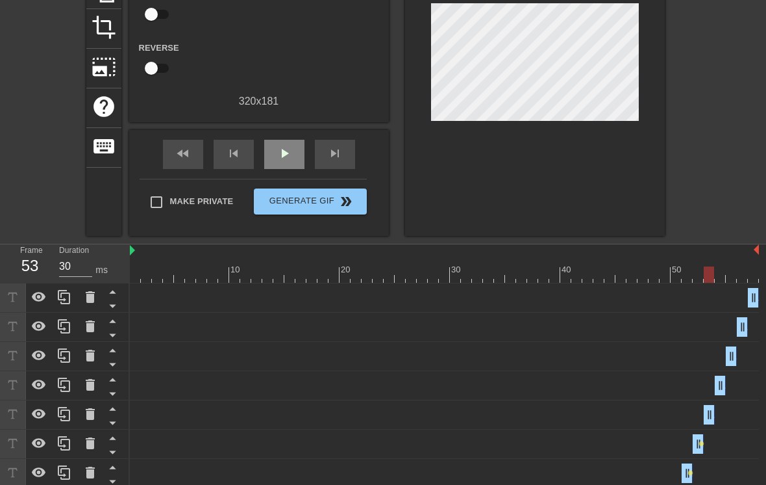
click at [694, 276] on div at bounding box center [444, 274] width 629 height 16
click at [699, 280] on div at bounding box center [444, 274] width 629 height 16
click at [698, 275] on div at bounding box center [444, 274] width 629 height 16
click at [703, 277] on div at bounding box center [444, 274] width 629 height 16
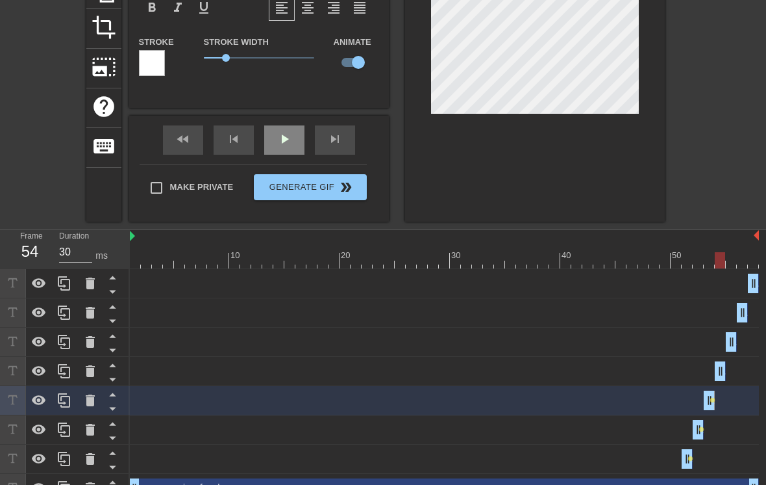
click at [709, 259] on div at bounding box center [444, 260] width 629 height 16
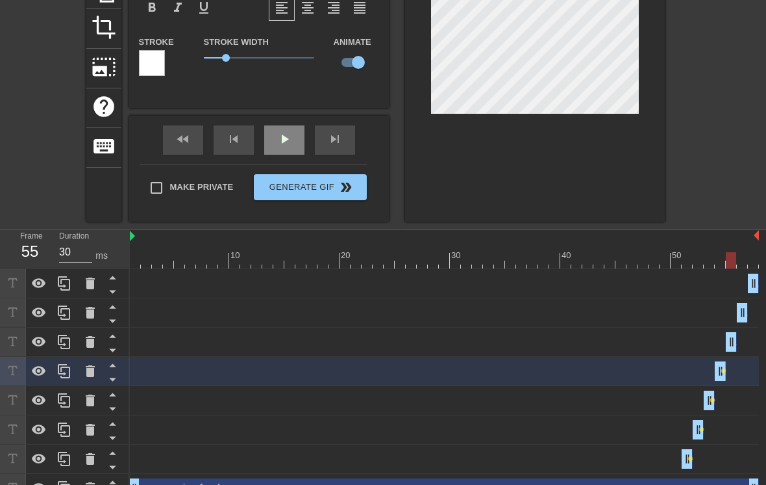
click at [725, 263] on div at bounding box center [444, 260] width 629 height 16
click at [722, 260] on div at bounding box center [444, 260] width 629 height 16
click at [722, 256] on div at bounding box center [444, 260] width 629 height 16
click at [724, 255] on div at bounding box center [444, 260] width 629 height 16
click at [722, 253] on div at bounding box center [444, 260] width 629 height 16
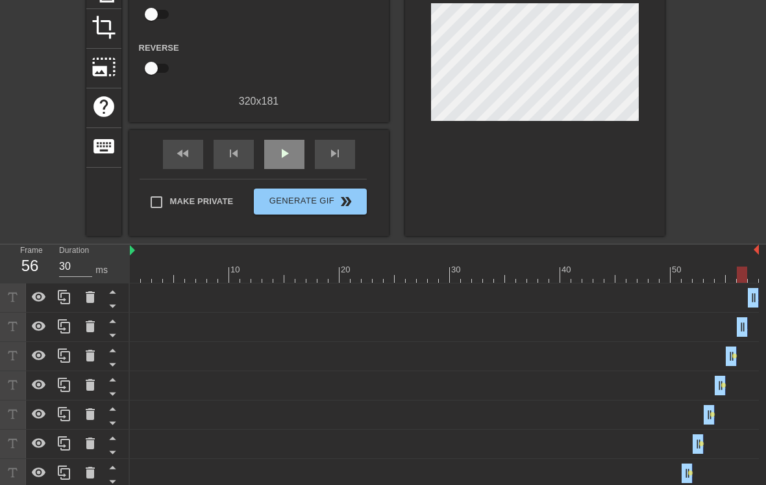
click at [734, 281] on div at bounding box center [444, 274] width 629 height 16
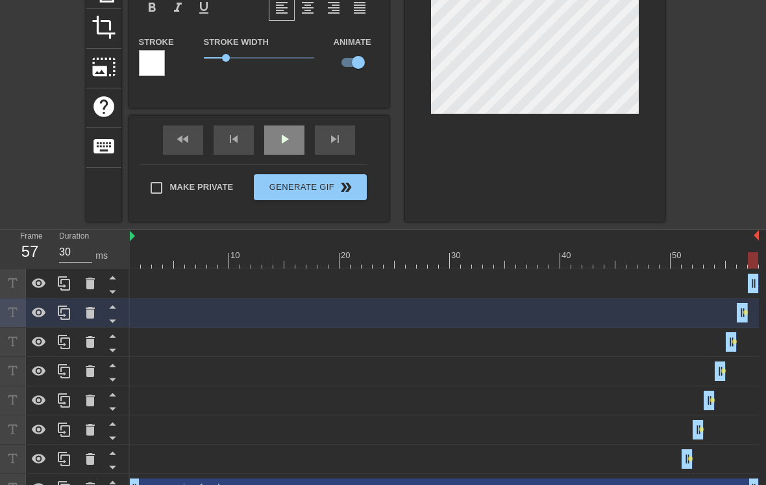
click at [744, 264] on div at bounding box center [444, 260] width 629 height 16
click at [743, 262] on div at bounding box center [444, 260] width 629 height 16
click at [729, 281] on div "10 20 30 40 50 my dog drag_handle drag_handle my dog drag_handle drag_handle le…" at bounding box center [448, 366] width 636 height 273
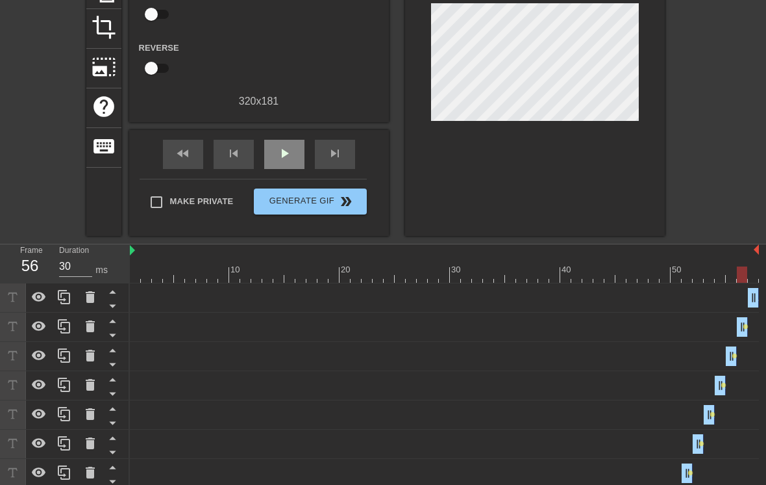
click at [720, 285] on div "my dog drag_handle drag_handle" at bounding box center [444, 297] width 629 height 29
click at [712, 299] on div "my dog drag_handle drag_handle" at bounding box center [444, 297] width 629 height 19
click at [746, 277] on div at bounding box center [444, 274] width 629 height 16
click at [743, 275] on div at bounding box center [444, 274] width 629 height 16
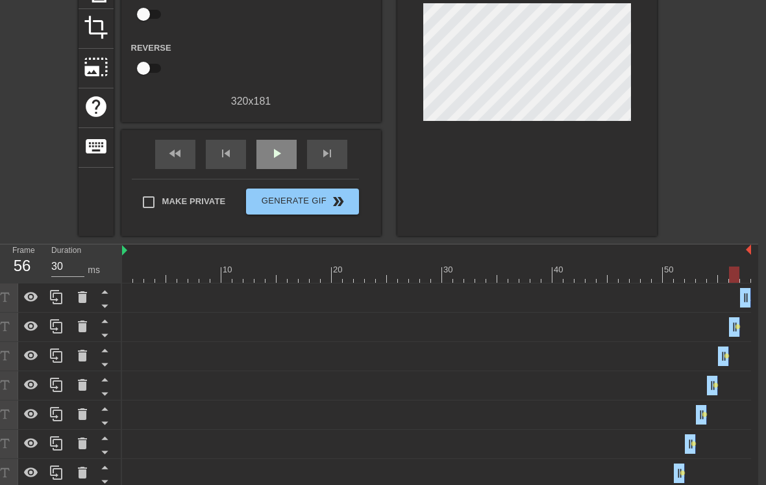
scroll to position [157, 10]
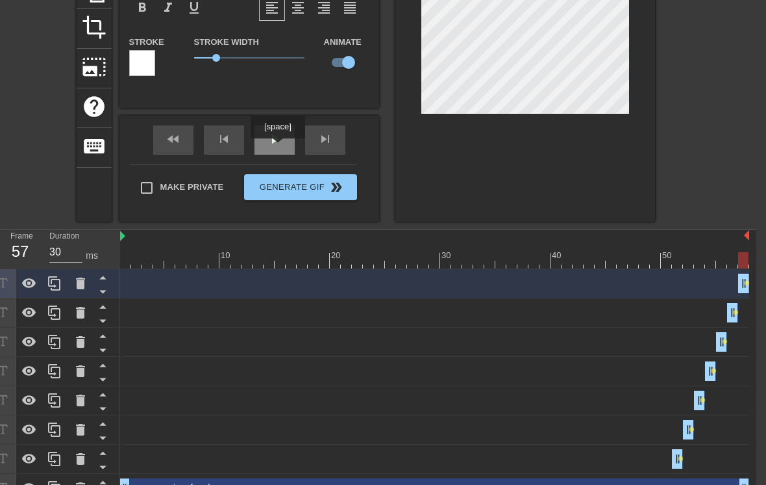
click at [279, 147] on div "play_arrow" at bounding box center [275, 139] width 40 height 29
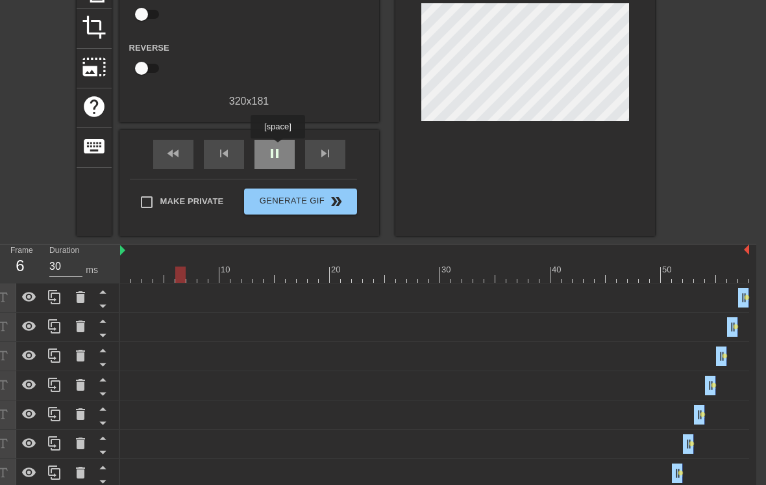
click at [69, 262] on input "30" at bounding box center [65, 266] width 33 height 21
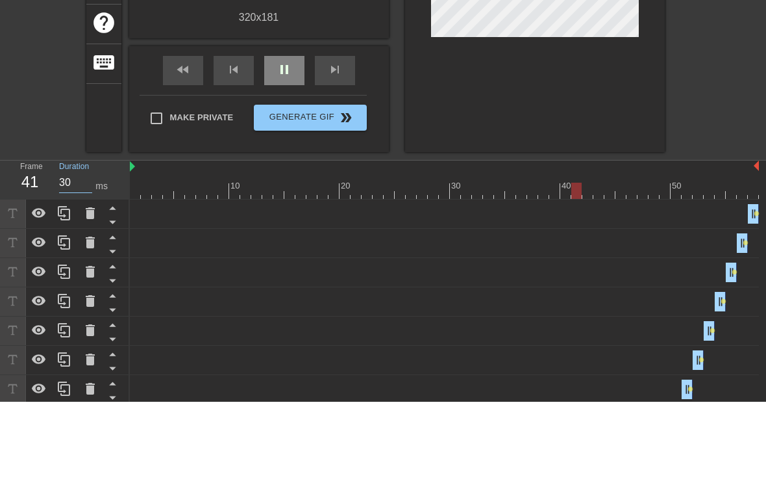
click at [297, 140] on div "pause" at bounding box center [284, 154] width 40 height 29
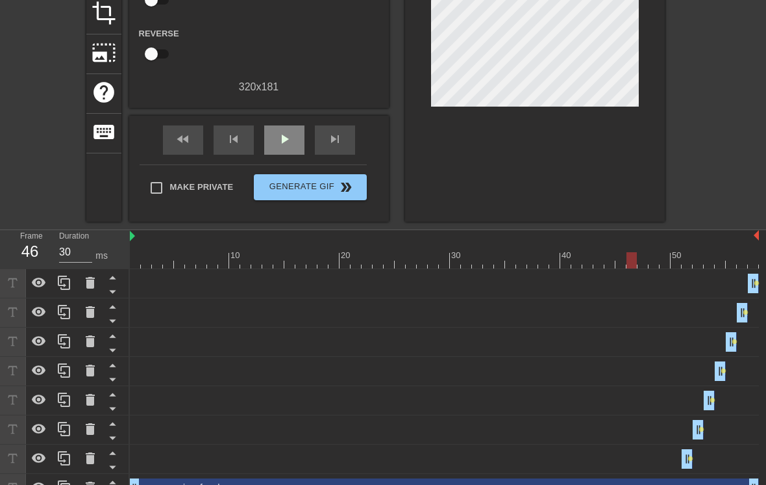
click at [90, 256] on input "30" at bounding box center [75, 252] width 33 height 21
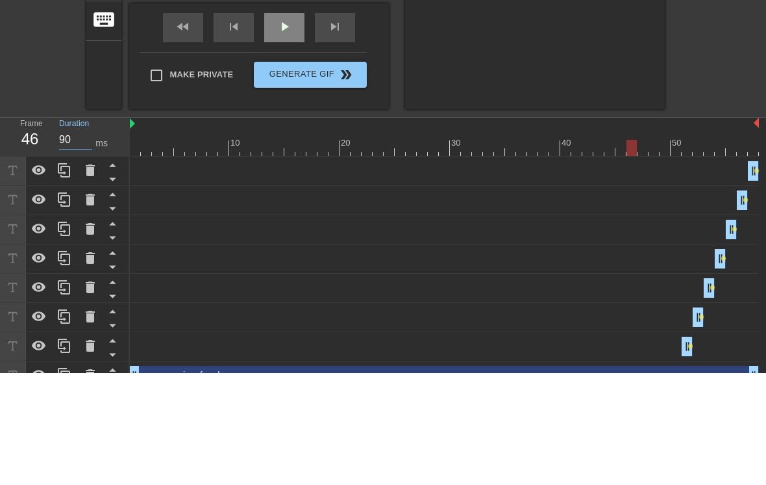
click at [720, 57] on div "title add_circle image add_circle crop photo_size_select_large help keyboard Gi…" at bounding box center [383, 50] width 766 height 341
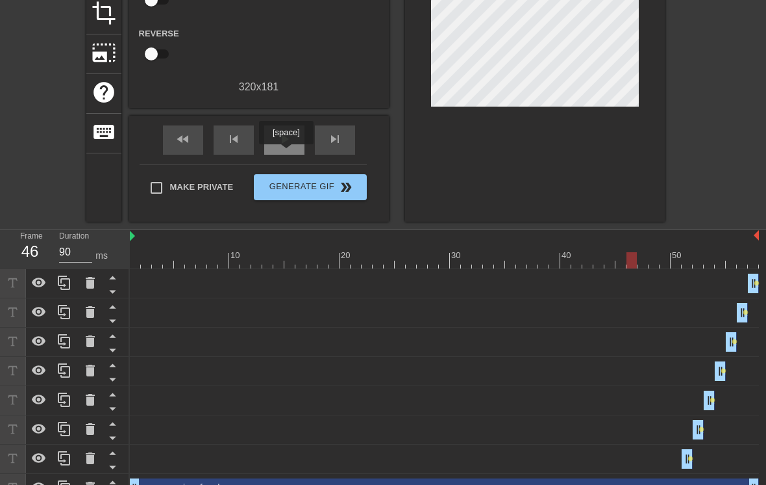
click at [288, 153] on div "play_arrow" at bounding box center [284, 139] width 40 height 29
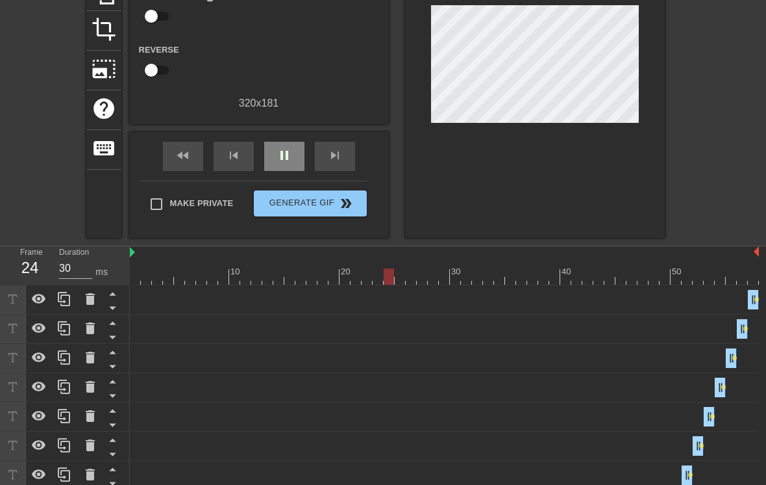
scroll to position [83, 0]
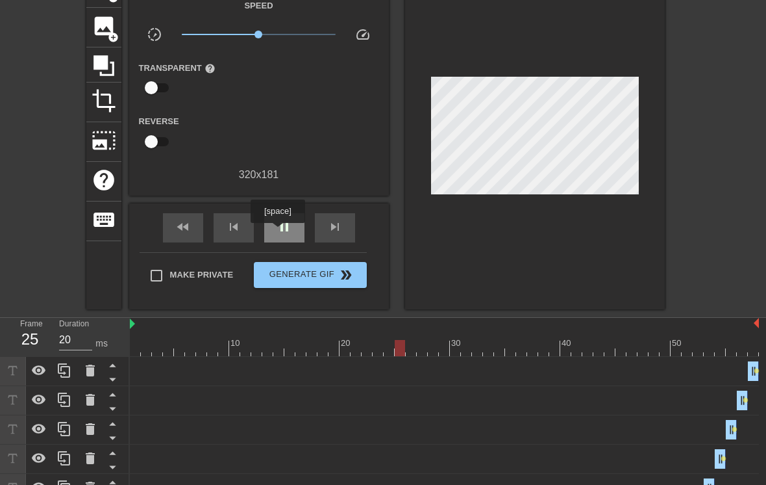
click at [279, 232] on span "pause" at bounding box center [285, 227] width 16 height 16
click at [566, 375] on div "my dog drag_handle drag_handle lens" at bounding box center [444, 370] width 629 height 19
click at [738, 378] on div "my dog drag_handle drag_handle lens" at bounding box center [444, 370] width 629 height 19
click at [747, 377] on div "my dog drag_handle drag_handle lens" at bounding box center [444, 370] width 629 height 19
click at [746, 375] on div "my dog drag_handle drag_handle lens" at bounding box center [444, 370] width 629 height 19
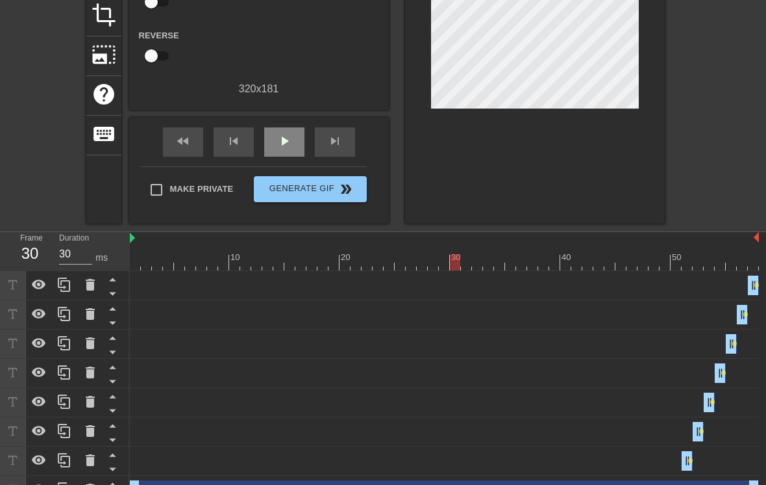
scroll to position [171, 0]
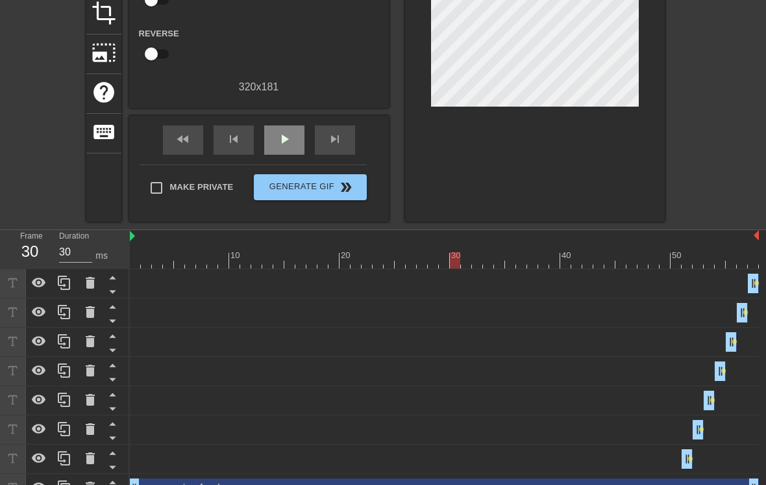
click at [177, 484] on div "me opening food drag_handle drag_handle" at bounding box center [444, 487] width 629 height 19
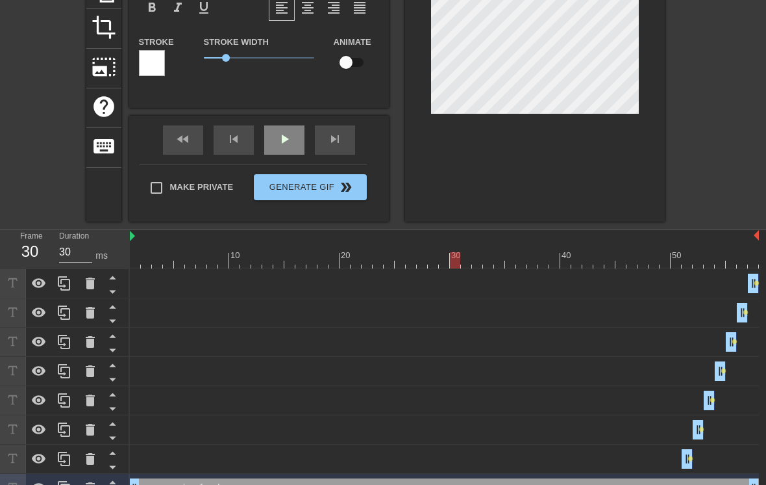
click at [679, 460] on div "my dog drag_handle drag_handle lens" at bounding box center [444, 458] width 629 height 29
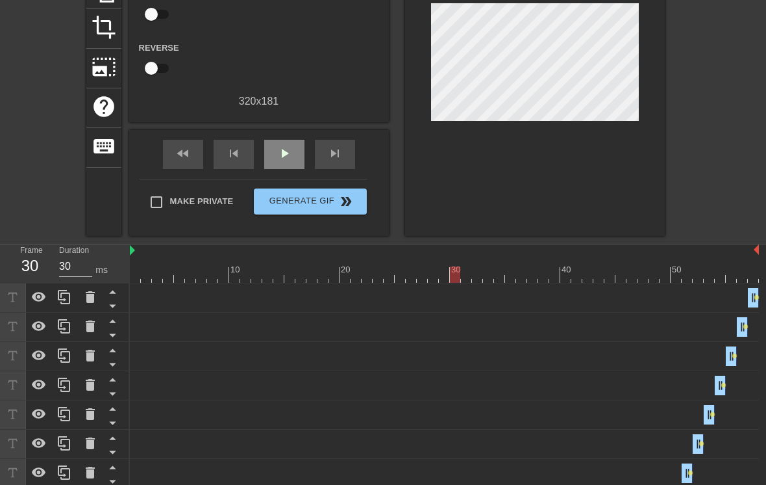
click at [679, 470] on div "my dog drag_handle drag_handle lens" at bounding box center [444, 472] width 629 height 19
click at [675, 470] on div "my dog drag_handle drag_handle lens" at bounding box center [444, 472] width 629 height 19
click at [679, 468] on div "my dog drag_handle drag_handle lens" at bounding box center [444, 472] width 629 height 19
click at [613, 473] on div "my dog drag_handle drag_handle lens" at bounding box center [444, 472] width 629 height 19
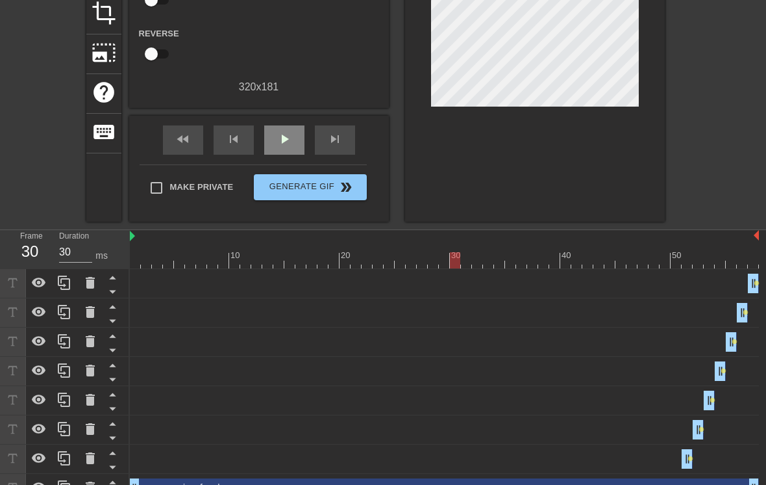
click at [157, 464] on div "my dog drag_handle drag_handle lens" at bounding box center [444, 458] width 629 height 19
click at [151, 460] on div "my dog drag_handle drag_handle lens" at bounding box center [444, 458] width 629 height 19
click at [38, 461] on icon at bounding box center [39, 458] width 16 height 16
click at [47, 455] on div at bounding box center [39, 458] width 26 height 29
click at [165, 460] on div "my dog drag_handle drag_handle lens" at bounding box center [444, 458] width 629 height 19
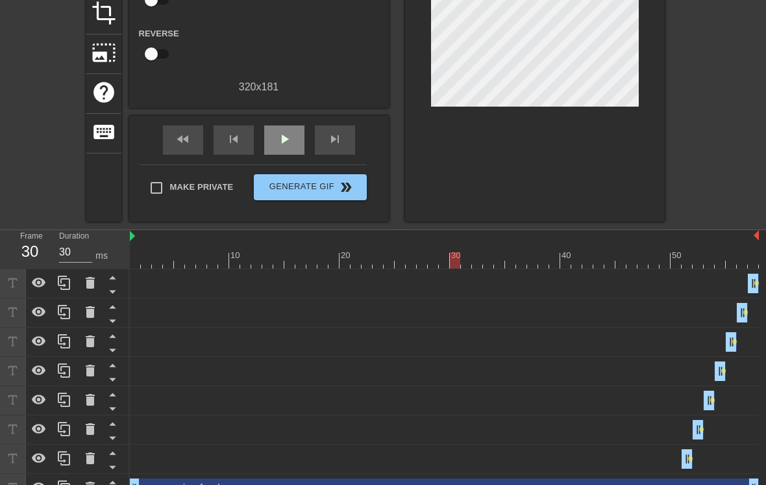
click at [679, 464] on div "my dog drag_handle drag_handle lens" at bounding box center [444, 458] width 629 height 19
click at [688, 457] on span "lens" at bounding box center [691, 458] width 6 height 6
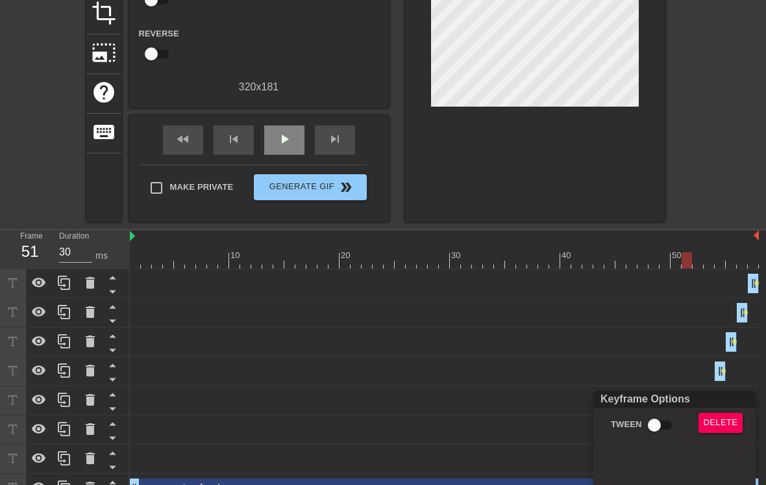
click at [64, 261] on div at bounding box center [383, 242] width 766 height 485
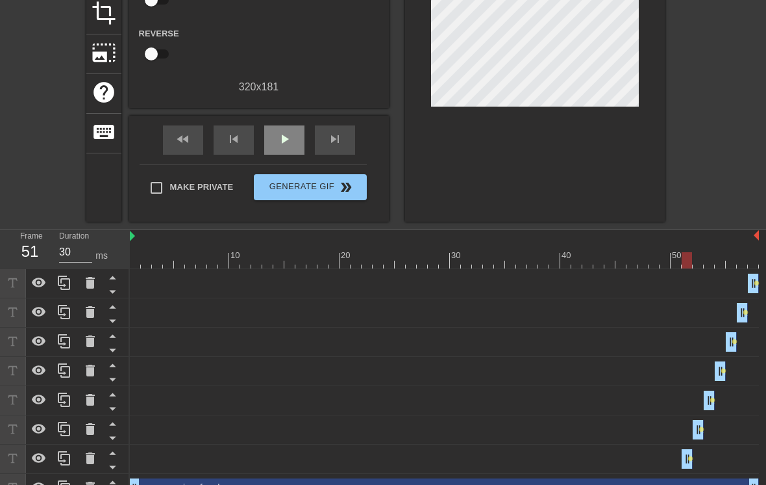
click at [73, 252] on input "30" at bounding box center [75, 252] width 33 height 21
click at [689, 434] on div "my dog drag_handle drag_handle lens" at bounding box center [444, 429] width 629 height 19
click at [721, 372] on span "lens" at bounding box center [724, 371] width 6 height 6
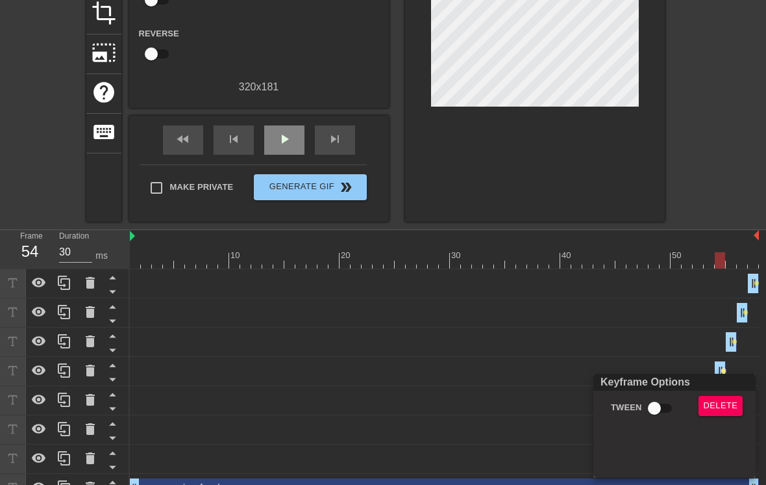
click at [74, 255] on div at bounding box center [383, 242] width 766 height 485
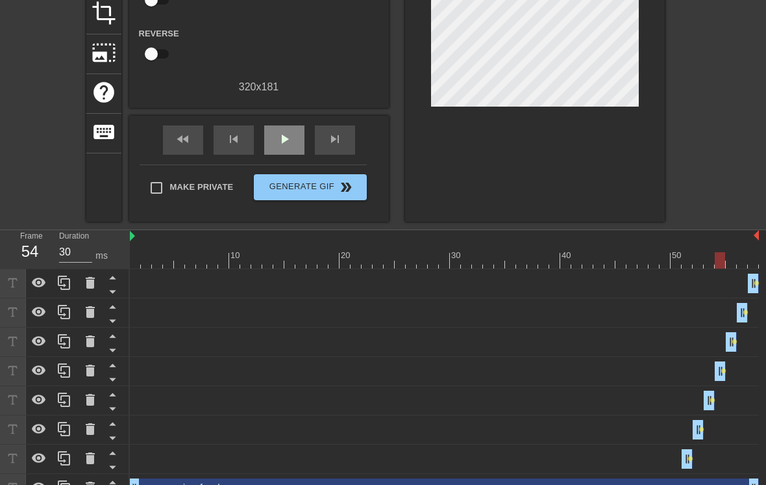
click at [62, 249] on input "30" at bounding box center [75, 252] width 33 height 21
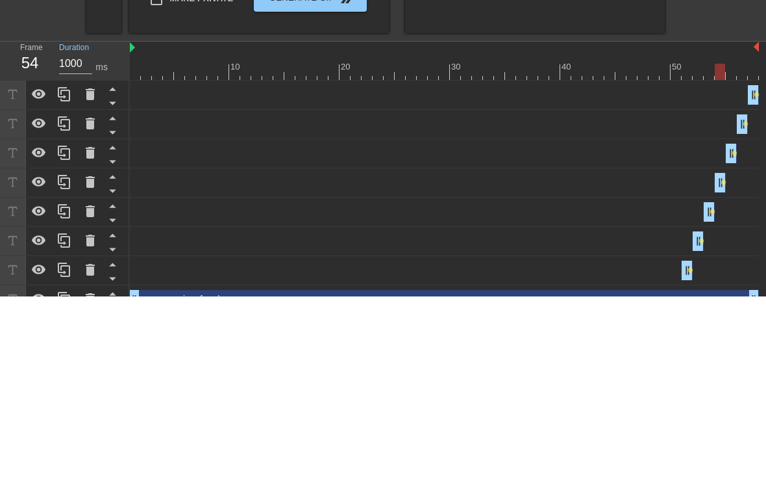
click at [746, 273] on div "my dog drag_handle drag_handle lens" at bounding box center [444, 282] width 629 height 19
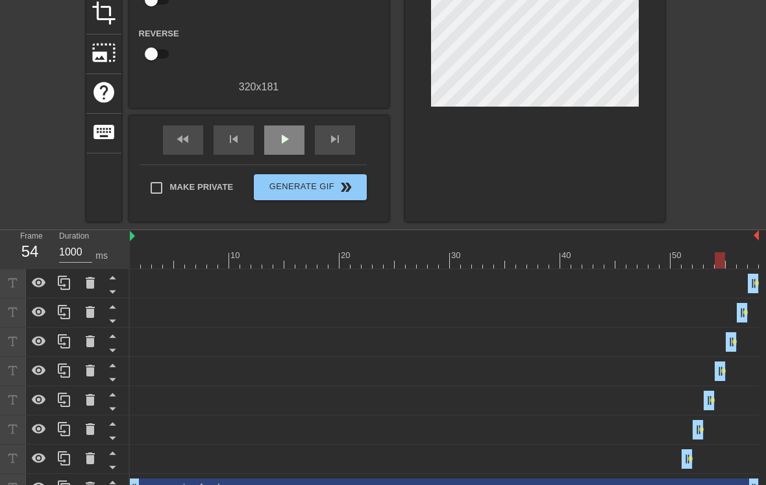
click at [743, 313] on span "lens" at bounding box center [746, 312] width 6 height 6
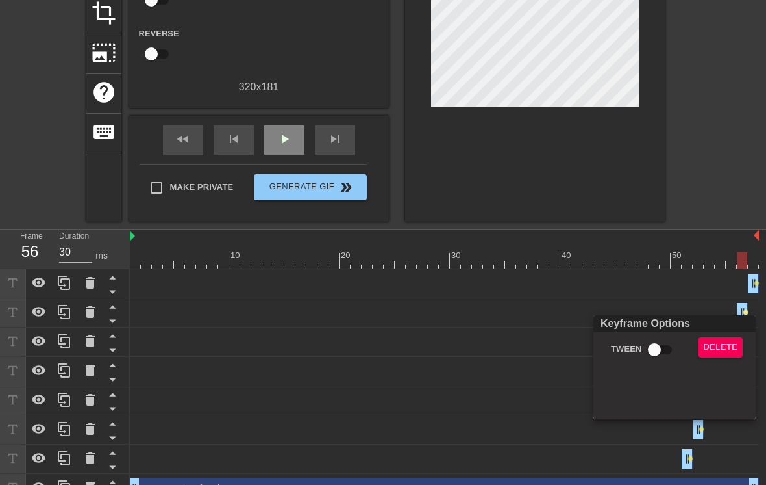
click at [649, 352] on input "Tween" at bounding box center [655, 349] width 74 height 25
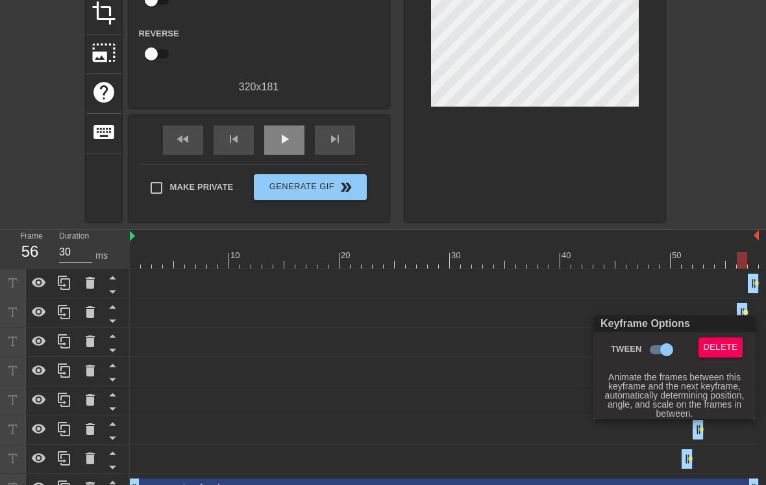
click at [748, 282] on div at bounding box center [383, 242] width 766 height 485
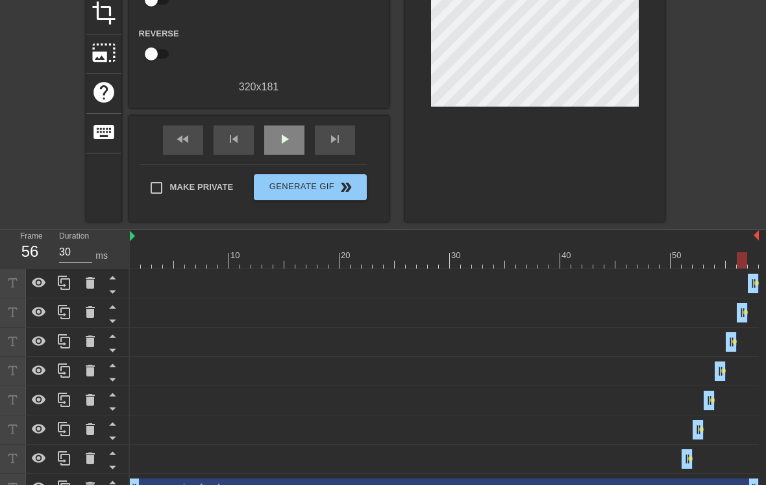
click at [748, 283] on div "my dog drag_handle drag_handle lens" at bounding box center [444, 282] width 629 height 19
click at [733, 309] on div "my dog drag_handle drag_handle lens" at bounding box center [444, 312] width 629 height 19
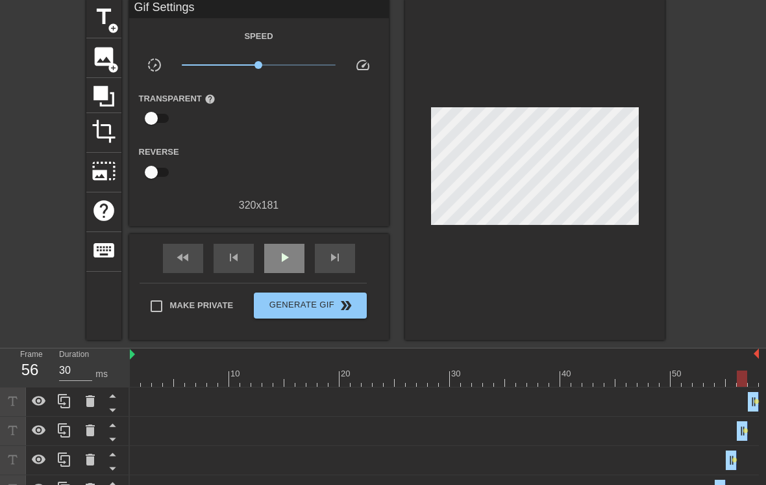
scroll to position [54, 0]
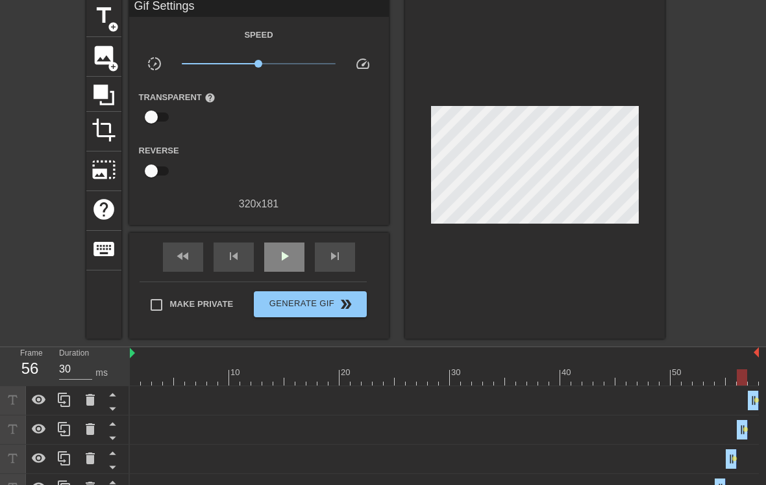
click at [291, 255] on span "play_arrow" at bounding box center [285, 256] width 16 height 16
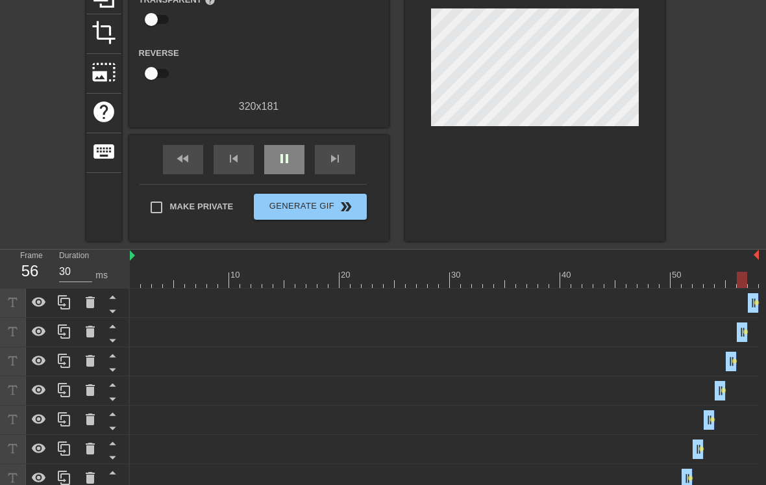
scroll to position [151, 0]
click at [745, 307] on div "my dog drag_handle drag_handle lens" at bounding box center [444, 302] width 629 height 19
click at [77, 273] on input "1000" at bounding box center [75, 271] width 33 height 21
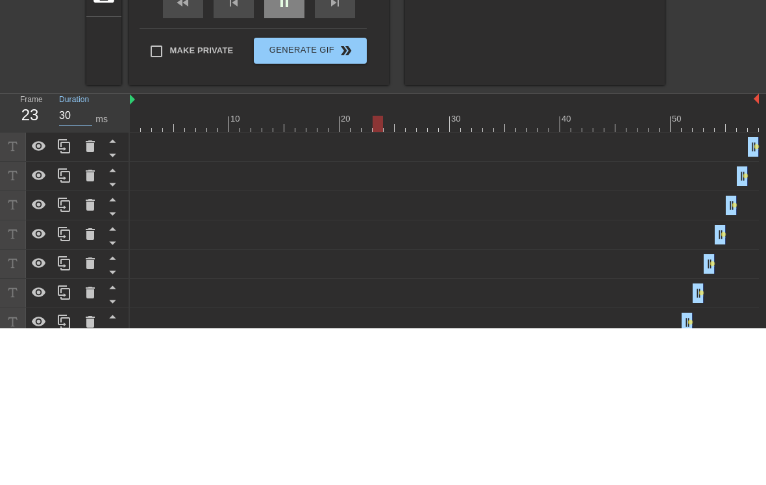
click at [297, 145] on div "pause" at bounding box center [284, 159] width 40 height 29
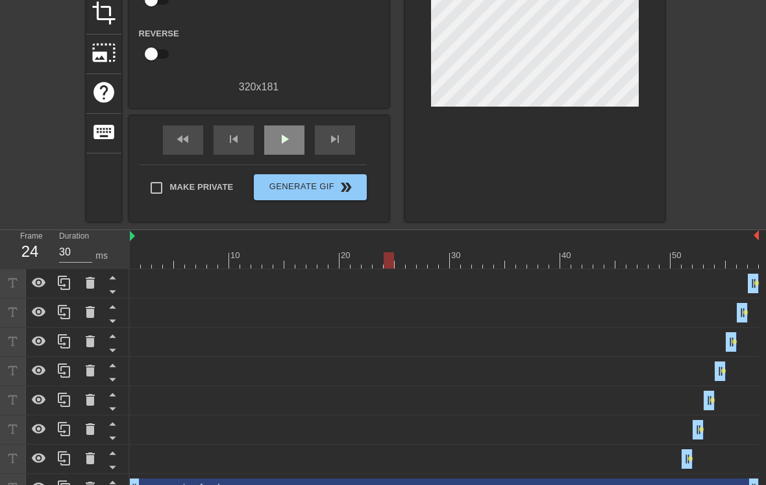
click at [744, 288] on div "my dog drag_handle drag_handle lens" at bounding box center [444, 282] width 629 height 19
click at [757, 282] on span "lens" at bounding box center [757, 283] width 6 height 6
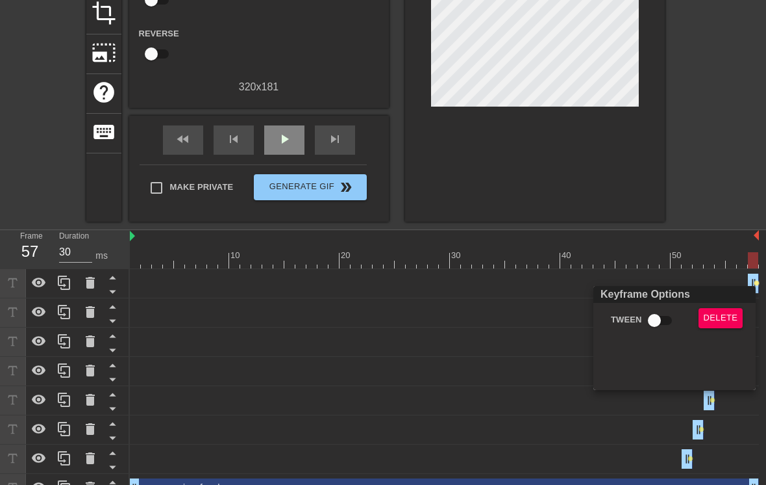
click at [729, 169] on div at bounding box center [383, 242] width 766 height 485
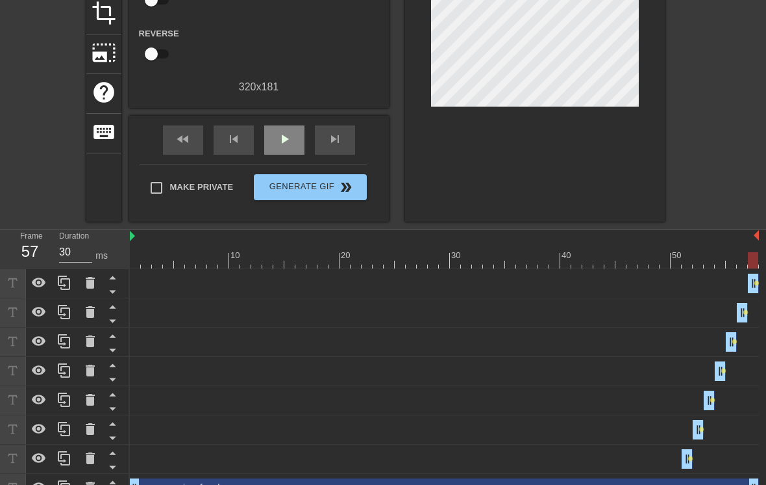
click at [735, 287] on div "my dog drag_handle drag_handle lens" at bounding box center [444, 282] width 629 height 19
click at [19, 283] on icon at bounding box center [12, 282] width 15 height 15
click at [16, 284] on icon at bounding box center [12, 282] width 15 height 15
click at [169, 286] on div "my dog drag_handle drag_handle lens" at bounding box center [444, 282] width 629 height 19
click at [190, 292] on div "my dog drag_handle drag_handle lens" at bounding box center [444, 282] width 629 height 19
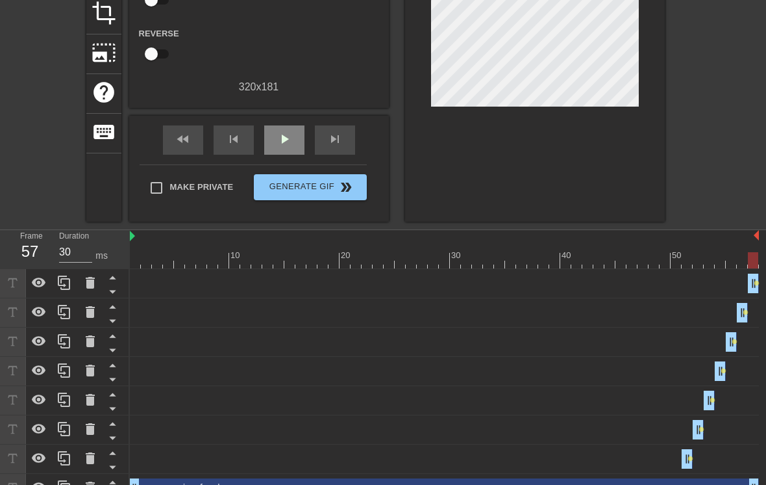
click at [754, 284] on span "lens" at bounding box center [757, 283] width 6 height 6
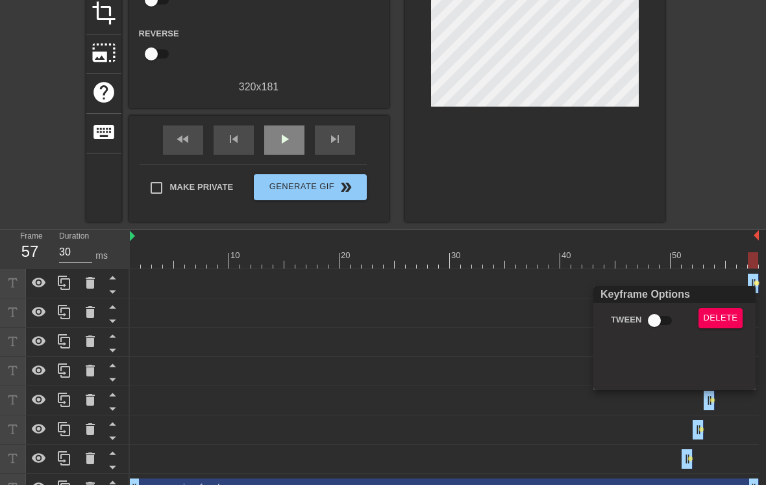
click at [739, 162] on div at bounding box center [383, 242] width 766 height 485
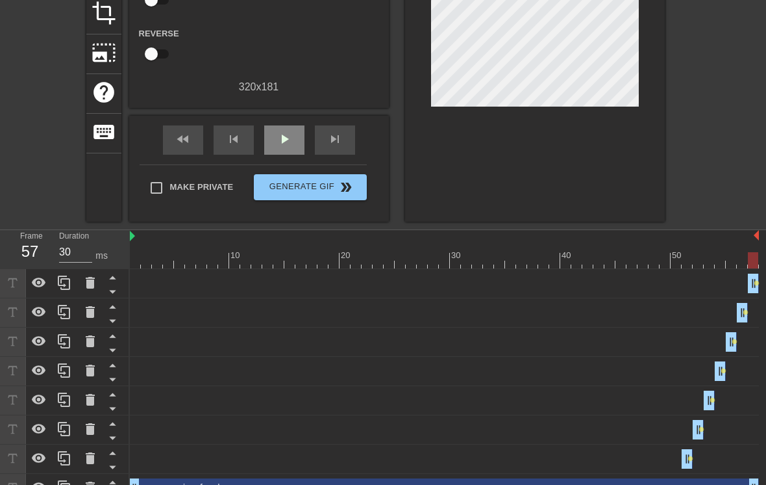
click at [707, 286] on div "my dog drag_handle drag_handle lens" at bounding box center [444, 282] width 629 height 19
click at [743, 311] on span "lens" at bounding box center [746, 312] width 6 height 6
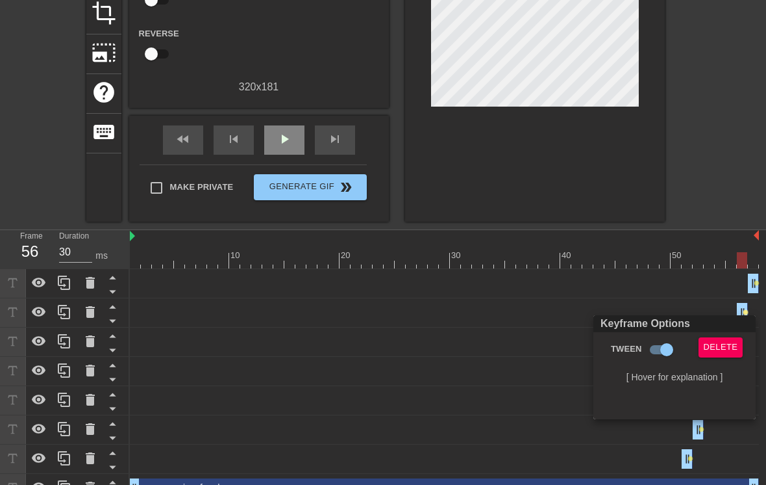
click at [683, 459] on div at bounding box center [383, 242] width 766 height 485
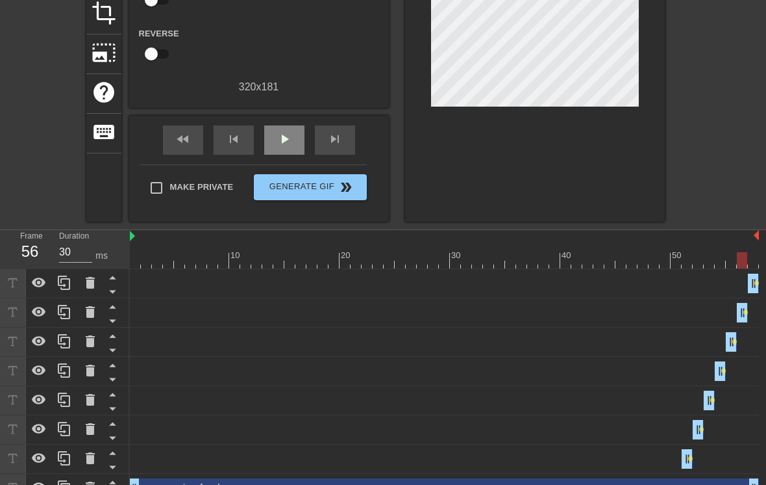
click at [690, 457] on span "lens" at bounding box center [691, 458] width 6 height 6
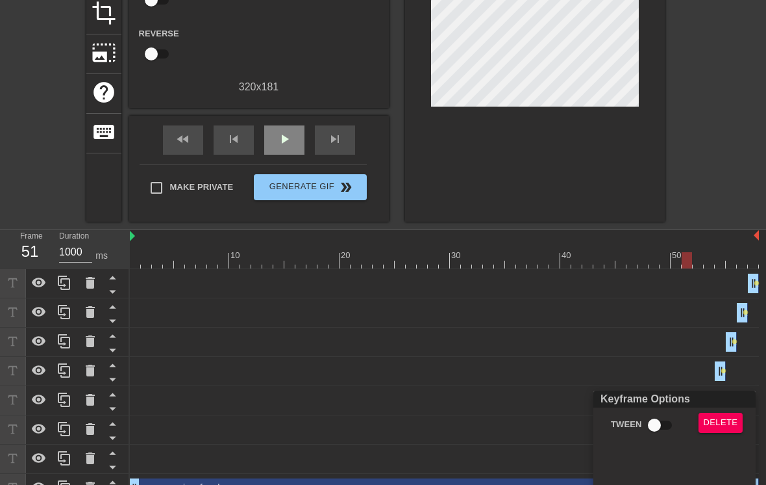
click at [91, 259] on div at bounding box center [383, 242] width 766 height 485
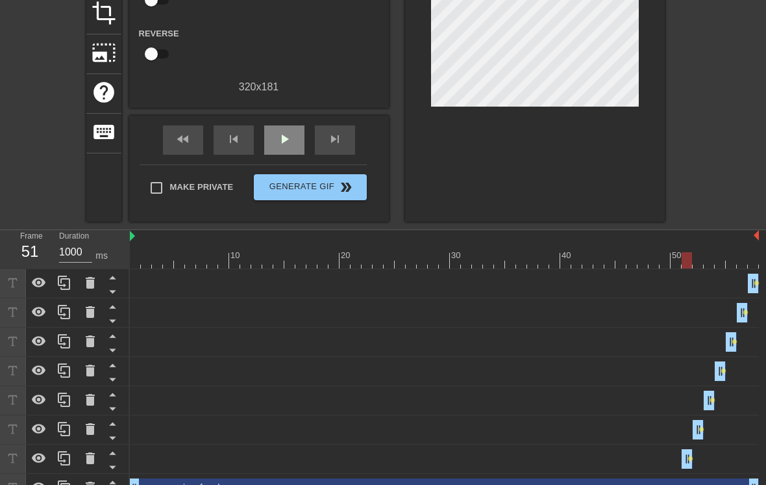
click at [88, 253] on input "1000" at bounding box center [75, 252] width 33 height 21
click at [710, 401] on span "lens" at bounding box center [713, 400] width 6 height 6
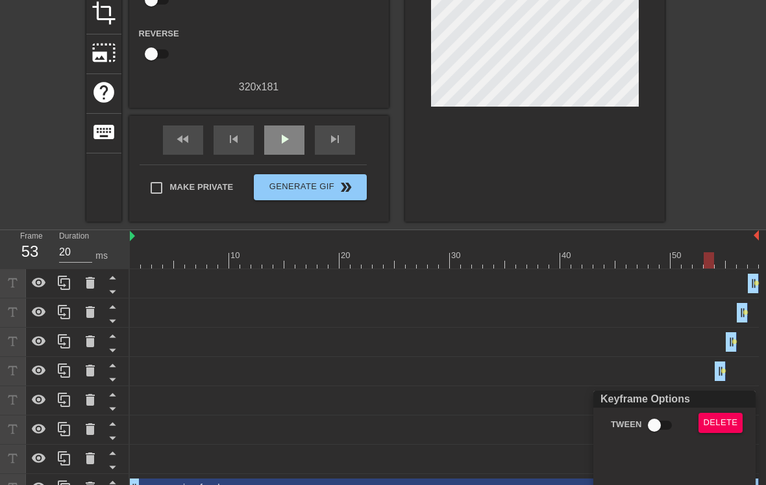
click at [74, 256] on div at bounding box center [383, 242] width 766 height 485
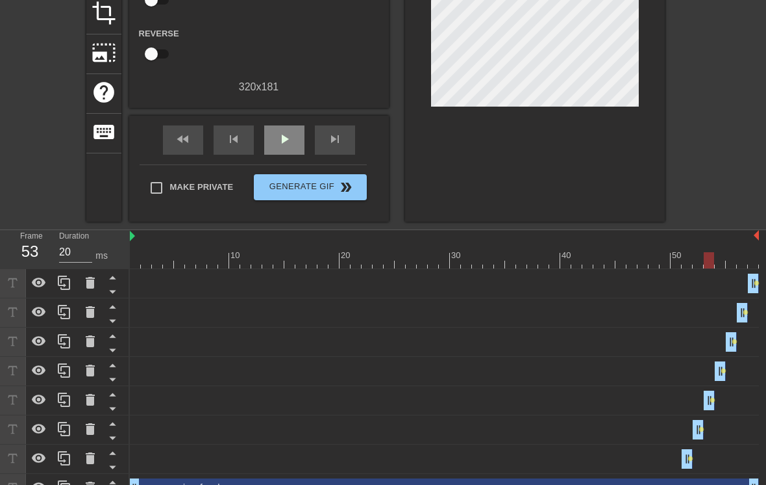
click at [63, 254] on input "20" at bounding box center [75, 252] width 33 height 21
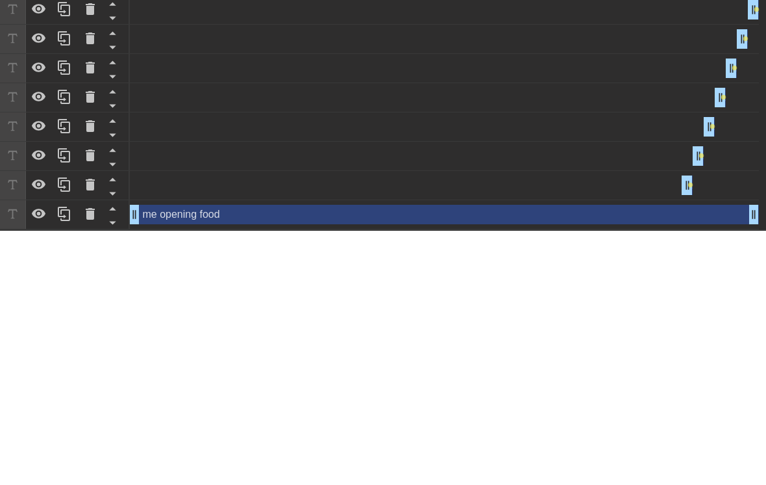
click at [688, 436] on span "lens" at bounding box center [691, 439] width 6 height 6
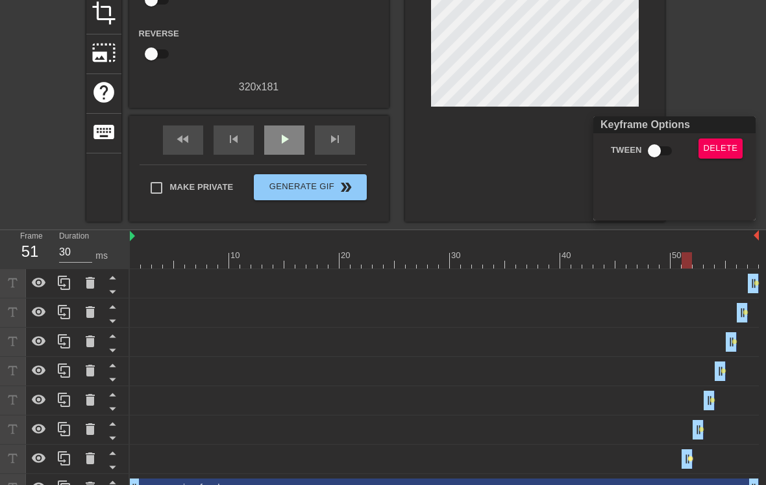
click at [694, 431] on div at bounding box center [383, 242] width 766 height 485
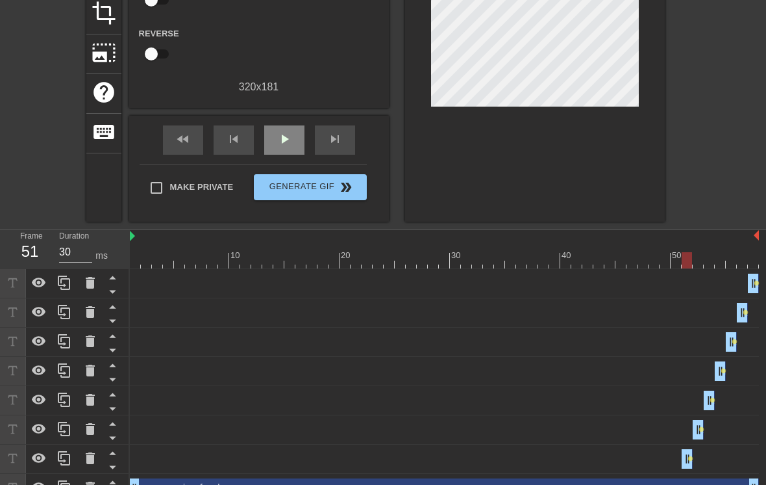
click at [699, 431] on span "lens" at bounding box center [702, 429] width 6 height 6
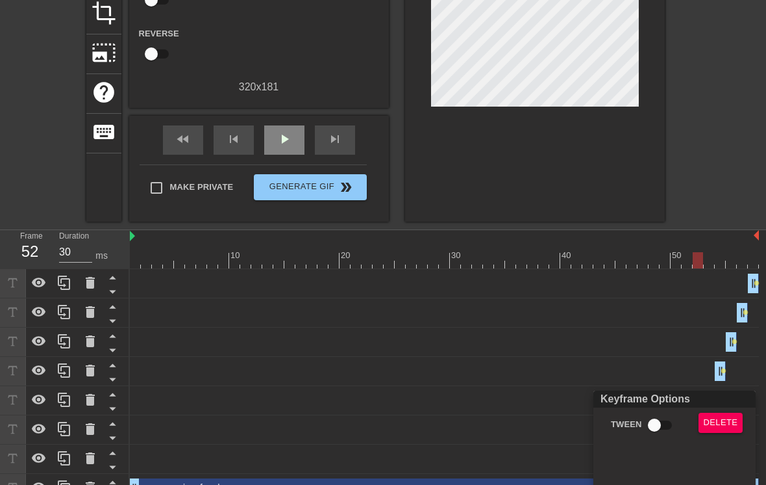
click at [754, 292] on div at bounding box center [383, 242] width 766 height 485
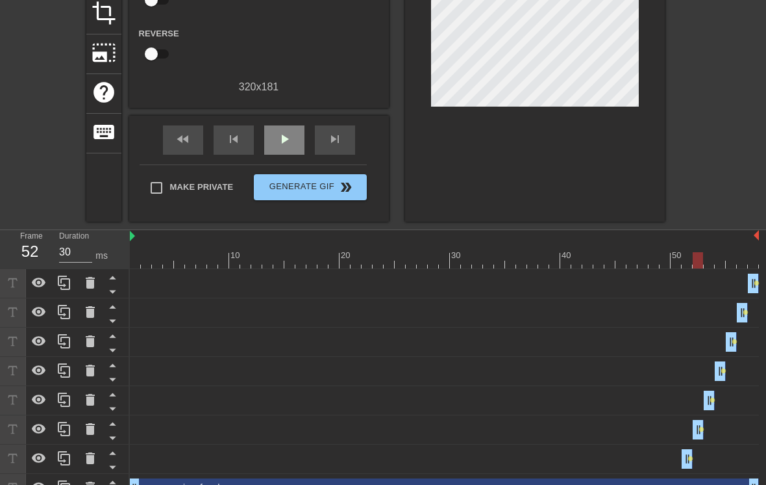
click at [696, 266] on div at bounding box center [698, 260] width 10 height 16
click at [711, 267] on div at bounding box center [444, 260] width 629 height 16
click at [708, 266] on div at bounding box center [709, 260] width 10 height 16
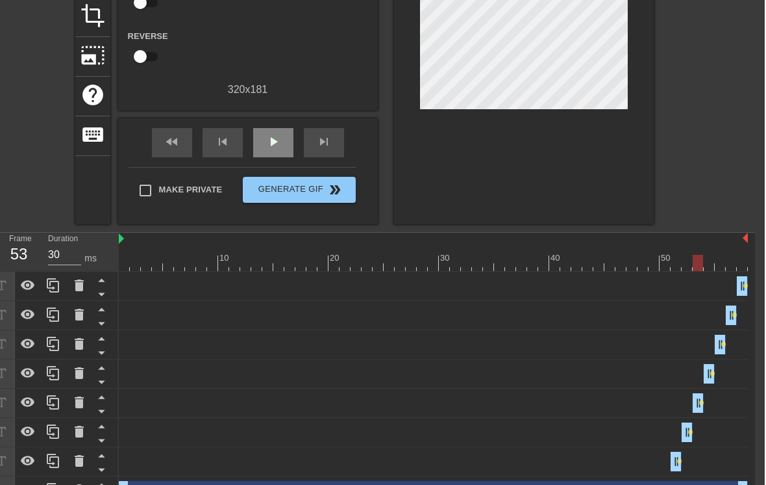
scroll to position [168, 10]
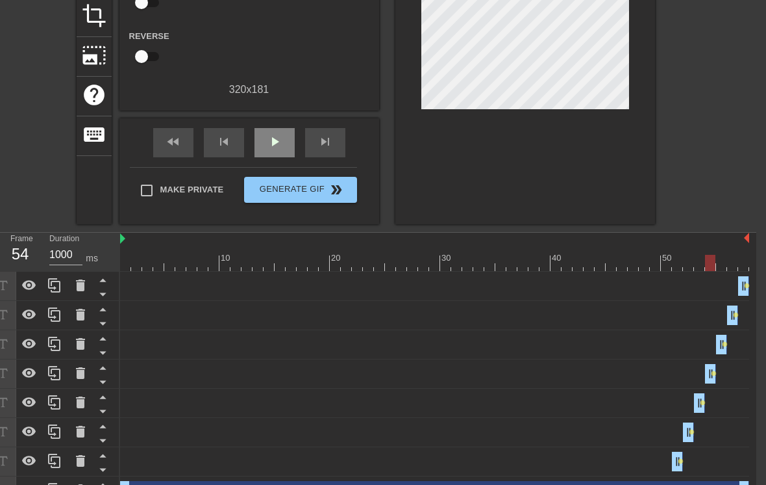
click at [65, 257] on input "1000" at bounding box center [65, 254] width 33 height 21
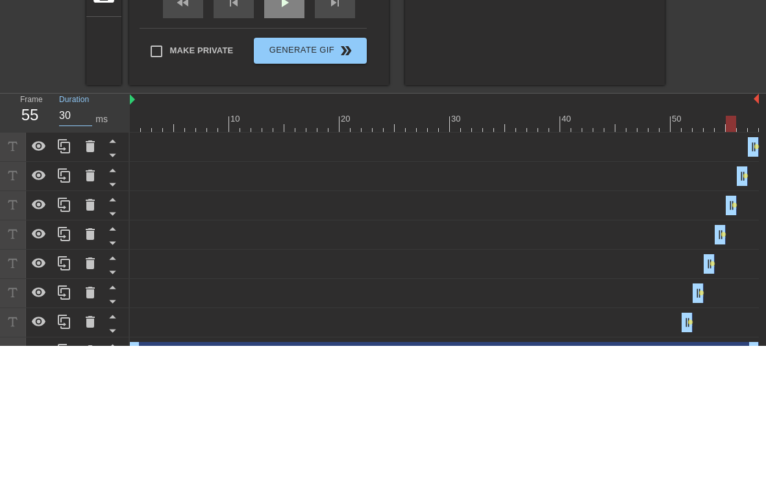
click at [721, 255] on div at bounding box center [444, 263] width 629 height 16
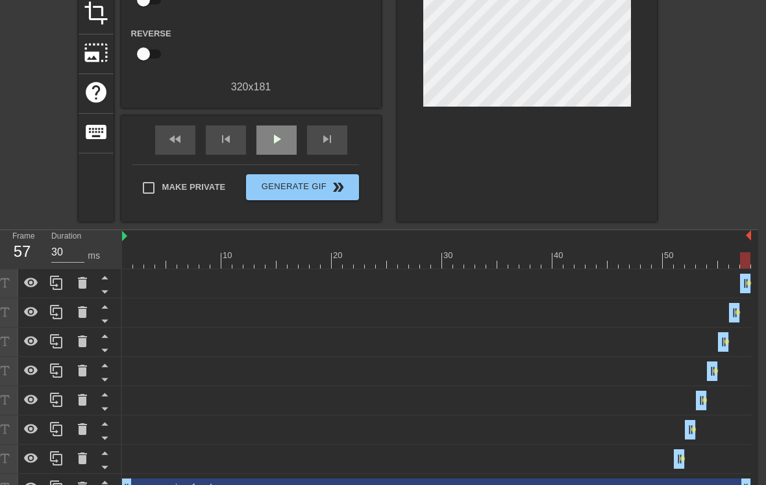
scroll to position [171, 10]
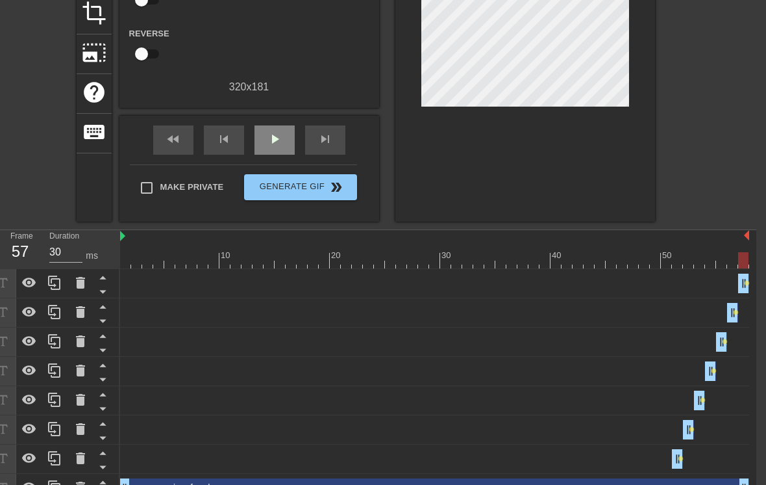
click at [666, 264] on div at bounding box center [434, 260] width 629 height 16
click at [281, 144] on span "play_arrow" at bounding box center [275, 139] width 16 height 16
click at [278, 148] on div "pause" at bounding box center [275, 139] width 40 height 29
click at [680, 460] on span "lens" at bounding box center [681, 458] width 6 height 6
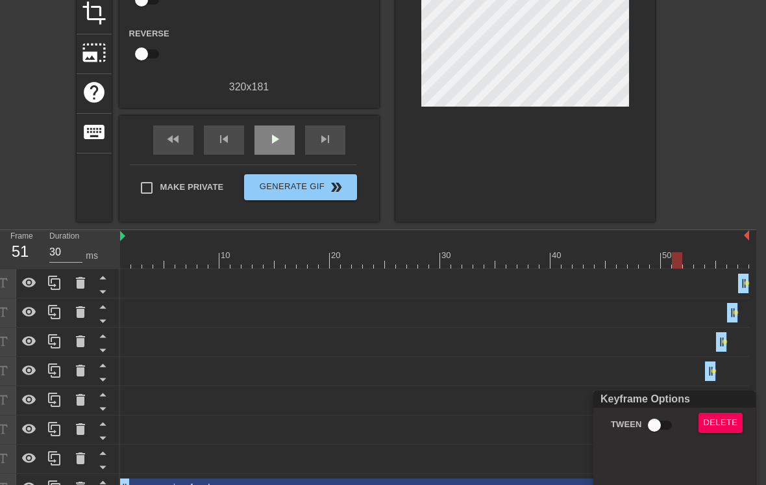
click at [602, 49] on div at bounding box center [383, 242] width 766 height 485
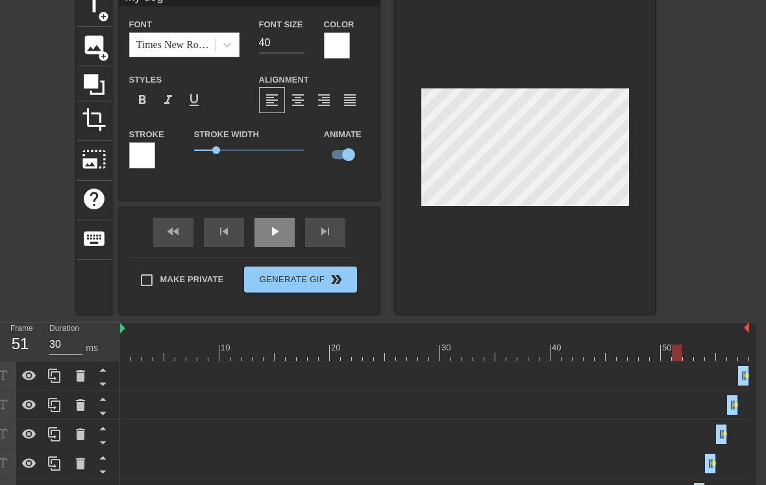
scroll to position [58, 10]
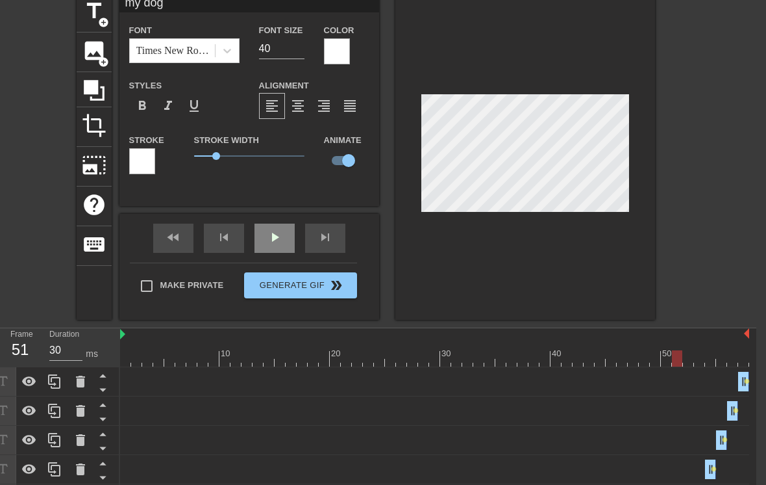
click at [287, 244] on div "play_arrow" at bounding box center [275, 237] width 40 height 29
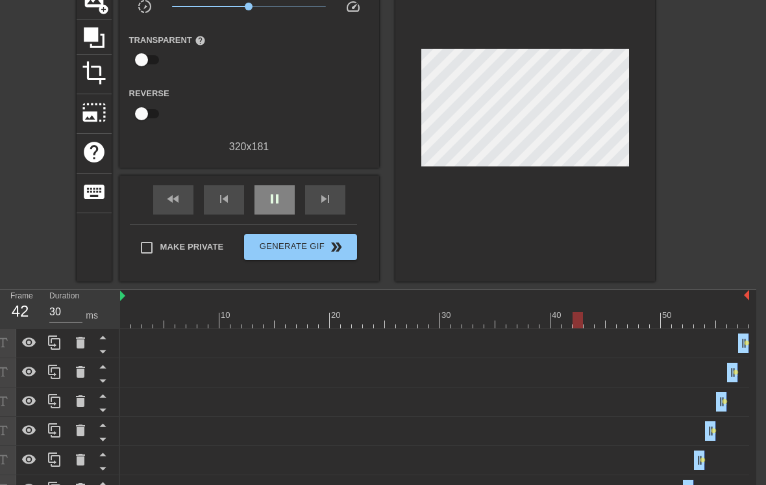
scroll to position [118, 10]
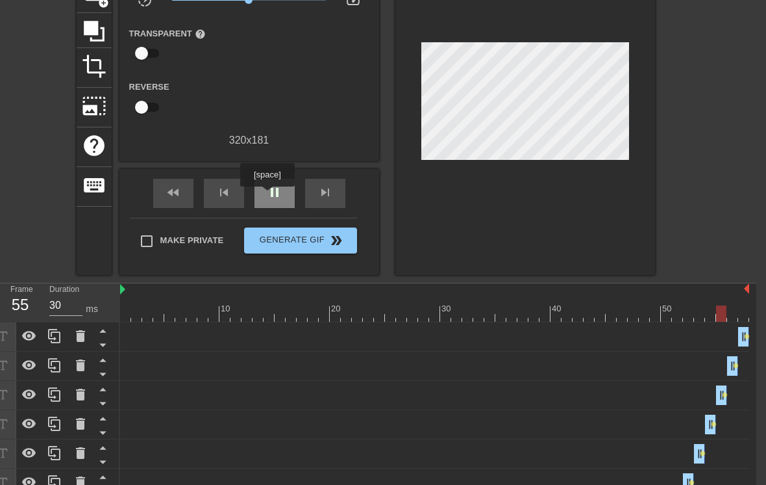
click at [269, 195] on span "pause" at bounding box center [275, 192] width 16 height 16
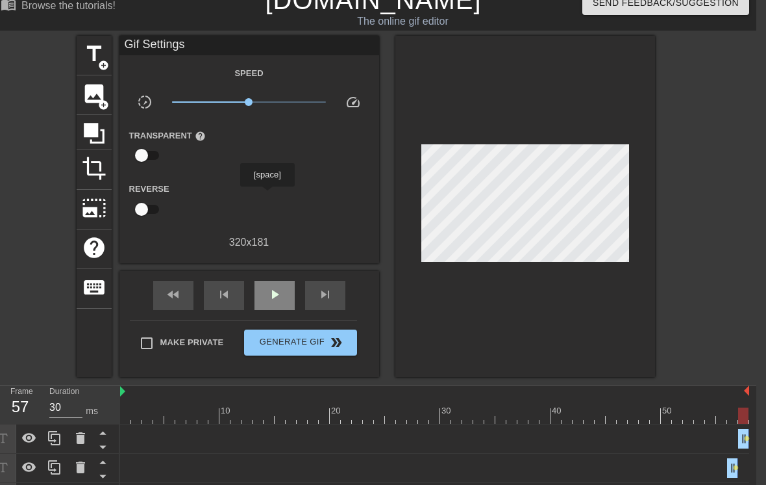
scroll to position [21, 10]
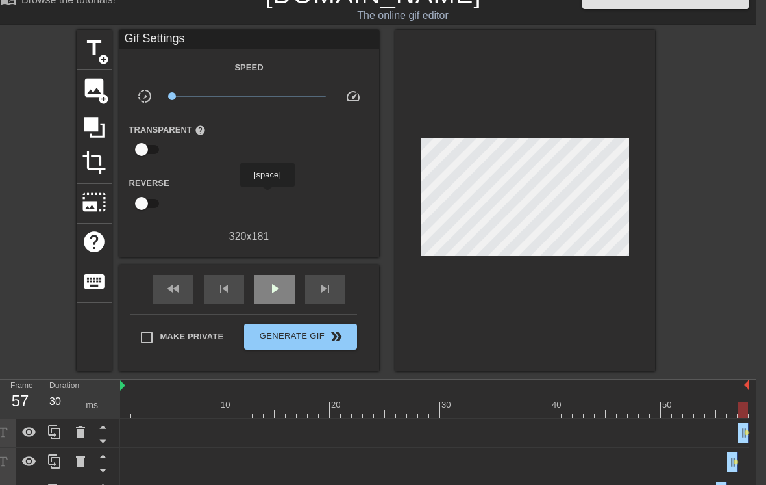
click at [270, 291] on span "play_arrow" at bounding box center [275, 289] width 16 height 16
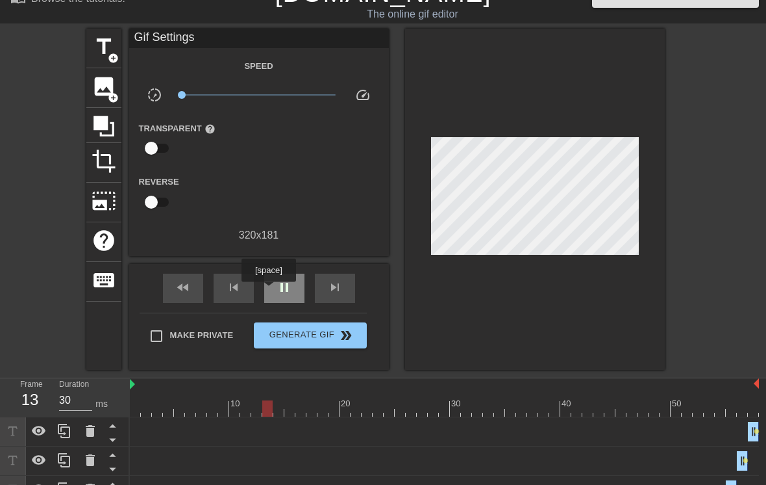
scroll to position [23, 0]
click at [286, 297] on div "pause" at bounding box center [284, 287] width 40 height 29
click at [284, 296] on div "play_arrow" at bounding box center [284, 287] width 40 height 29
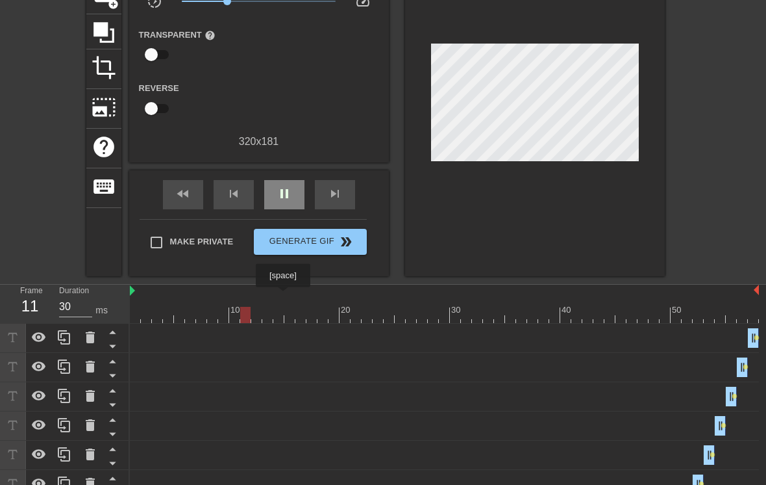
scroll to position [119, 0]
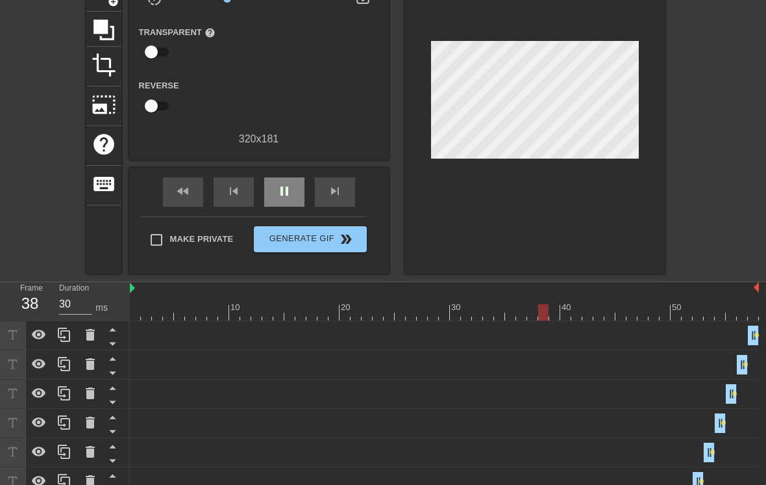
click at [90, 366] on icon at bounding box center [90, 364] width 9 height 12
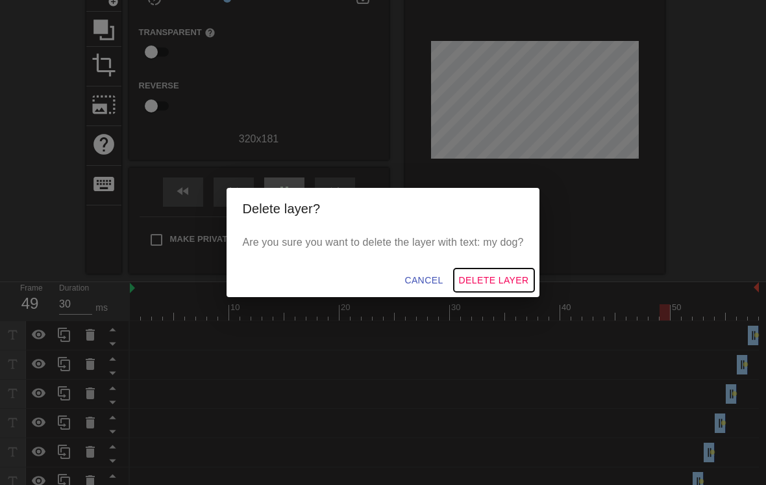
click at [484, 288] on span "Delete Layer" at bounding box center [494, 280] width 70 height 16
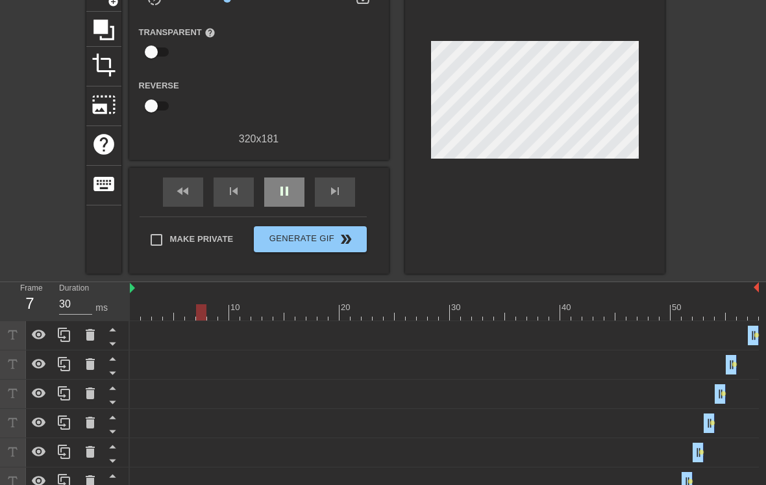
click at [90, 360] on icon at bounding box center [90, 364] width 9 height 12
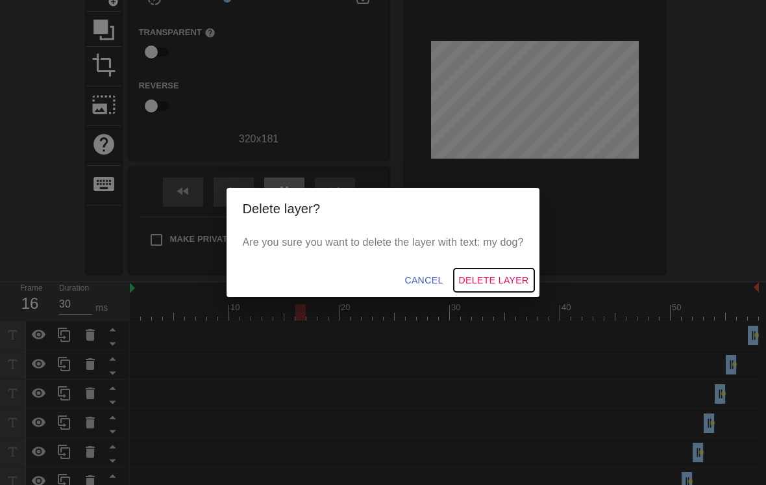
click at [477, 288] on span "Delete Layer" at bounding box center [494, 280] width 70 height 16
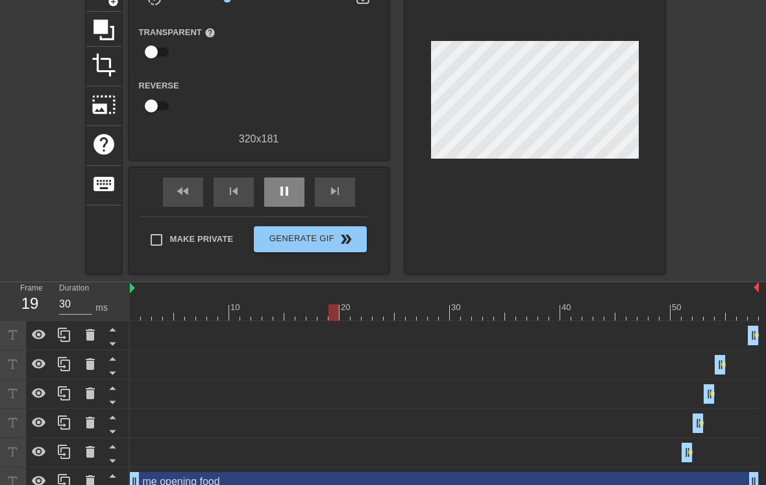
scroll to position [112, 0]
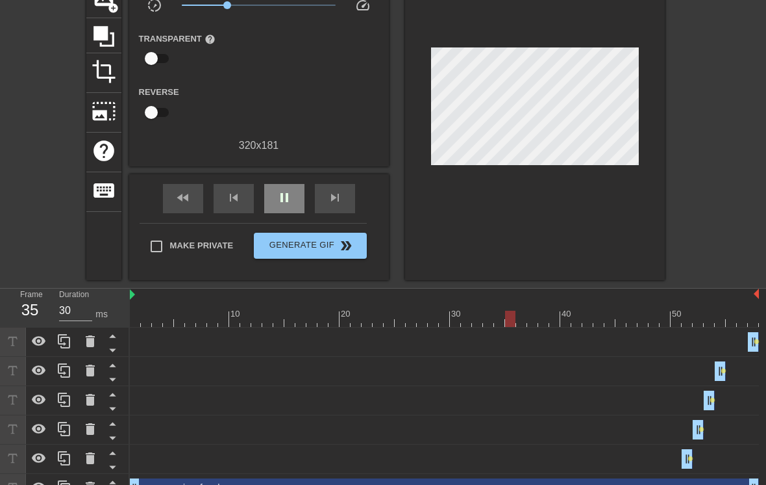
click at [92, 372] on icon at bounding box center [90, 370] width 9 height 12
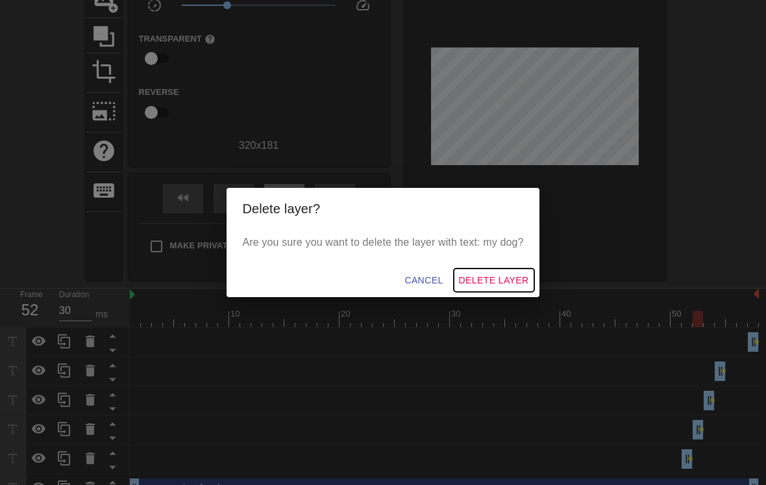
click at [482, 288] on span "Delete Layer" at bounding box center [494, 280] width 70 height 16
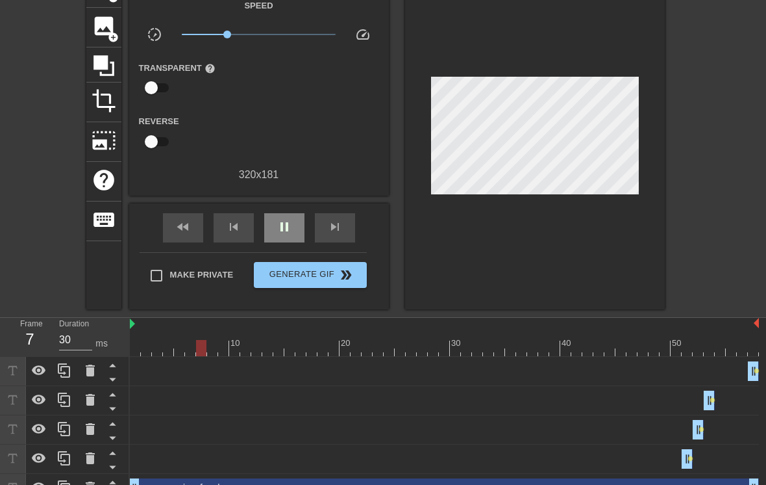
click at [92, 400] on icon at bounding box center [90, 400] width 9 height 12
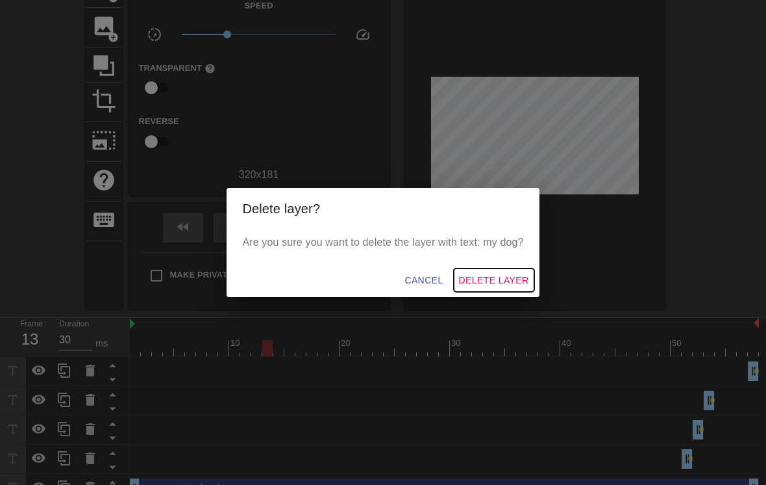
click at [491, 288] on span "Delete Layer" at bounding box center [494, 280] width 70 height 16
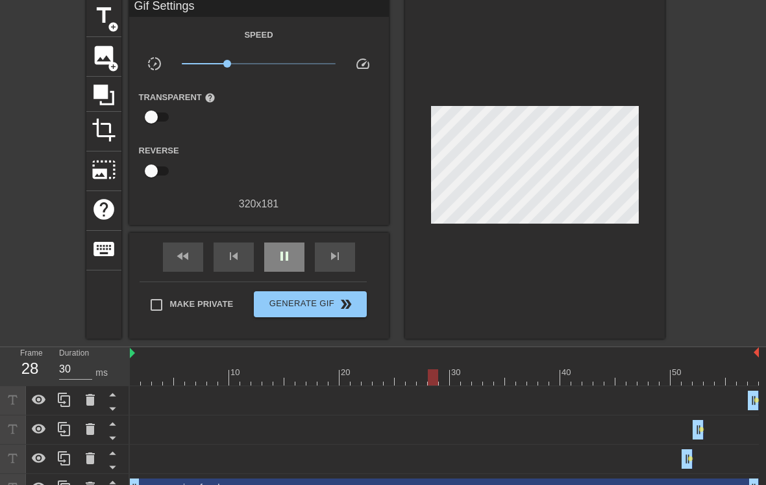
click at [87, 431] on icon at bounding box center [90, 429] width 9 height 12
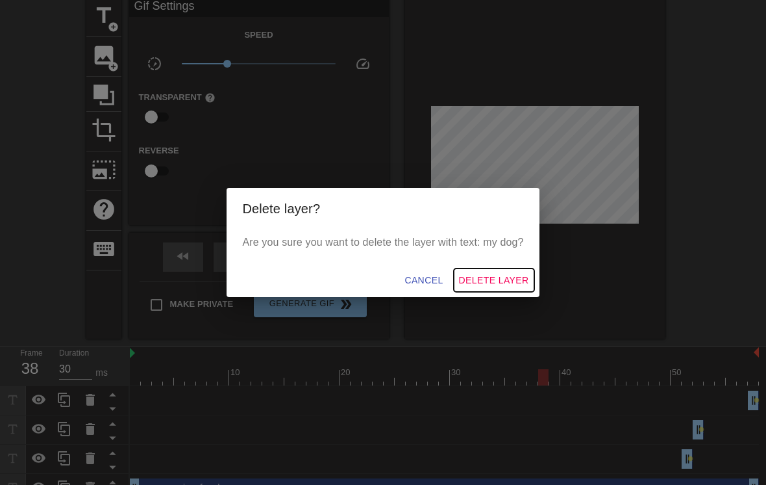
click at [482, 288] on span "Delete Layer" at bounding box center [494, 280] width 70 height 16
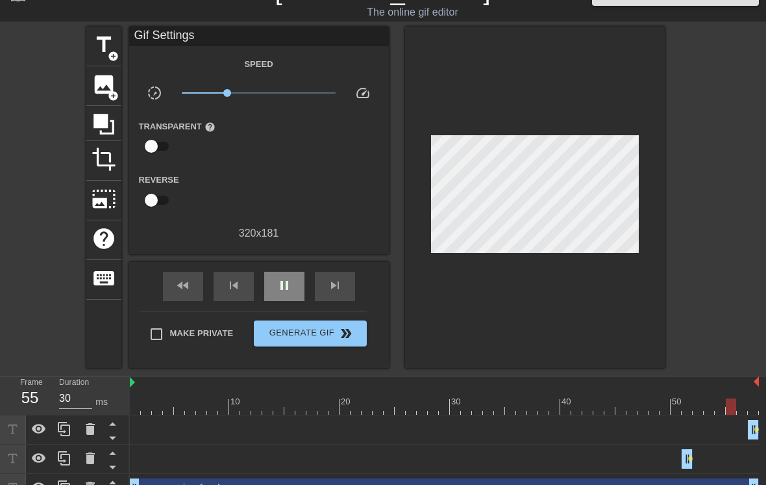
click at [88, 458] on icon at bounding box center [90, 458] width 9 height 12
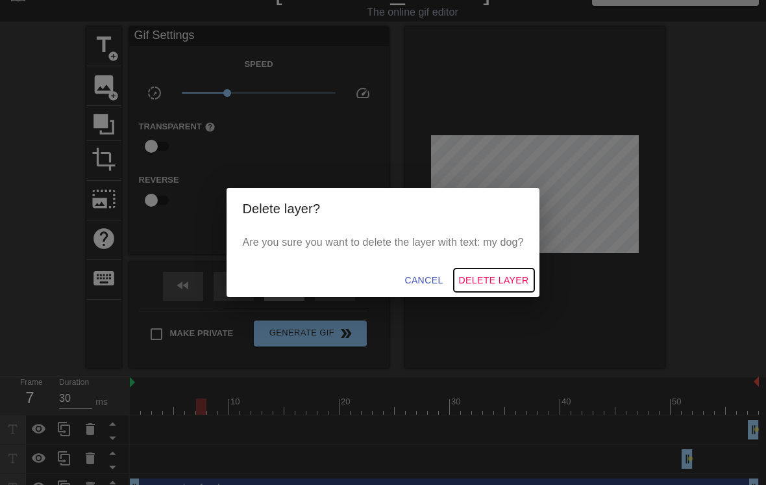
click at [488, 288] on span "Delete Layer" at bounding box center [494, 280] width 70 height 16
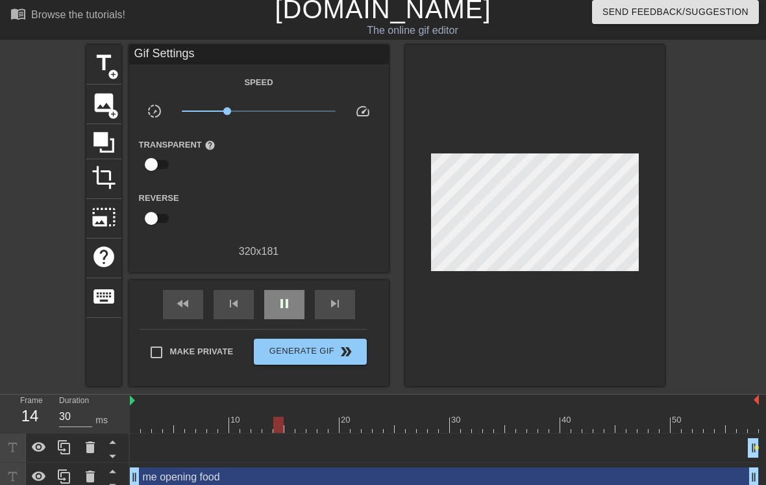
scroll to position [16, 1]
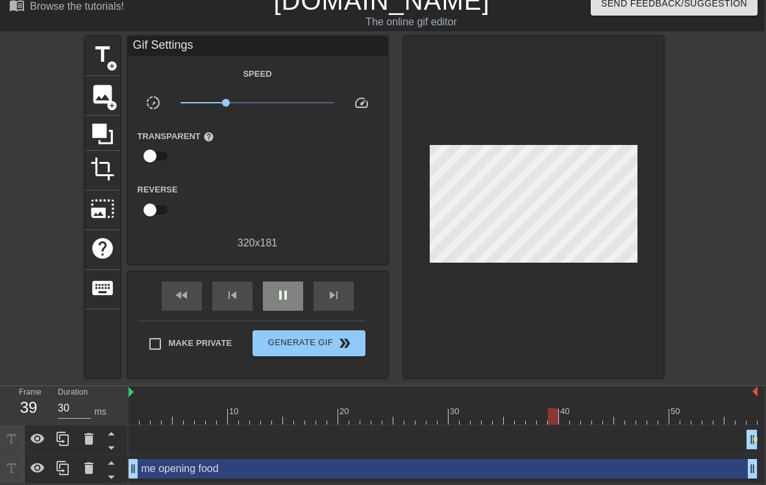
click at [92, 436] on icon at bounding box center [88, 439] width 9 height 12
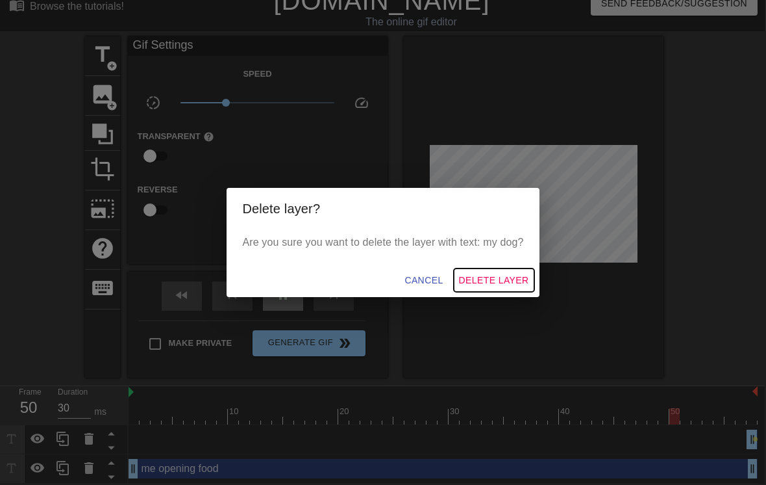
click at [491, 291] on button "Delete Layer" at bounding box center [494, 280] width 81 height 24
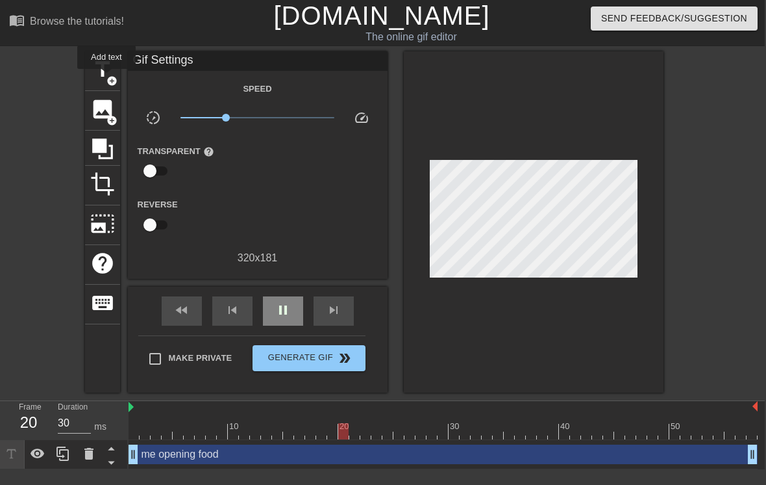
click at [107, 78] on span "add_circle" at bounding box center [112, 80] width 11 height 11
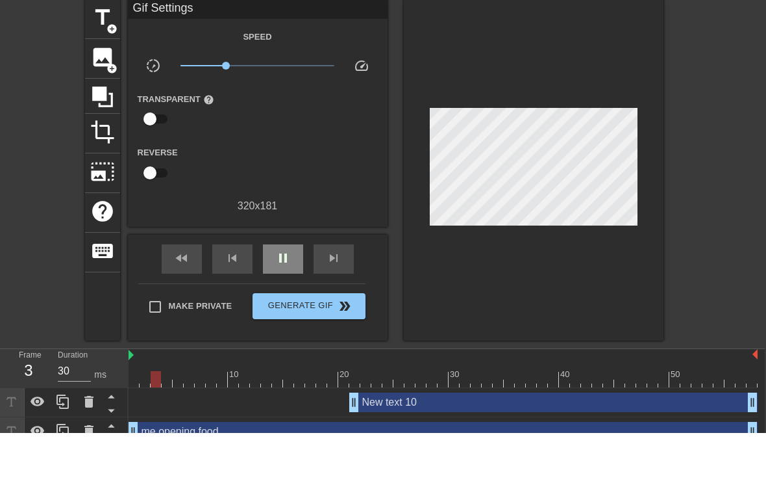
scroll to position [1, 1]
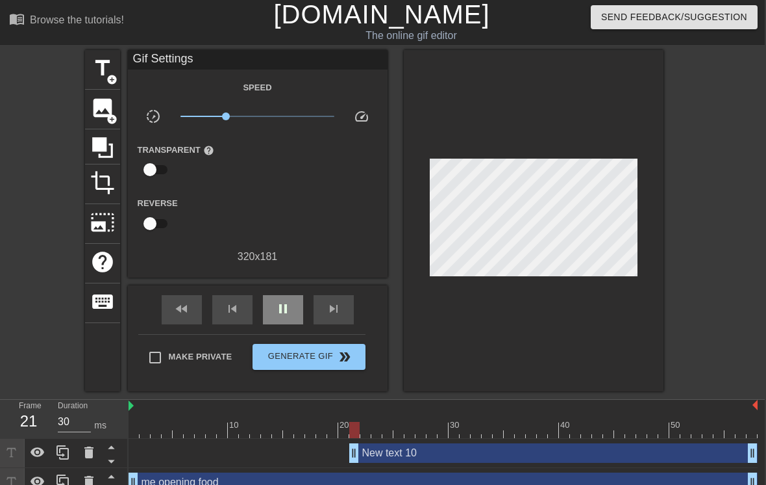
click at [572, 452] on div "New text 10 drag_handle drag_handle" at bounding box center [553, 452] width 409 height 19
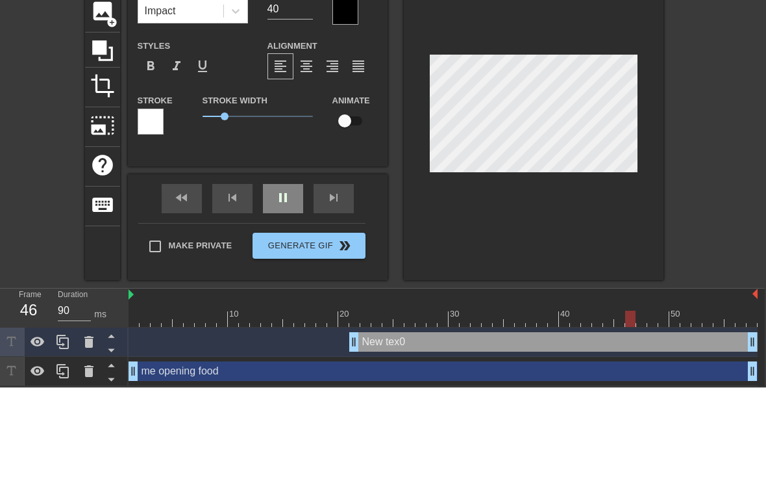
scroll to position [0, 3]
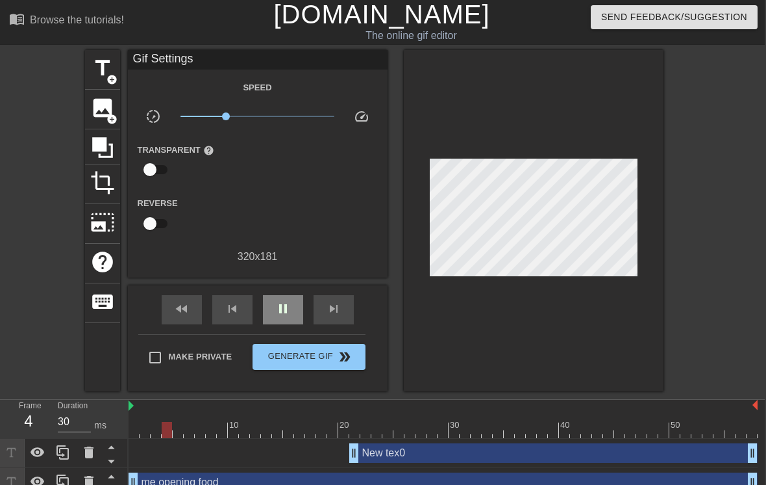
click at [572, 116] on div at bounding box center [534, 220] width 260 height 341
click at [468, 447] on div "New tex0 drag_handle drag_handle" at bounding box center [553, 452] width 409 height 19
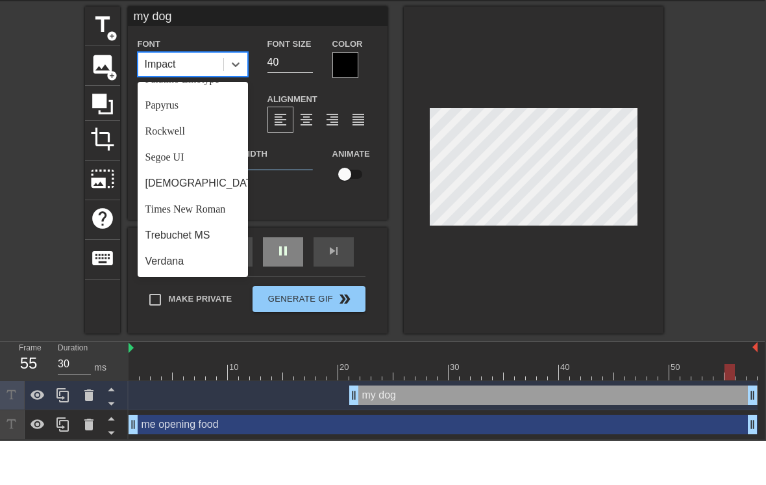
scroll to position [449, 0]
click at [216, 206] on div "my dog Font option Arial focused, 1 of 24. 24 results available. Use Up and Dow…" at bounding box center [258, 157] width 260 height 213
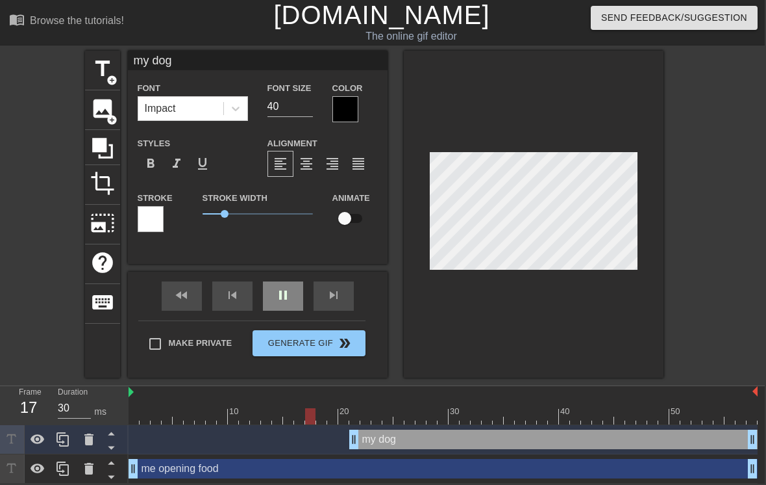
click at [348, 105] on div at bounding box center [346, 109] width 26 height 26
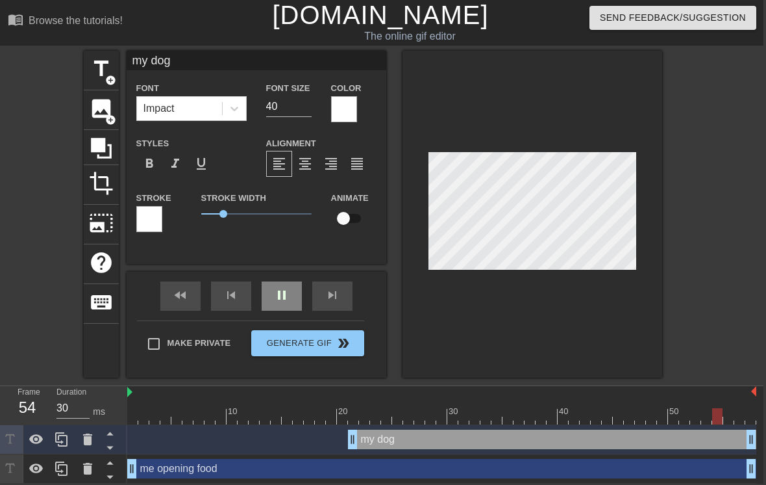
scroll to position [0, 1]
click at [702, 121] on div "title add_circle image add_circle crop photo_size_select_large help keyboard my…" at bounding box center [380, 214] width 766 height 327
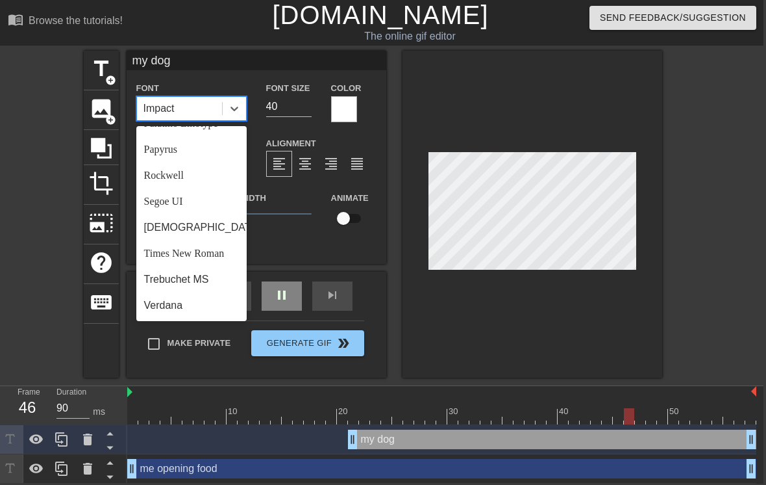
scroll to position [449, 0]
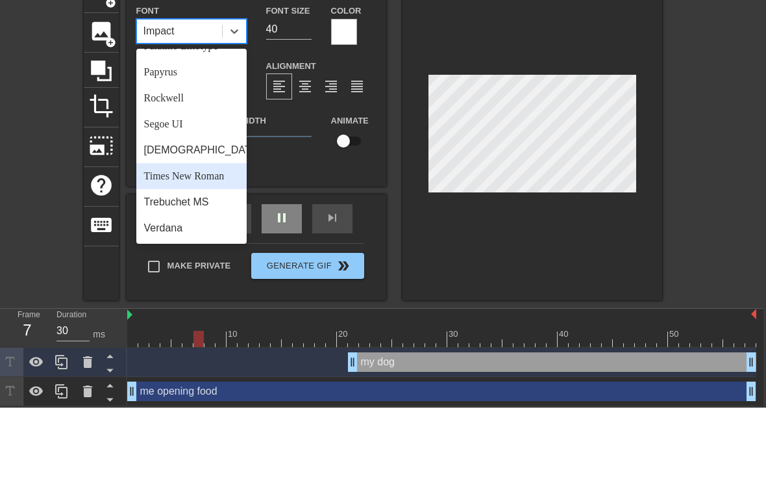
click at [211, 240] on div "Times New Roman" at bounding box center [191, 253] width 110 height 26
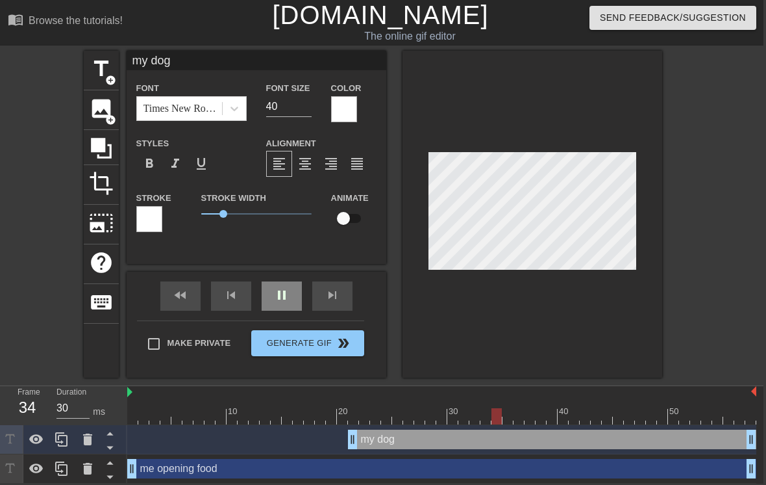
click at [279, 294] on div "fast_rewind skip_previous pause skip_next" at bounding box center [257, 295] width 212 height 49
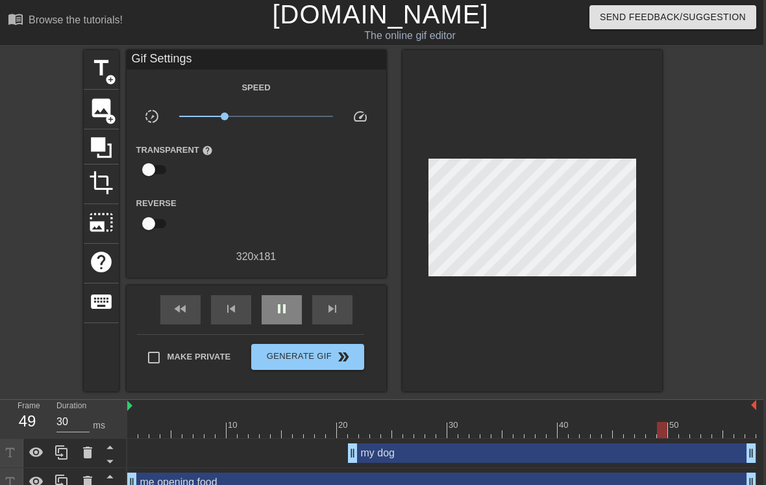
click at [285, 308] on span "pause" at bounding box center [282, 309] width 16 height 16
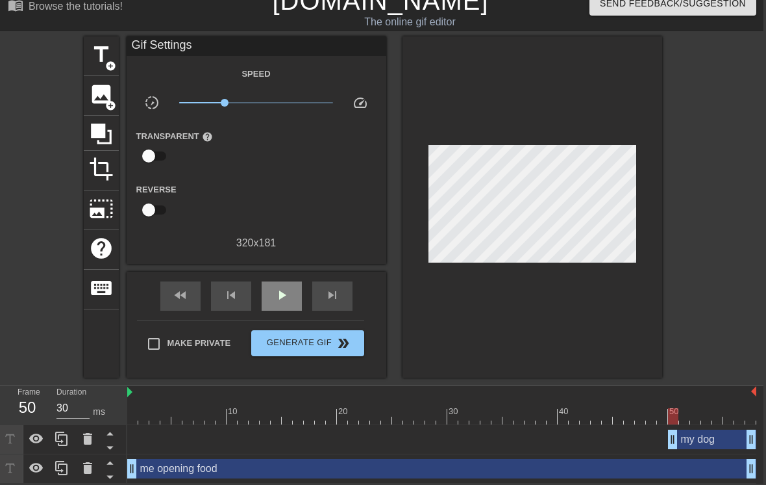
scroll to position [1, 3]
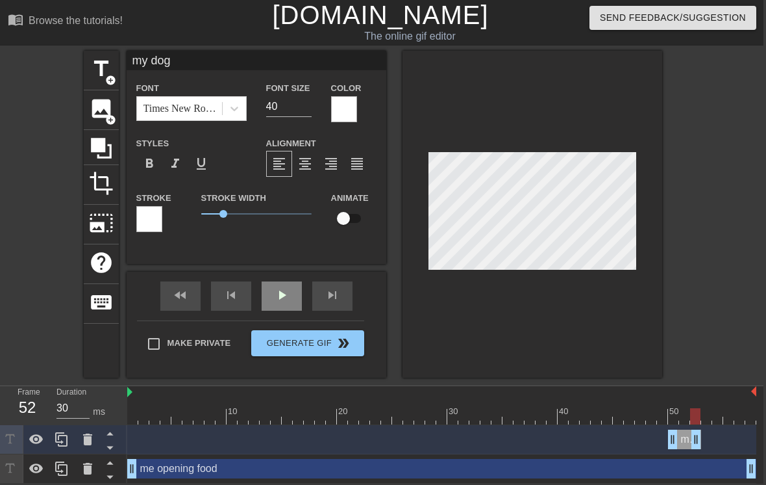
click at [281, 293] on div "fast_rewind skip_previous play_arrow skip_next" at bounding box center [257, 295] width 212 height 49
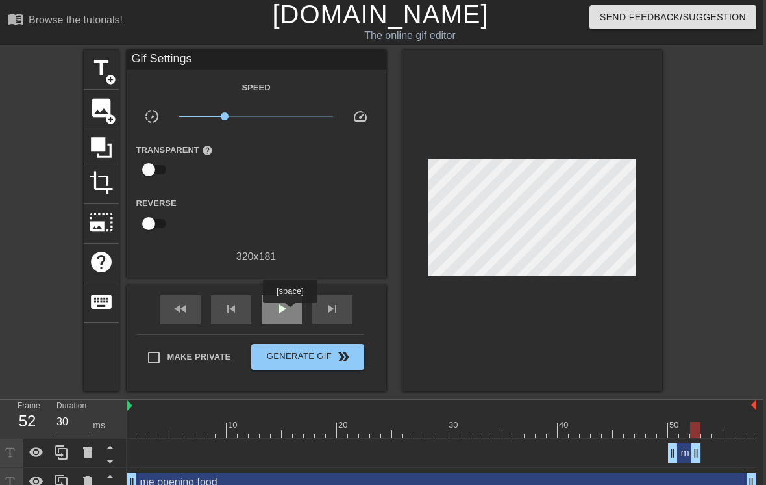
click at [292, 312] on div "play_arrow" at bounding box center [282, 309] width 40 height 29
click at [736, 459] on div "my dog drag_handle drag_handle" at bounding box center [712, 452] width 88 height 19
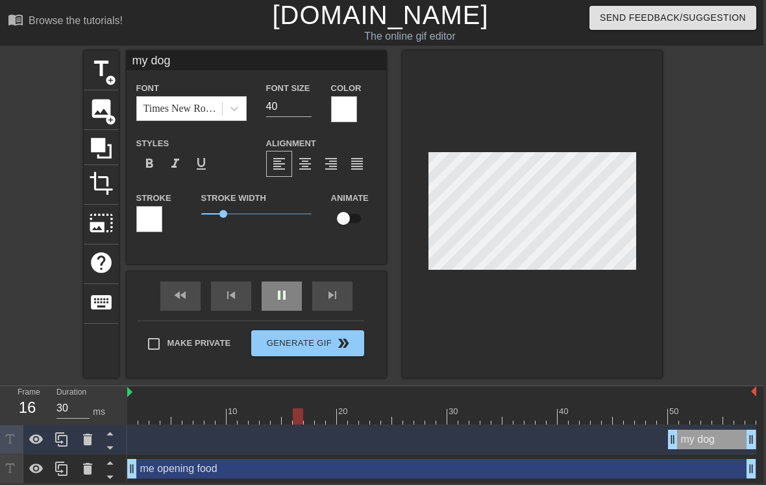
click at [298, 346] on button "Generate Gif double_arrow" at bounding box center [307, 343] width 112 height 26
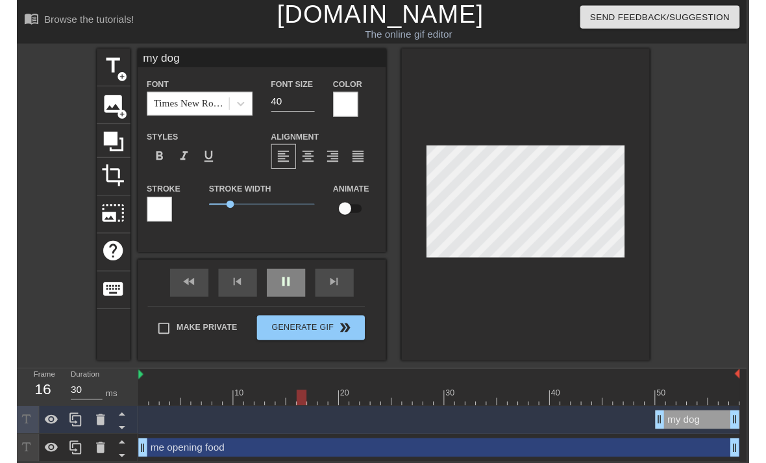
scroll to position [0, 3]
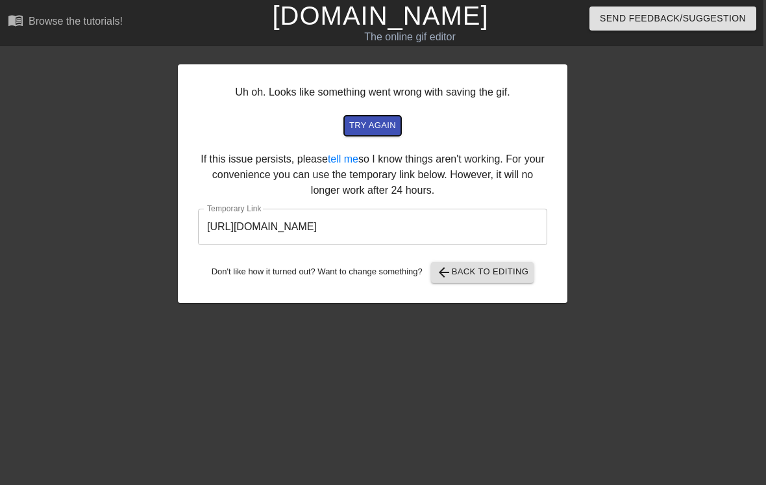
click at [386, 132] on span "try again" at bounding box center [372, 125] width 47 height 15
click at [366, 224] on input "[URL][DOMAIN_NAME]" at bounding box center [372, 226] width 349 height 36
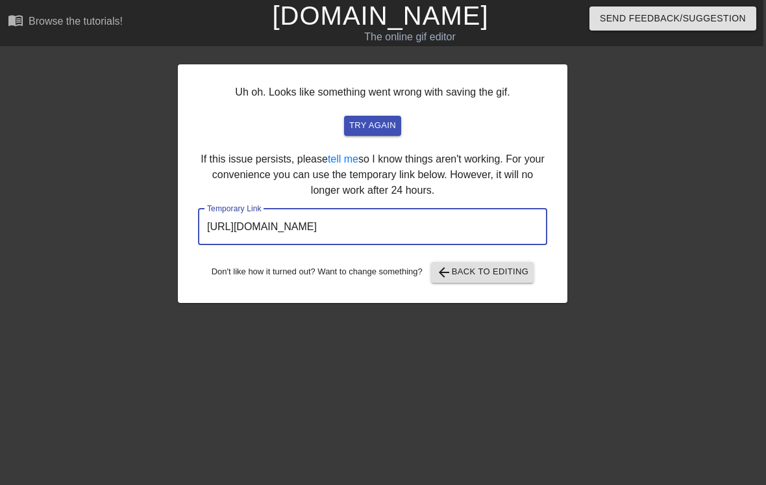
click at [407, 226] on input "[URL][DOMAIN_NAME]" at bounding box center [372, 226] width 349 height 36
click at [407, 232] on input "[URL][DOMAIN_NAME]" at bounding box center [372, 226] width 349 height 36
click at [409, 231] on input "[URL][DOMAIN_NAME]" at bounding box center [372, 226] width 349 height 36
click at [412, 229] on input "[URL][DOMAIN_NAME]" at bounding box center [372, 226] width 349 height 36
click at [457, 224] on input "[URL][DOMAIN_NAME]" at bounding box center [372, 226] width 349 height 36
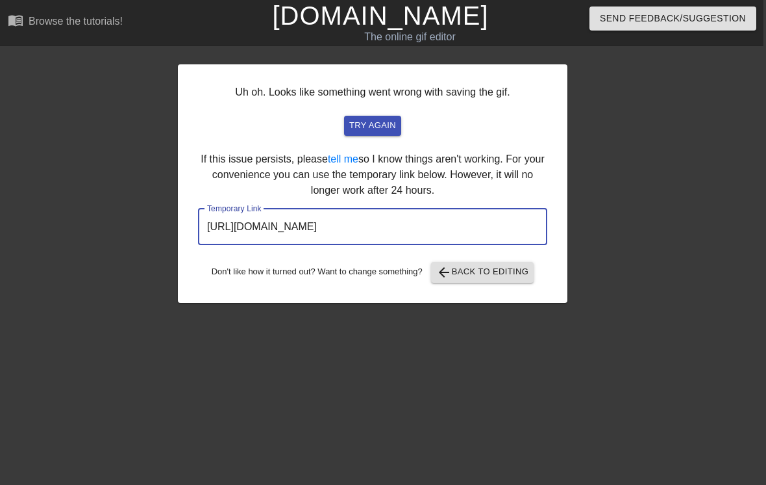
click at [455, 226] on input "[URL][DOMAIN_NAME]" at bounding box center [372, 226] width 349 height 36
click at [454, 228] on input "[URL][DOMAIN_NAME]" at bounding box center [372, 226] width 349 height 36
click at [387, 129] on span "try again" at bounding box center [372, 125] width 47 height 15
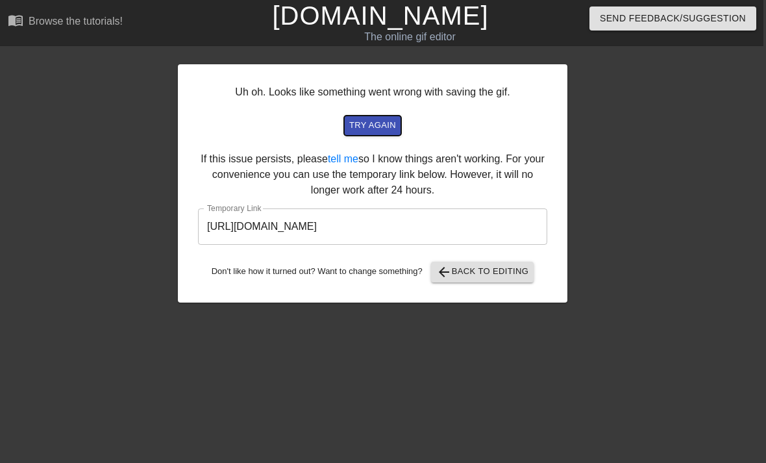
click at [391, 123] on span "try again" at bounding box center [372, 125] width 47 height 15
click at [379, 127] on span "try again" at bounding box center [372, 125] width 47 height 15
click at [499, 271] on span "arrow_back Back to Editing" at bounding box center [482, 272] width 93 height 16
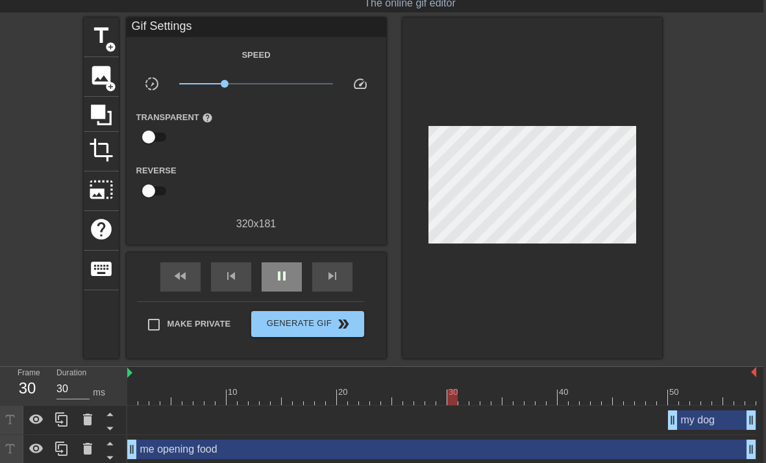
scroll to position [37, 3]
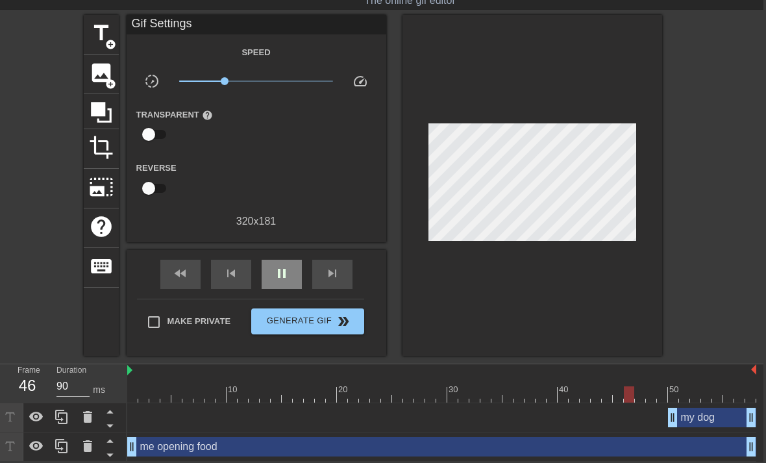
click at [161, 316] on input "Make Private" at bounding box center [153, 321] width 27 height 27
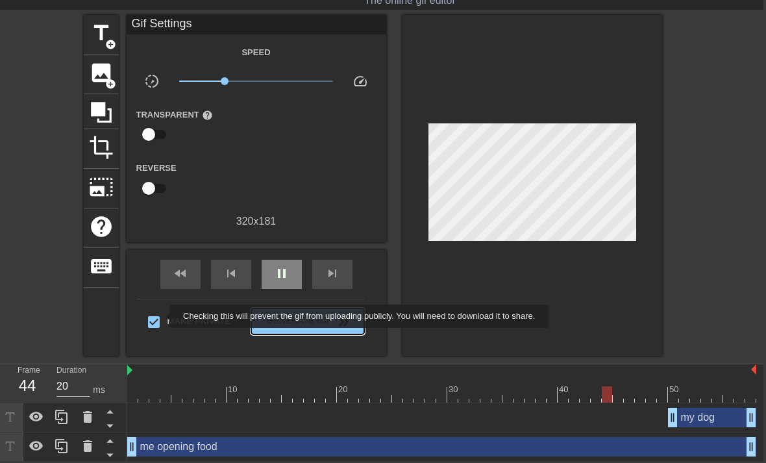
click at [340, 327] on span "double_arrow" at bounding box center [344, 322] width 16 height 16
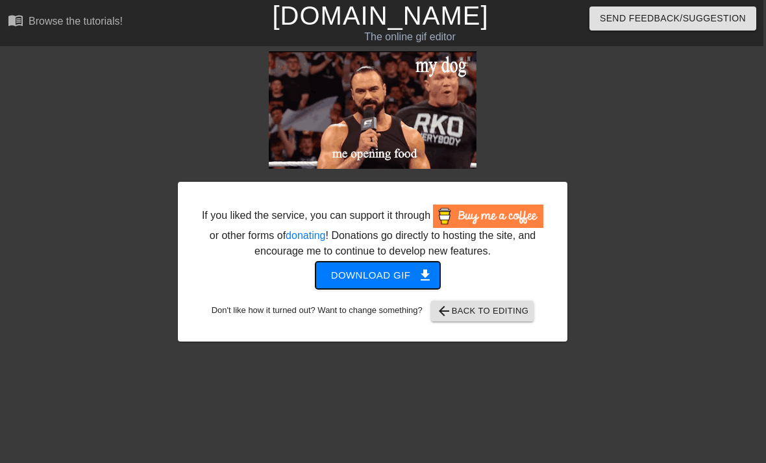
click at [389, 284] on span "Download gif get_app" at bounding box center [378, 275] width 94 height 17
